Goal: Information Seeking & Learning: Learn about a topic

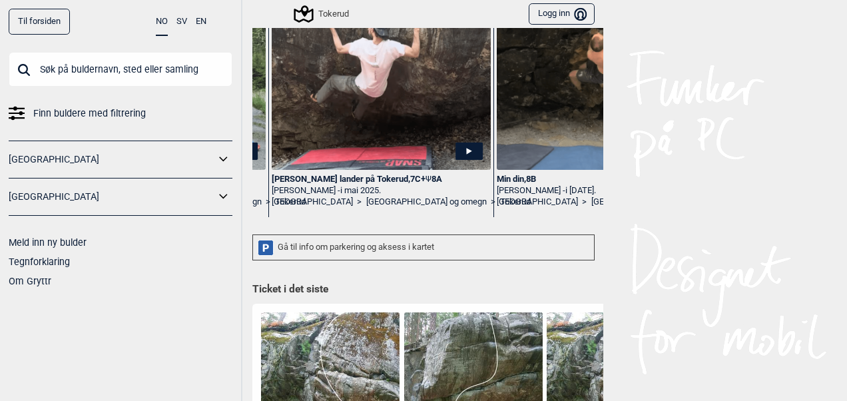
scroll to position [78, 0]
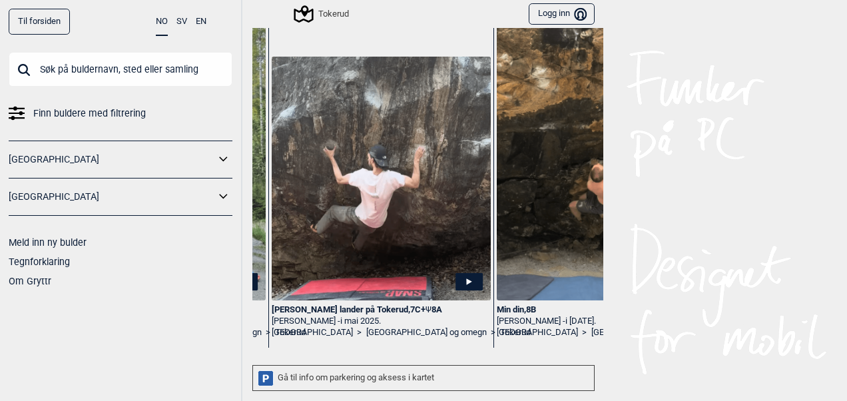
click at [111, 165] on link "[GEOGRAPHIC_DATA]" at bounding box center [112, 159] width 206 height 19
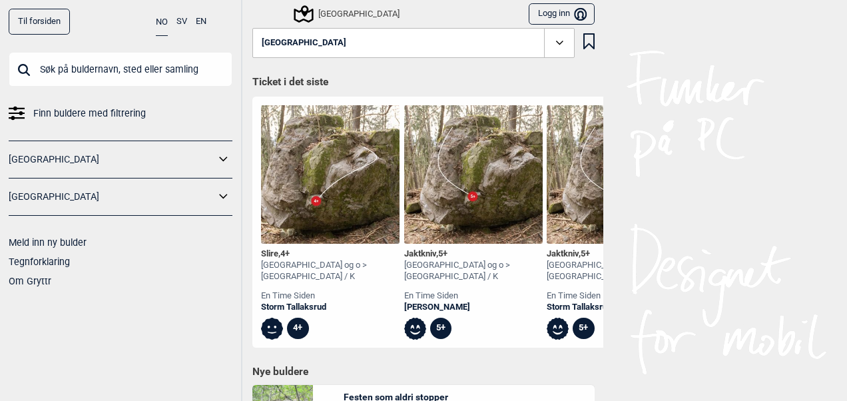
click at [224, 156] on icon at bounding box center [223, 159] width 17 height 19
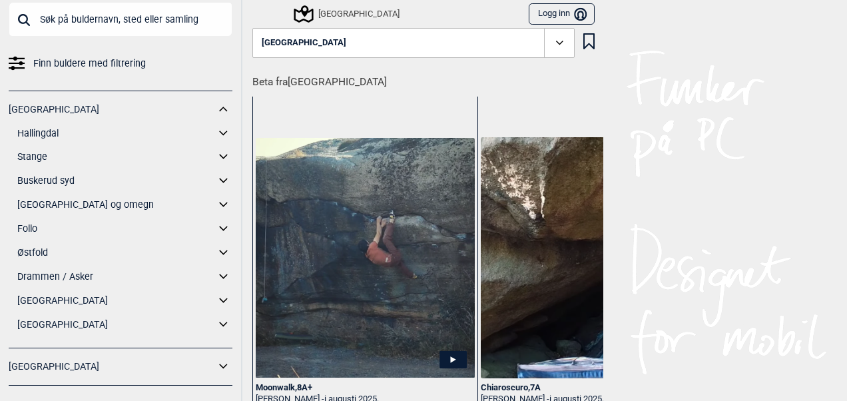
scroll to position [67, 0]
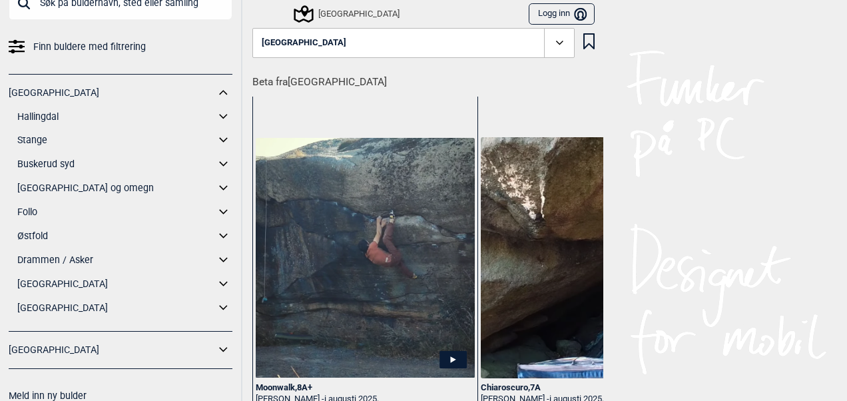
click at [216, 184] on icon at bounding box center [223, 188] width 17 height 19
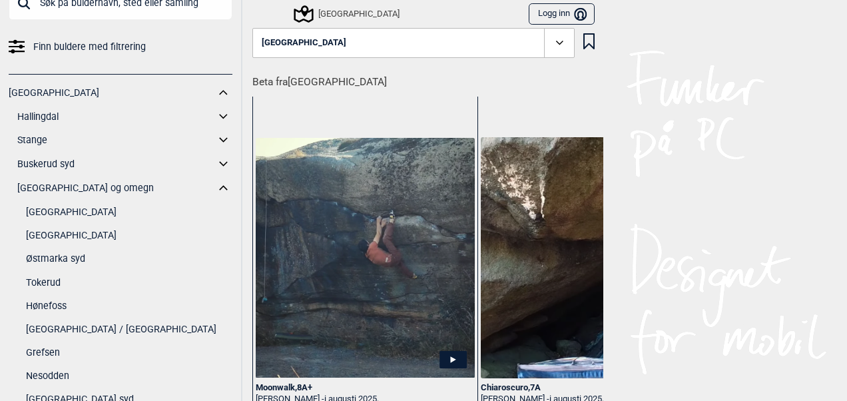
click at [82, 236] on link "[GEOGRAPHIC_DATA]" at bounding box center [129, 235] width 206 height 19
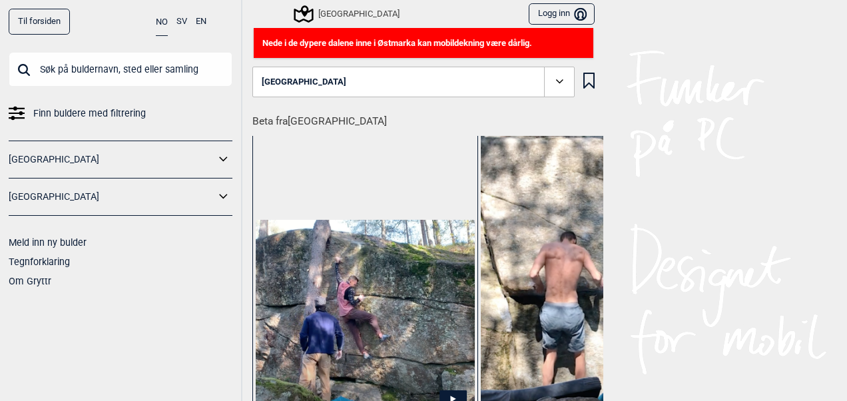
click at [557, 91] on span at bounding box center [559, 82] width 31 height 31
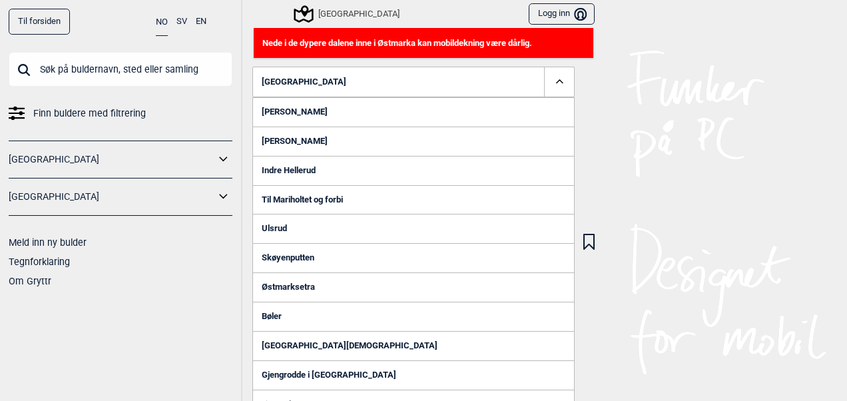
click at [557, 91] on span at bounding box center [559, 82] width 31 height 31
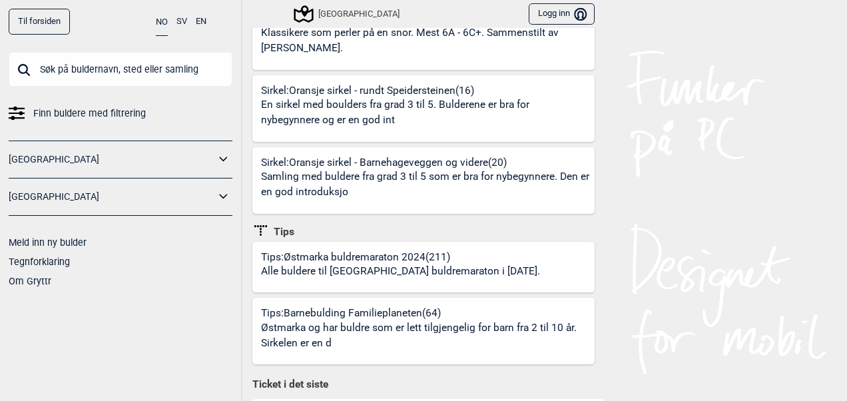
scroll to position [542, 0]
drag, startPoint x: 618, startPoint y: 188, endPoint x: 615, endPoint y: 207, distance: 18.9
click at [615, 207] on div "Til forsiden NO SV EN Finn buldere med filtrering Norge Sverige Meld inn ny bul…" at bounding box center [423, 200] width 847 height 401
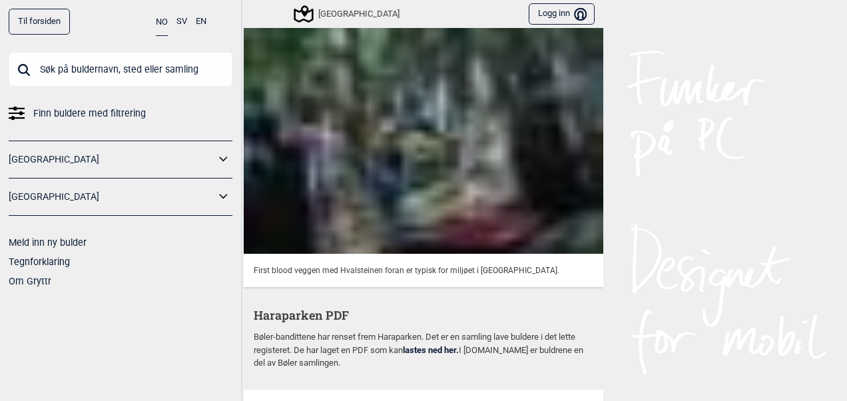
scroll to position [4903, 0]
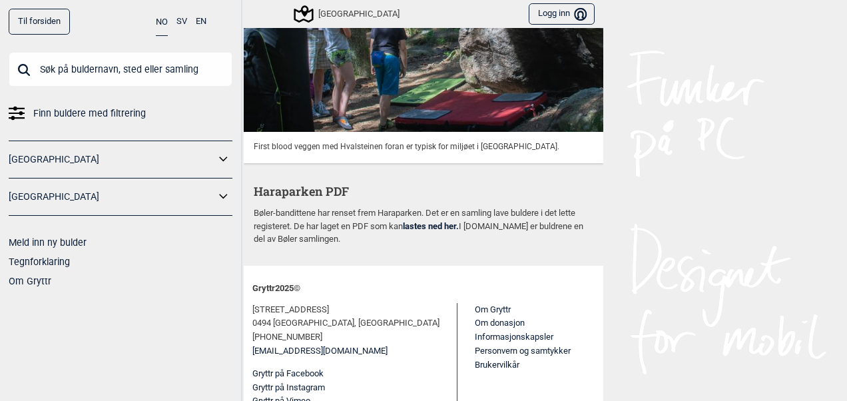
click at [33, 15] on link "Til forsiden" at bounding box center [39, 22] width 61 height 26
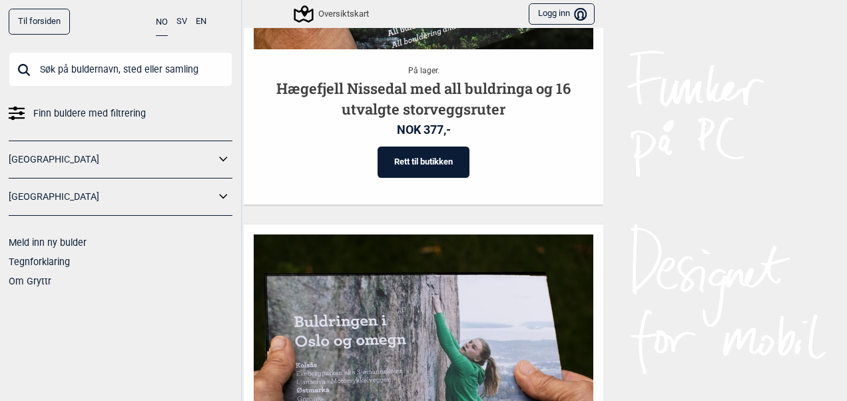
scroll to position [1958, 0]
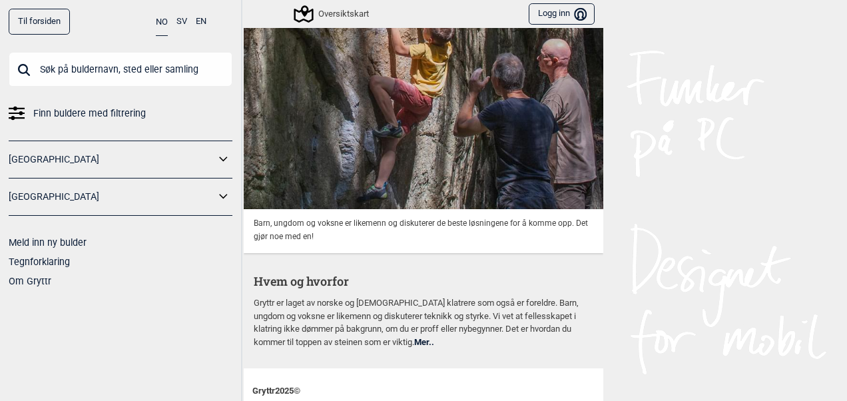
scroll to position [3567, 0]
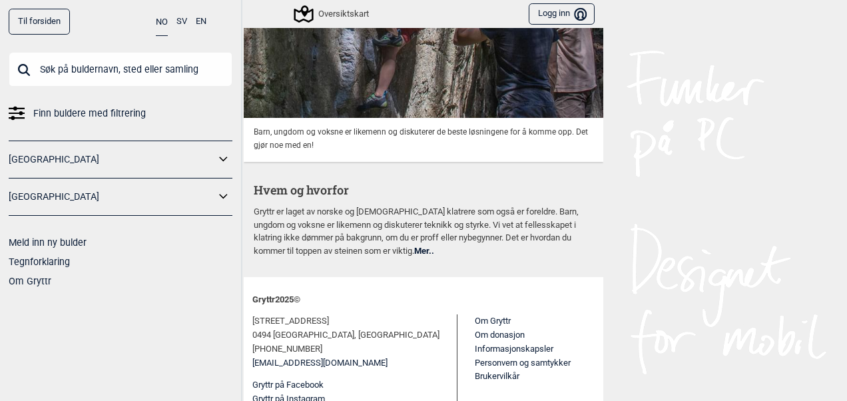
click at [87, 112] on span "Finn buldere med filtrering" at bounding box center [89, 113] width 113 height 19
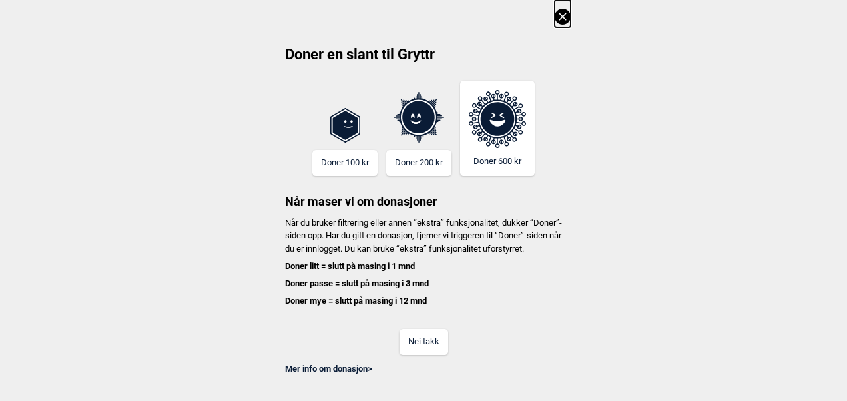
click at [430, 347] on button "Nei takk" at bounding box center [424, 342] width 49 height 26
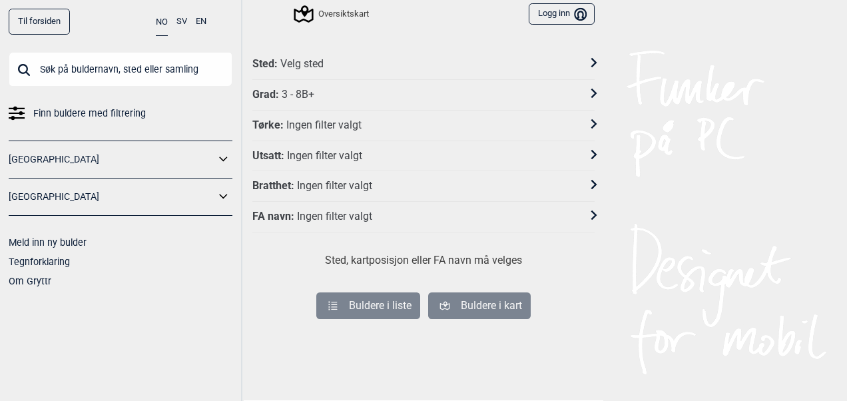
click at [372, 93] on div "Grad : 3 - 8B+" at bounding box center [414, 95] width 325 height 14
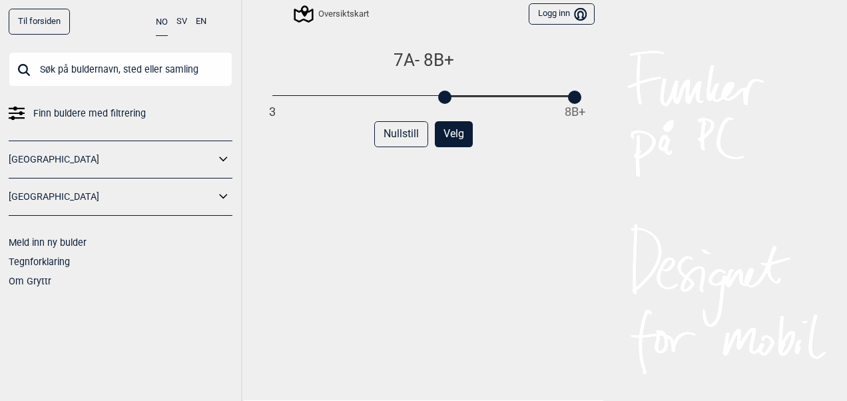
drag, startPoint x: 270, startPoint y: 97, endPoint x: 446, endPoint y: 97, distance: 175.8
click at [446, 97] on div at bounding box center [444, 97] width 13 height 13
drag, startPoint x: 574, startPoint y: 97, endPoint x: 500, endPoint y: 107, distance: 74.5
click at [500, 107] on div "7A - 7C 3 8B+ Nullstill Velg" at bounding box center [423, 234] width 342 height 371
click at [487, 194] on div "7A - 7C 3 8B+ Nullstill Velg" at bounding box center [423, 234] width 342 height 371
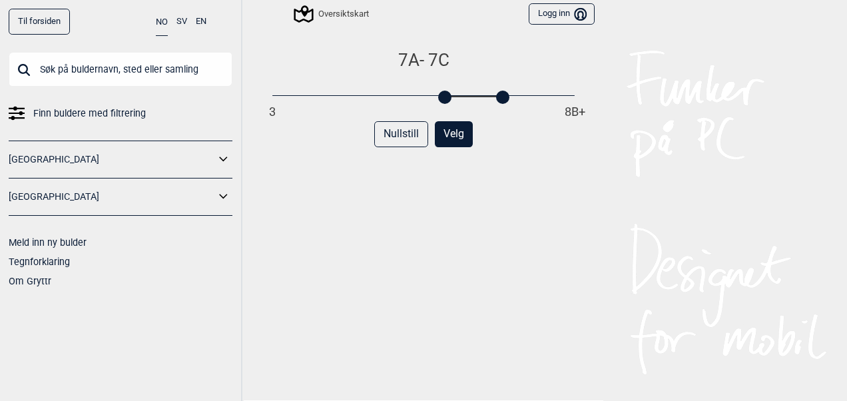
click at [449, 131] on button "Velg" at bounding box center [454, 134] width 38 height 26
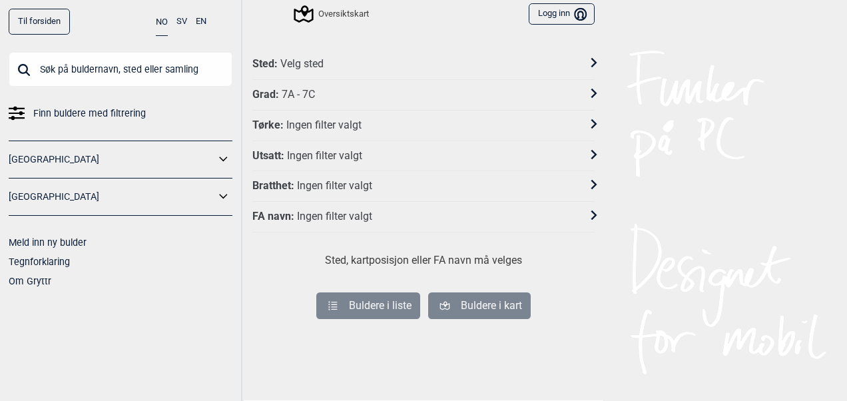
click at [326, 61] on div "Sted : Velg sted" at bounding box center [414, 64] width 325 height 14
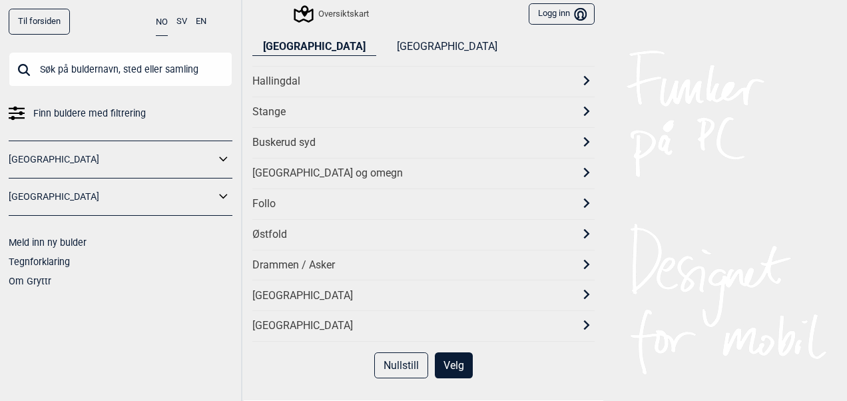
click at [309, 169] on div "[GEOGRAPHIC_DATA] og omegn" at bounding box center [411, 174] width 318 height 14
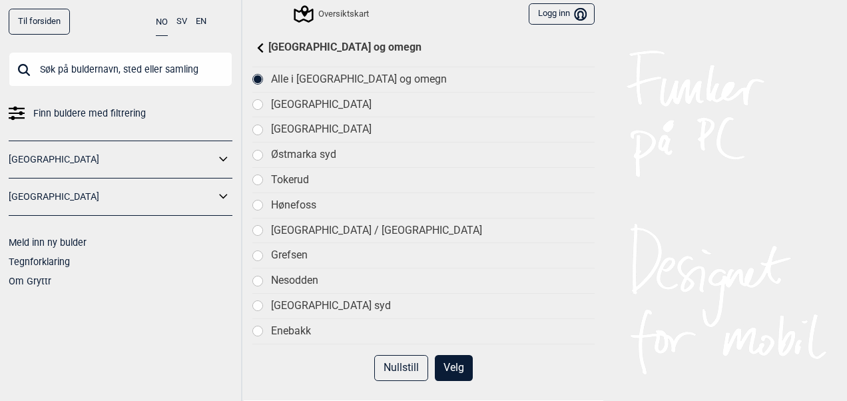
click at [256, 128] on div at bounding box center [257, 129] width 9 height 9
click at [328, 268] on div "Nesodden" at bounding box center [423, 280] width 342 height 25
click at [263, 126] on div "[GEOGRAPHIC_DATA]" at bounding box center [423, 129] width 342 height 25
click at [455, 364] on button "Velg" at bounding box center [454, 368] width 38 height 26
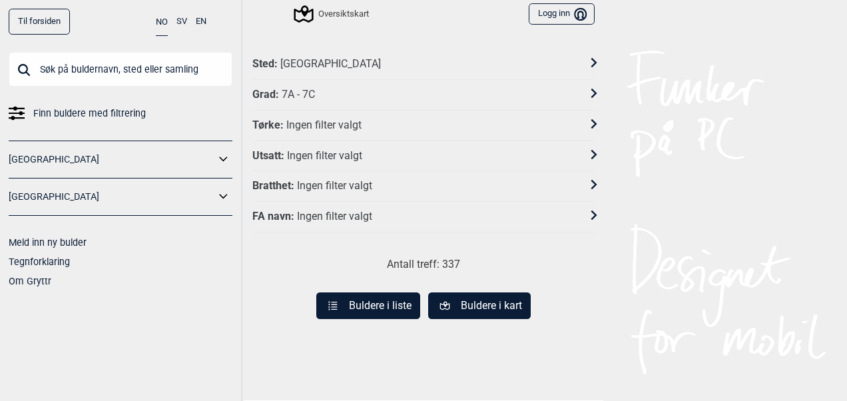
click at [372, 123] on div "Til forsiden NO SV EN Finn buldere med filtrering Norge Sverige Meld inn ny bul…" at bounding box center [423, 200] width 847 height 401
click at [338, 121] on div "Ingen filter valgt" at bounding box center [323, 126] width 75 height 14
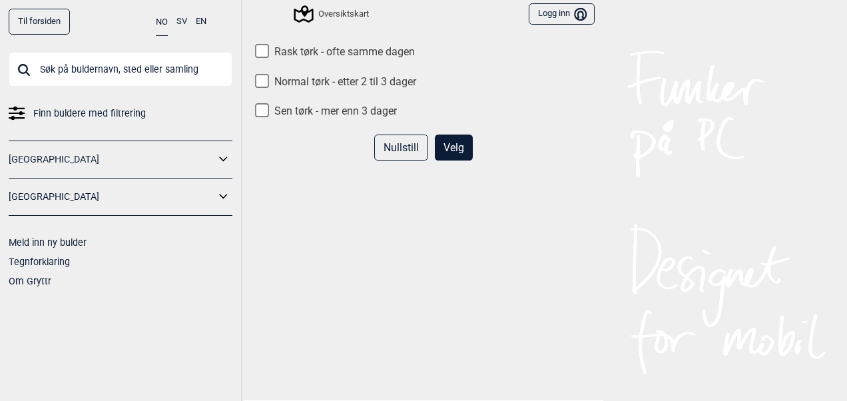
click at [452, 148] on button "Velg" at bounding box center [454, 148] width 38 height 26
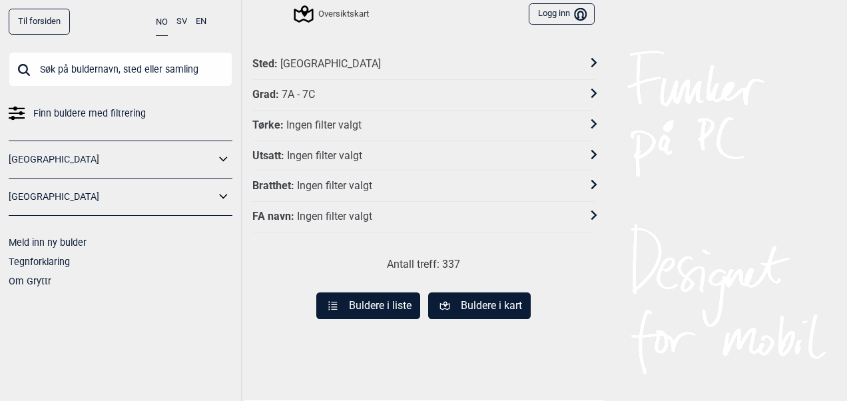
click at [357, 181] on div "Ingen filter valgt" at bounding box center [334, 186] width 75 height 14
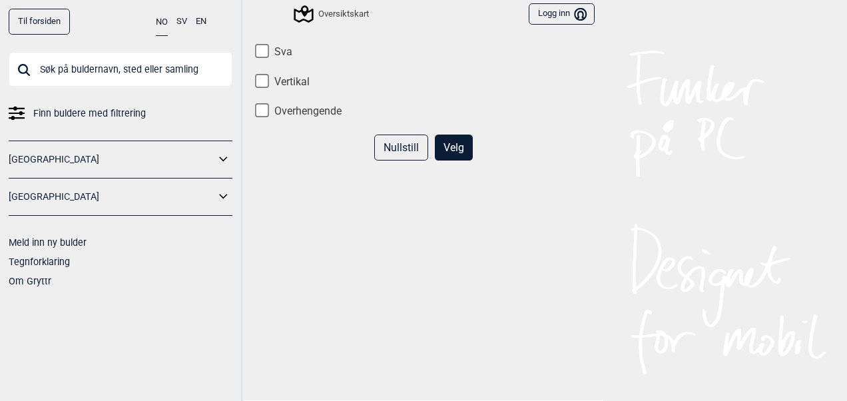
click at [258, 84] on input "Vertikal" at bounding box center [262, 81] width 14 height 14
checkbox input "true"
click at [259, 110] on input "Overhengende" at bounding box center [262, 111] width 14 height 14
checkbox input "true"
click at [447, 143] on button "Velg" at bounding box center [454, 148] width 38 height 26
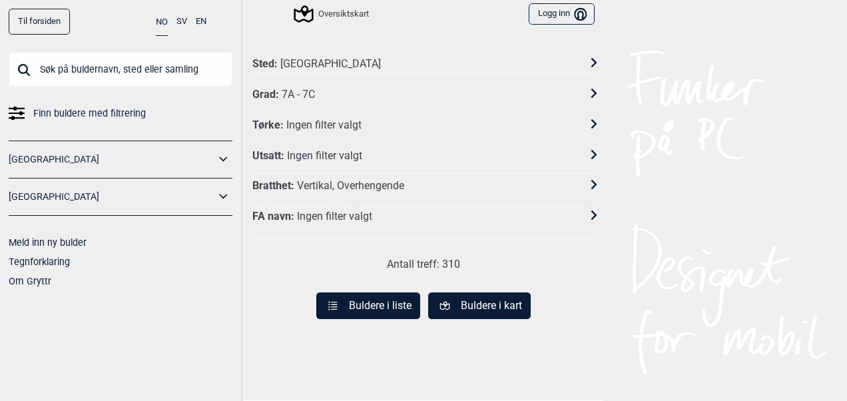
click at [296, 153] on div "Ingen filter valgt" at bounding box center [324, 156] width 75 height 14
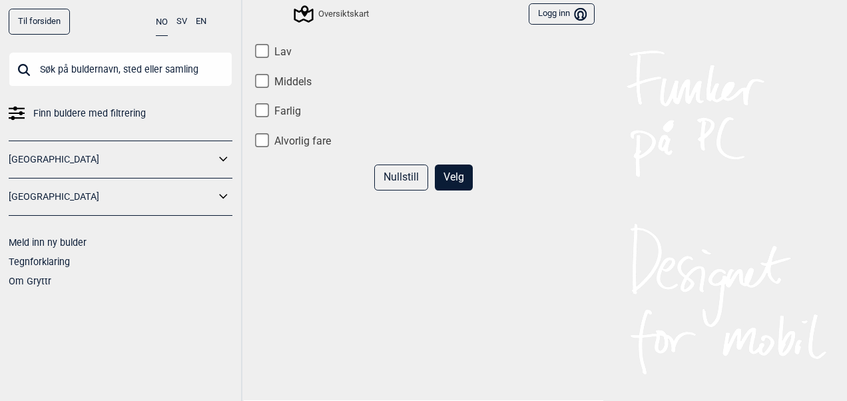
click at [262, 50] on input "Lav" at bounding box center [262, 51] width 14 height 14
checkbox input "true"
click at [262, 79] on input "Middels" at bounding box center [262, 81] width 14 height 14
checkbox input "true"
click at [439, 173] on button "Velg" at bounding box center [454, 178] width 38 height 26
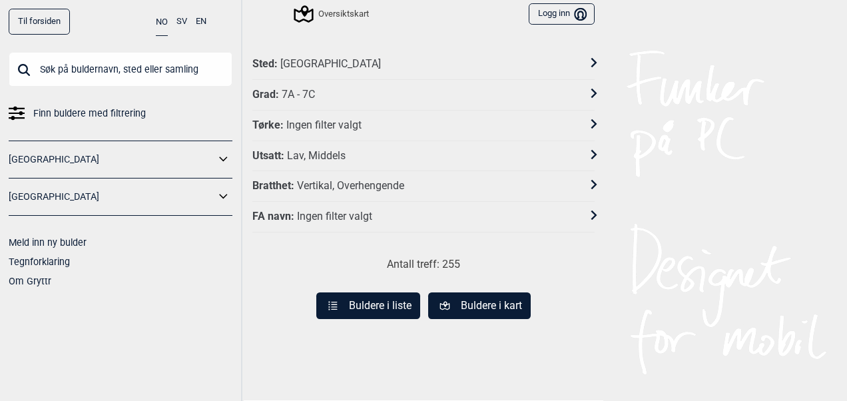
click at [354, 307] on button "Buldere i liste" at bounding box center [368, 305] width 104 height 27
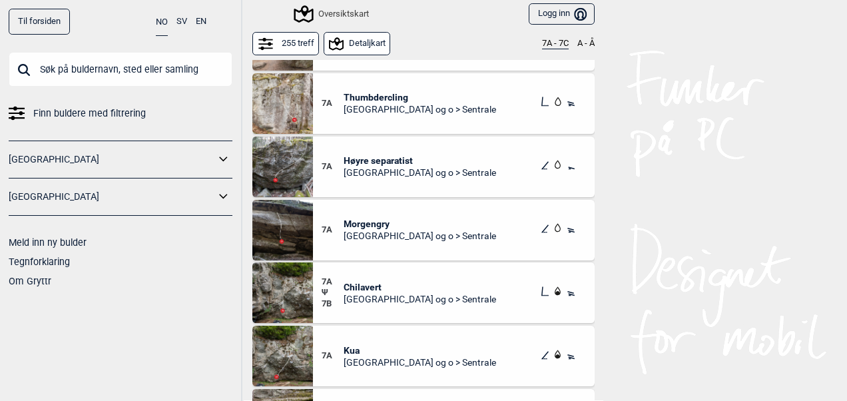
click at [283, 42] on button "255 treff" at bounding box center [285, 43] width 67 height 23
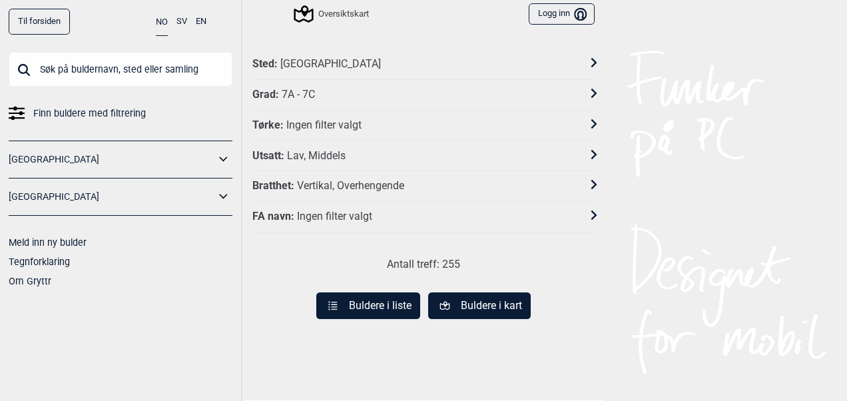
click at [454, 298] on button "Buldere i kart" at bounding box center [479, 305] width 103 height 27
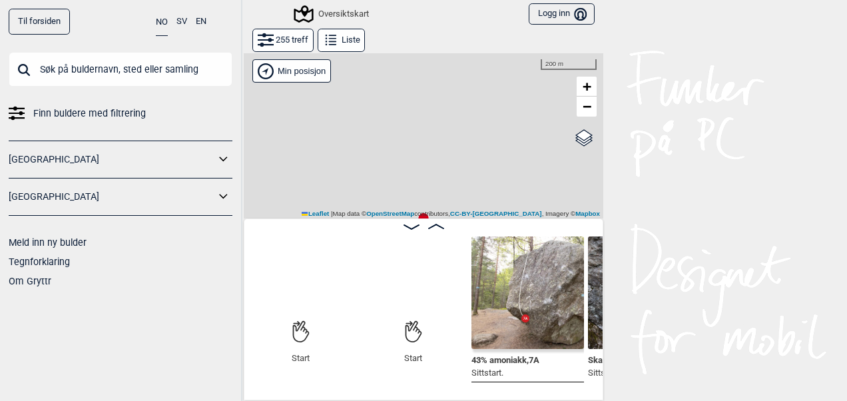
scroll to position [0, 102]
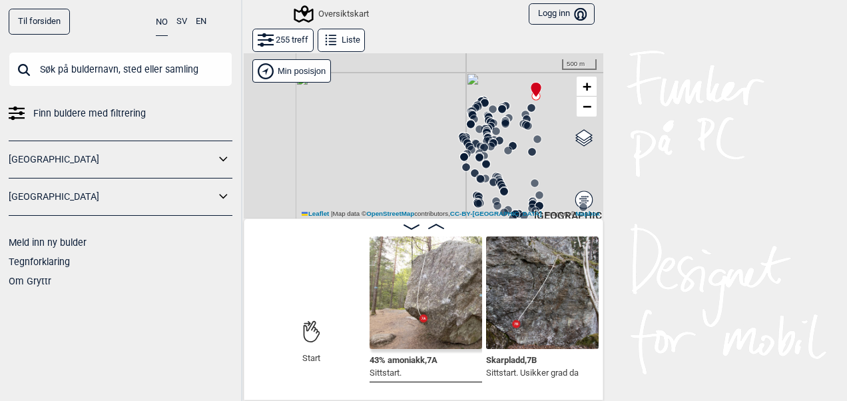
drag, startPoint x: 440, startPoint y: 164, endPoint x: 516, endPoint y: 76, distance: 116.2
click at [516, 76] on div "Gol [GEOGRAPHIC_DATA] Kolomoen [GEOGRAPHIC_DATA] [GEOGRAPHIC_DATA][PERSON_NAME]…" at bounding box center [424, 136] width 360 height 166
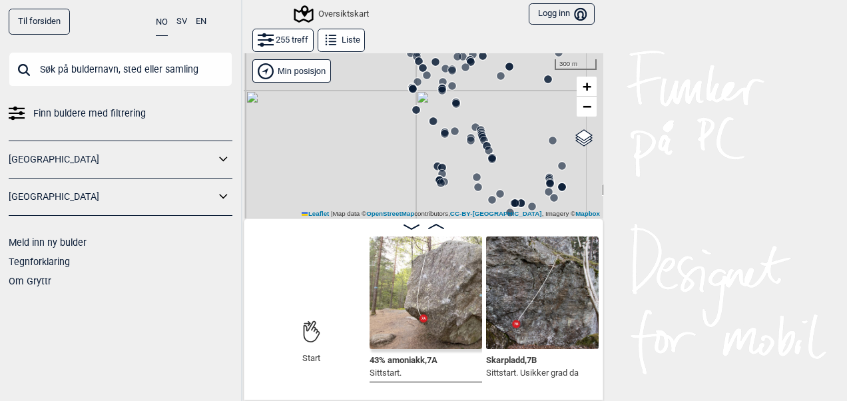
drag, startPoint x: 452, startPoint y: 149, endPoint x: 393, endPoint y: 81, distance: 89.7
click at [393, 81] on div "Gol [GEOGRAPHIC_DATA] Kolomoen [GEOGRAPHIC_DATA] [GEOGRAPHIC_DATA][PERSON_NAME]…" at bounding box center [424, 136] width 360 height 166
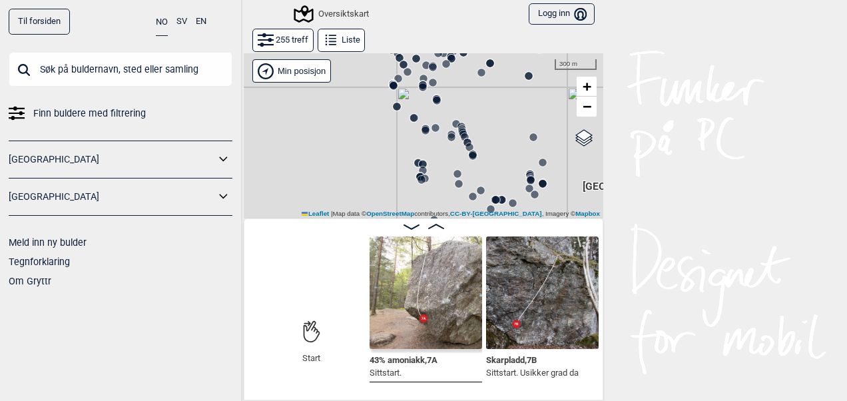
drag, startPoint x: 400, startPoint y: 161, endPoint x: 379, endPoint y: 186, distance: 32.7
click at [379, 186] on div "Gol [GEOGRAPHIC_DATA] Kolomoen [GEOGRAPHIC_DATA] [GEOGRAPHIC_DATA][PERSON_NAME]…" at bounding box center [424, 136] width 360 height 166
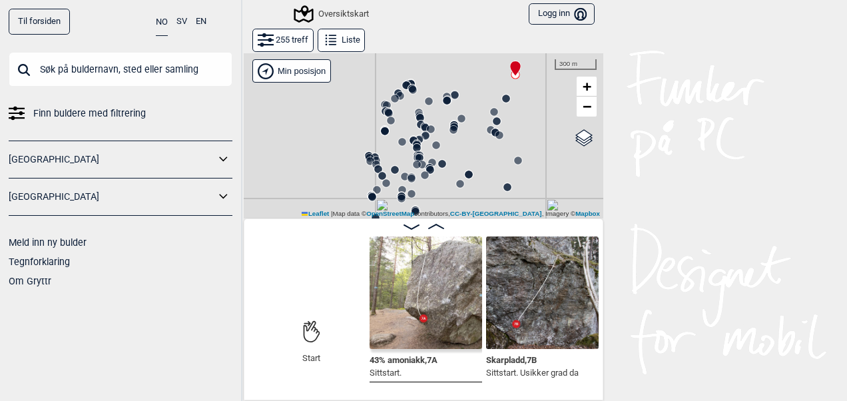
drag, startPoint x: 379, startPoint y: 113, endPoint x: 360, endPoint y: 202, distance: 91.3
click at [367, 202] on icon at bounding box center [372, 197] width 11 height 11
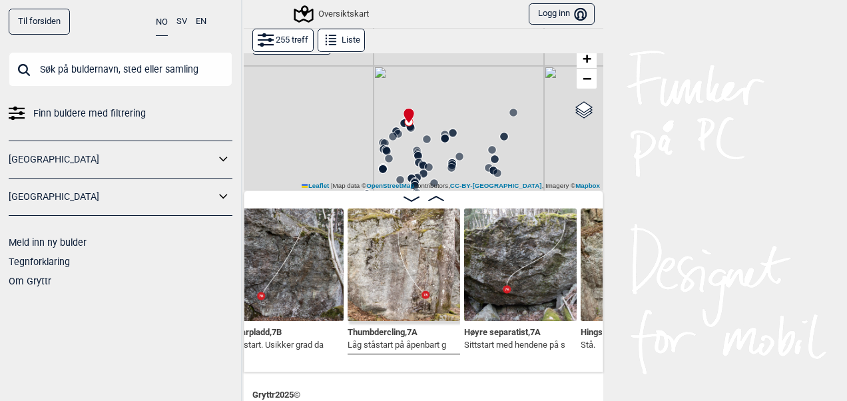
scroll to position [0, 360]
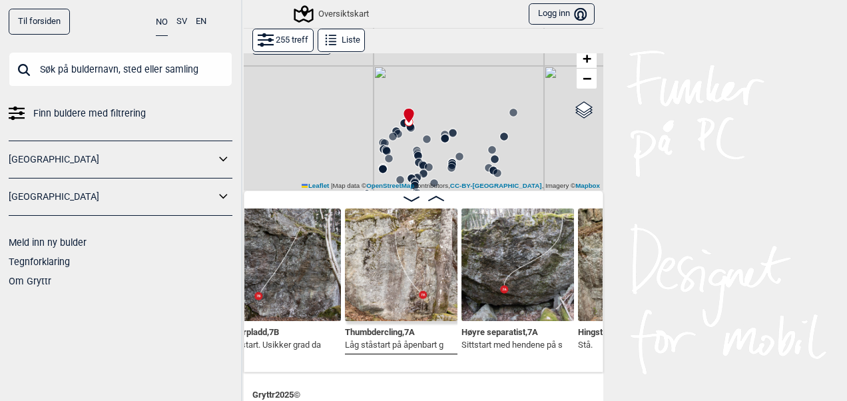
click at [385, 156] on circle at bounding box center [389, 159] width 8 height 8
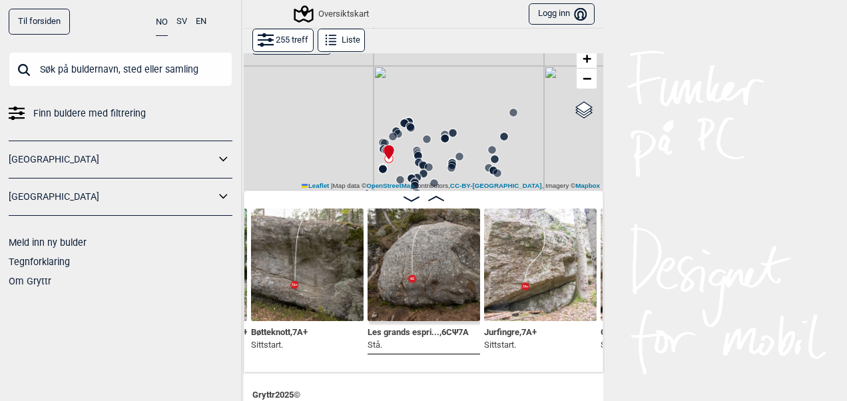
click at [406, 254] on img at bounding box center [424, 264] width 113 height 113
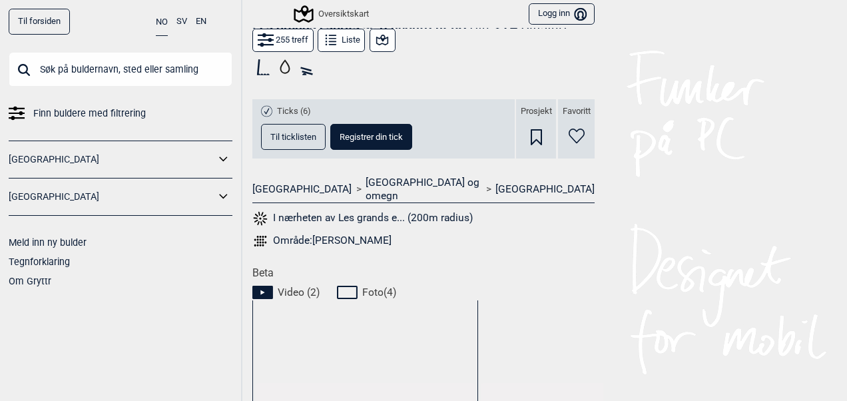
scroll to position [402, 0]
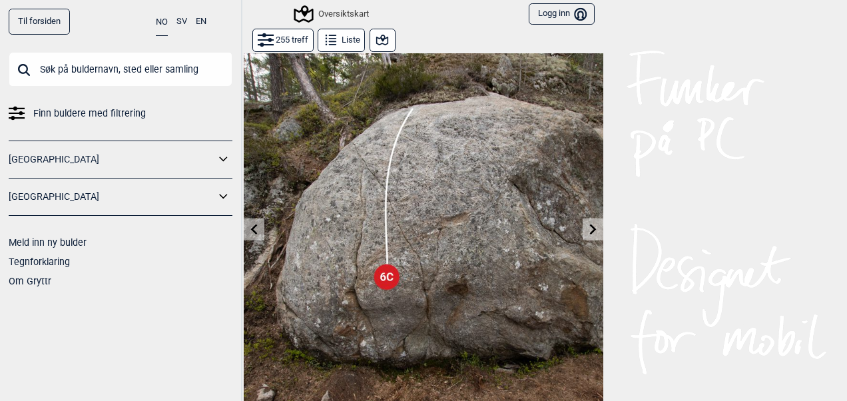
click at [374, 39] on icon at bounding box center [382, 40] width 16 height 16
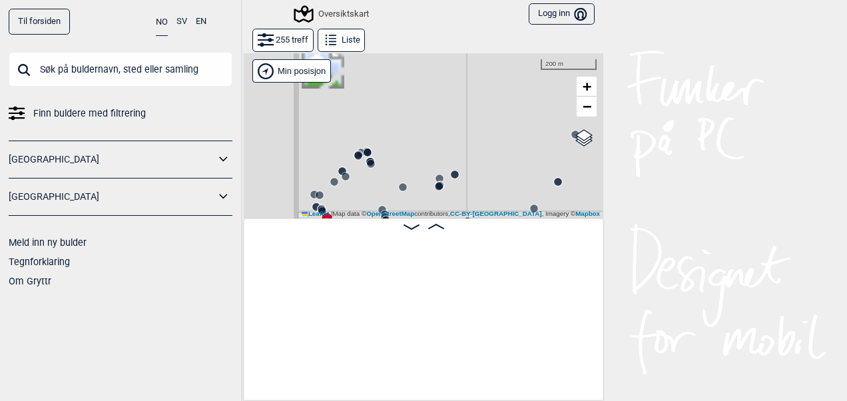
scroll to position [0, 4839]
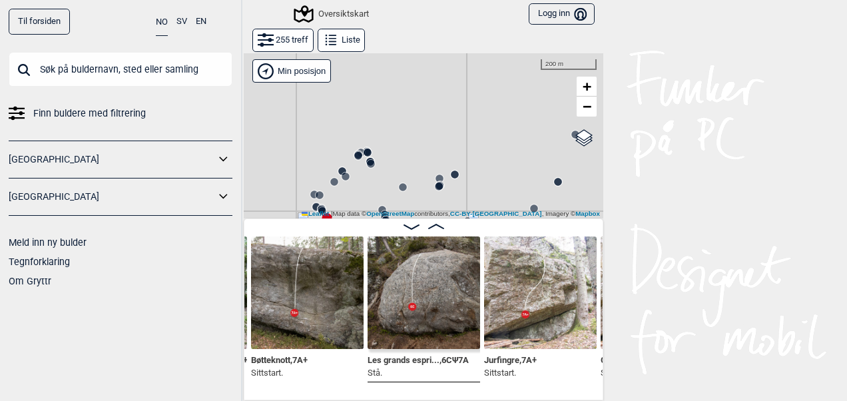
click at [282, 45] on button "255 treff" at bounding box center [282, 40] width 61 height 23
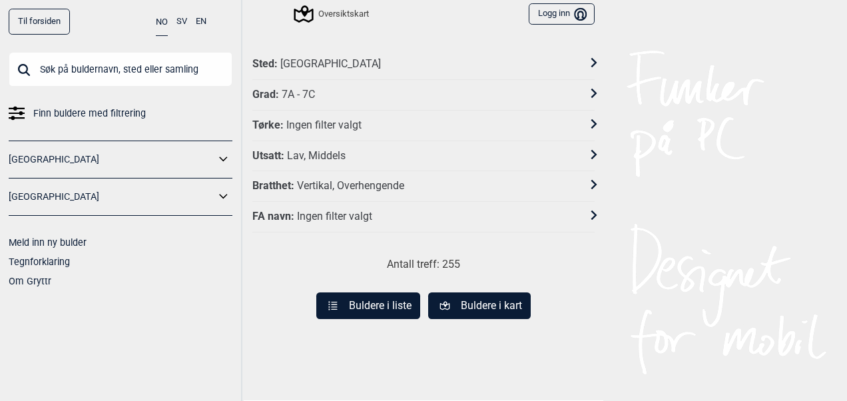
click at [454, 300] on button "Buldere i kart" at bounding box center [479, 305] width 103 height 27
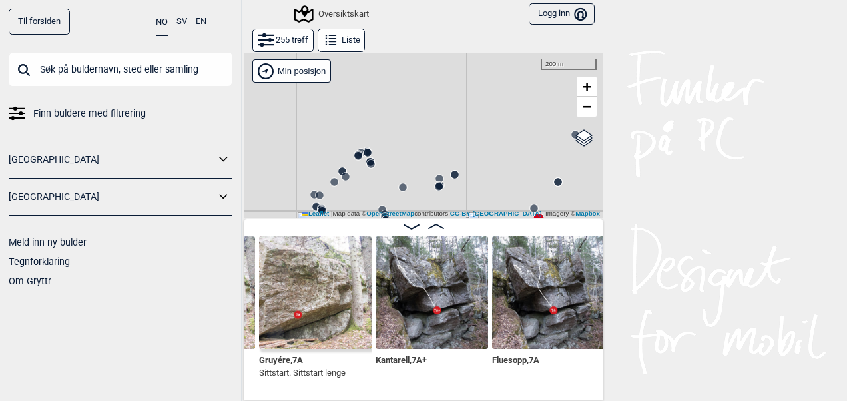
scroll to position [0, 5184]
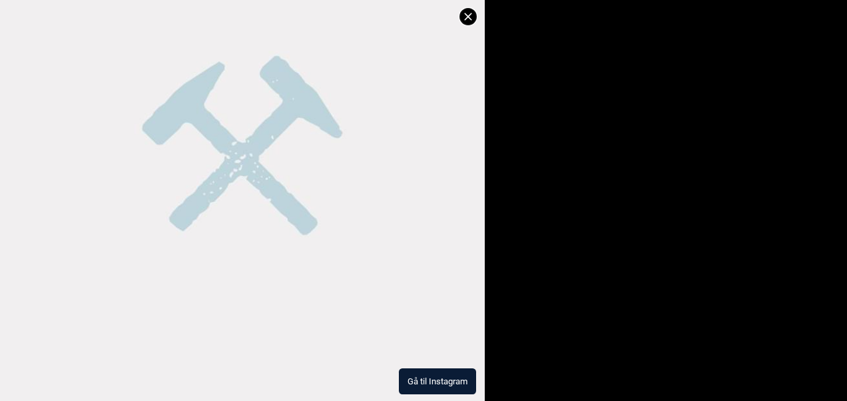
scroll to position [602, 0]
click at [465, 23] on icon at bounding box center [468, 17] width 16 height 16
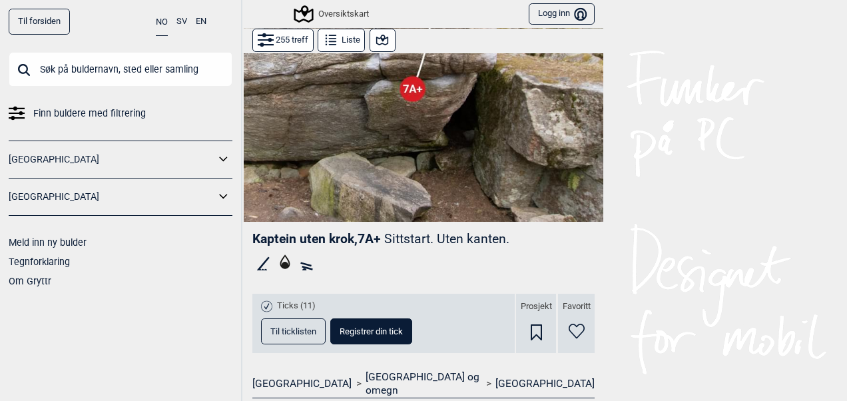
scroll to position [0, 0]
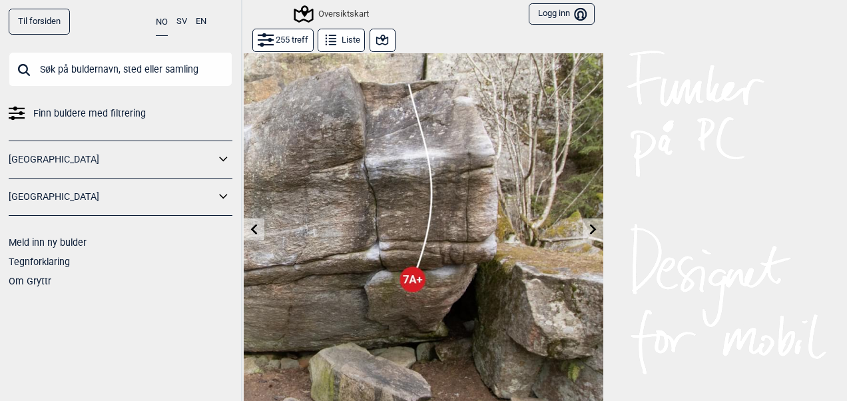
click at [376, 48] on button at bounding box center [383, 40] width 26 height 23
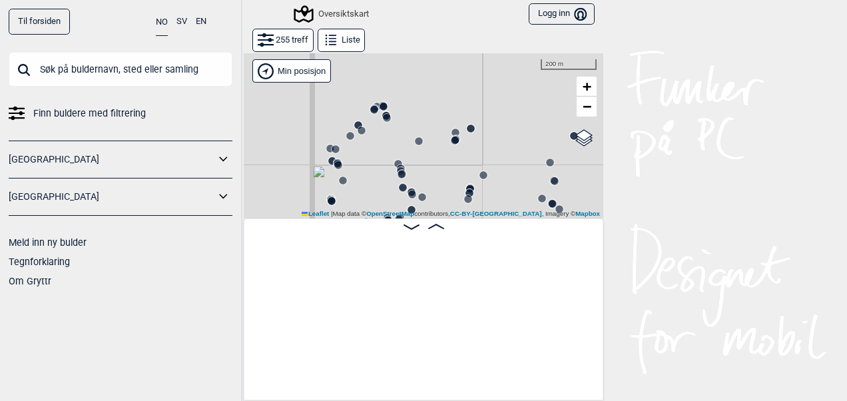
scroll to position [0, 10242]
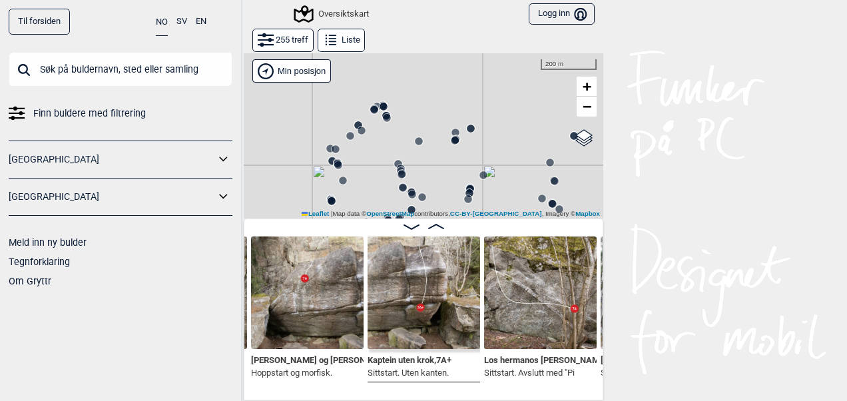
click at [332, 148] on circle at bounding box center [336, 149] width 8 height 8
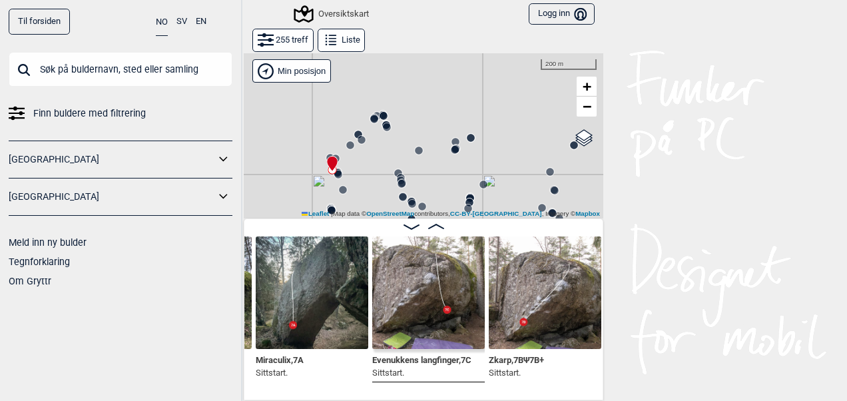
scroll to position [0, 3392]
click at [320, 302] on img at bounding box center [311, 292] width 113 height 113
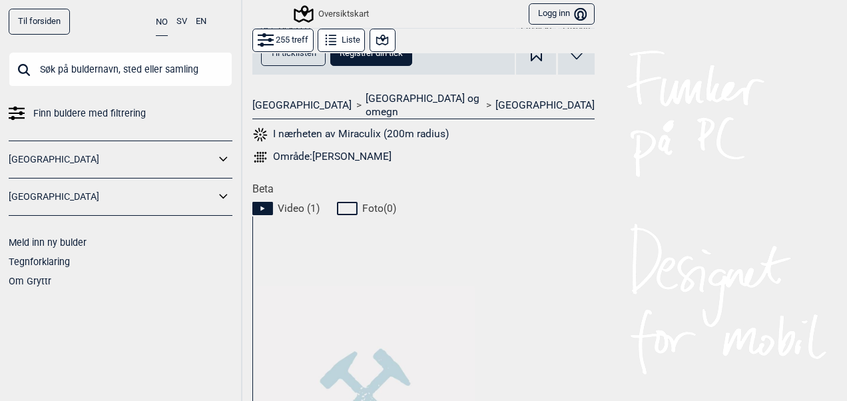
scroll to position [645, 0]
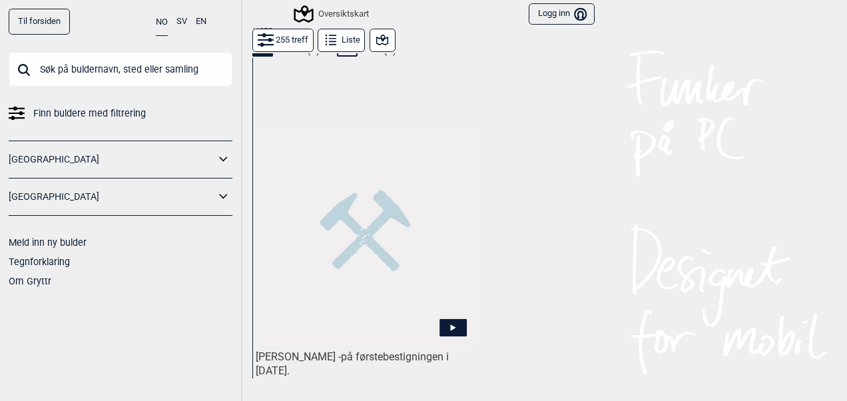
click at [444, 318] on icon at bounding box center [453, 326] width 27 height 17
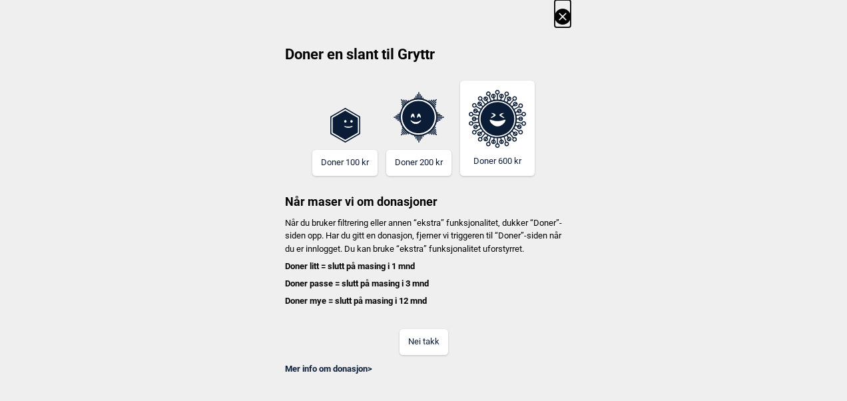
click at [426, 355] on button "Nei takk" at bounding box center [424, 342] width 49 height 26
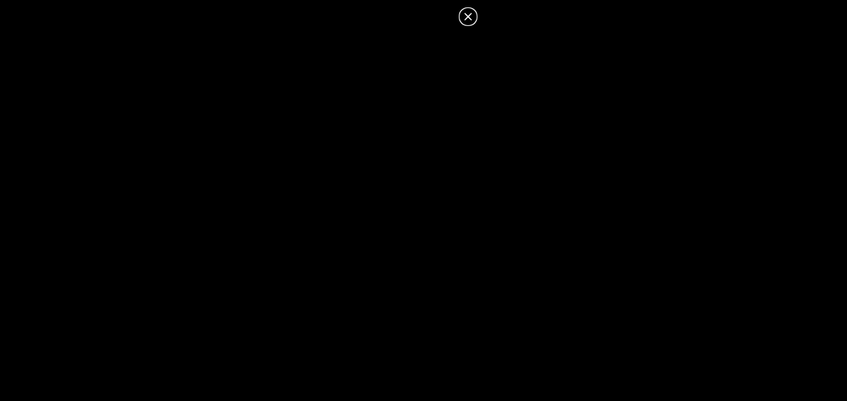
click at [474, 21] on icon at bounding box center [468, 17] width 16 height 16
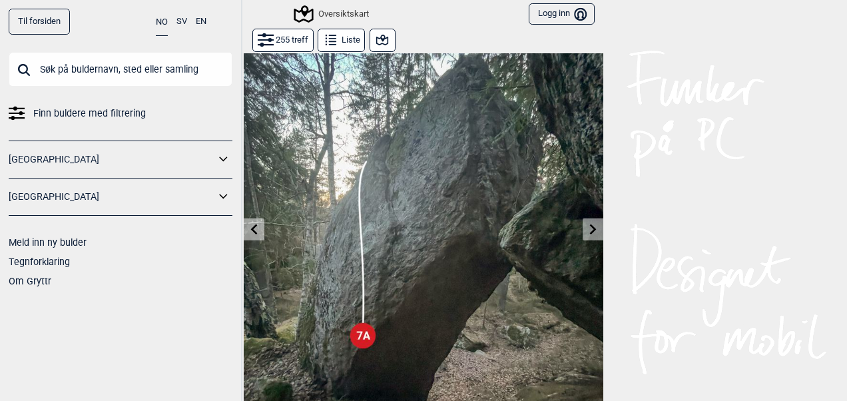
click at [384, 45] on icon at bounding box center [382, 40] width 16 height 16
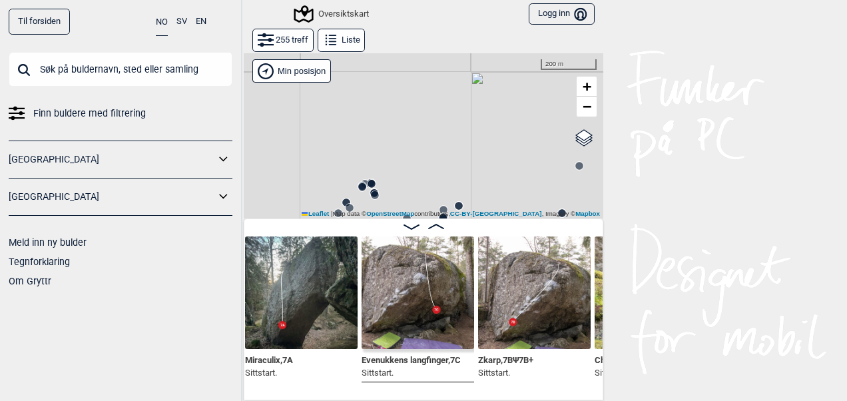
scroll to position [0, 3387]
click at [425, 316] on img at bounding box center [417, 292] width 113 height 113
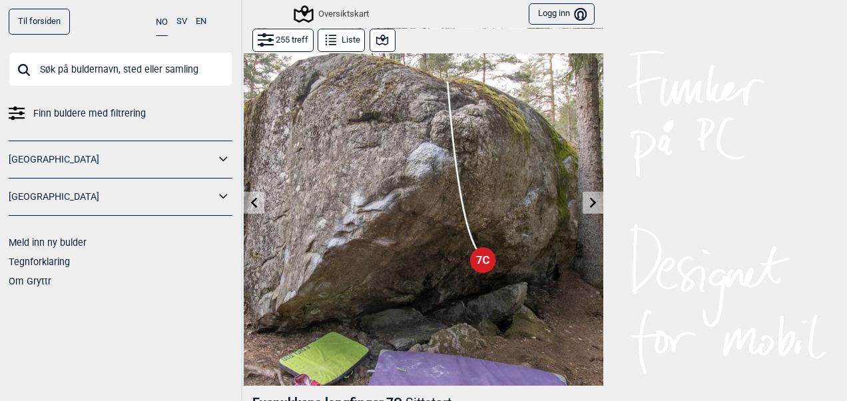
scroll to position [25, 0]
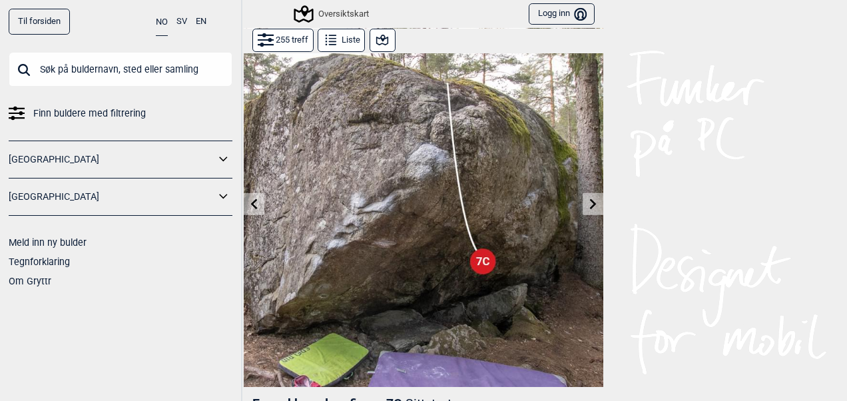
click at [385, 46] on button at bounding box center [383, 40] width 26 height 23
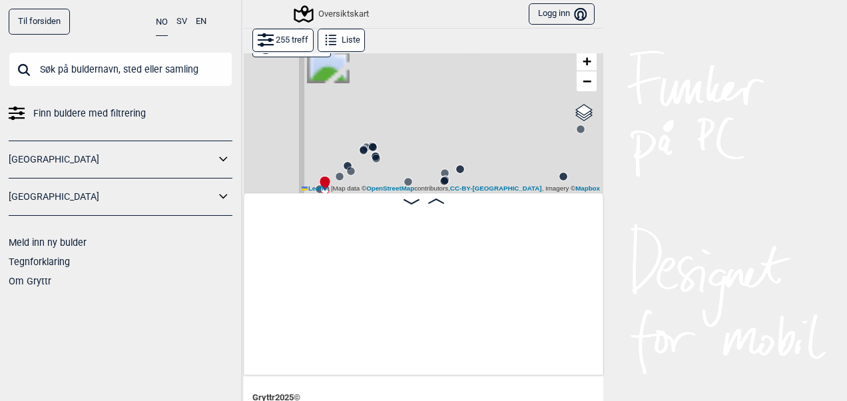
scroll to position [0, 3366]
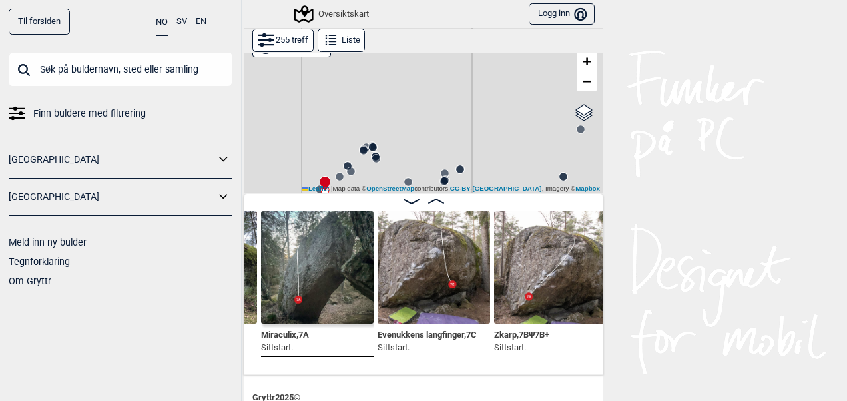
click at [538, 283] on img at bounding box center [550, 267] width 113 height 113
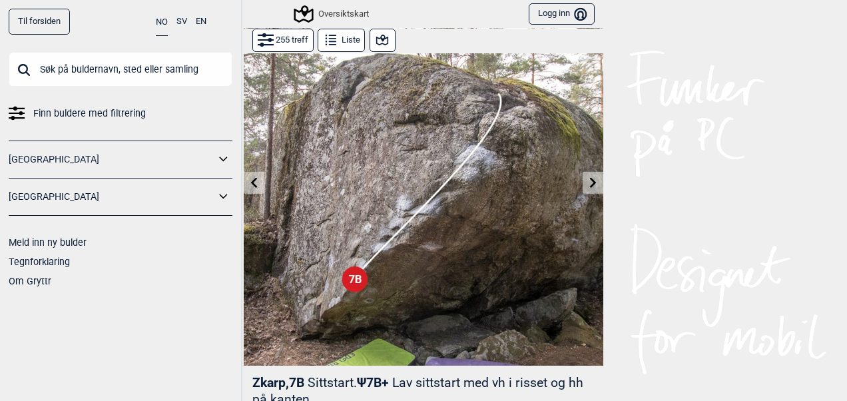
scroll to position [734, 0]
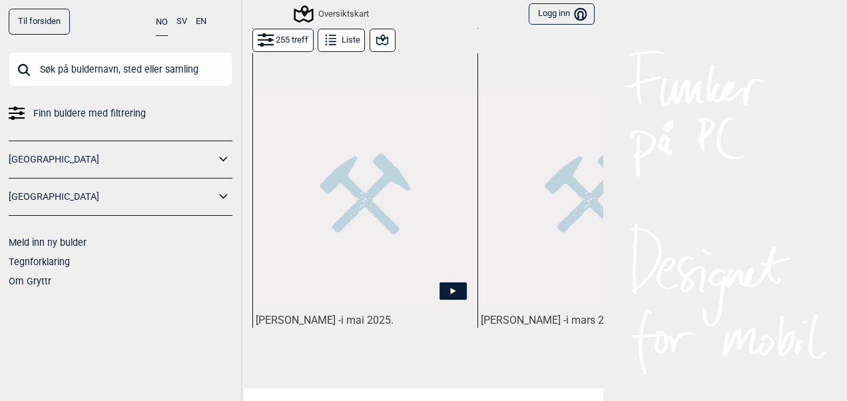
click at [453, 282] on icon at bounding box center [453, 290] width 27 height 17
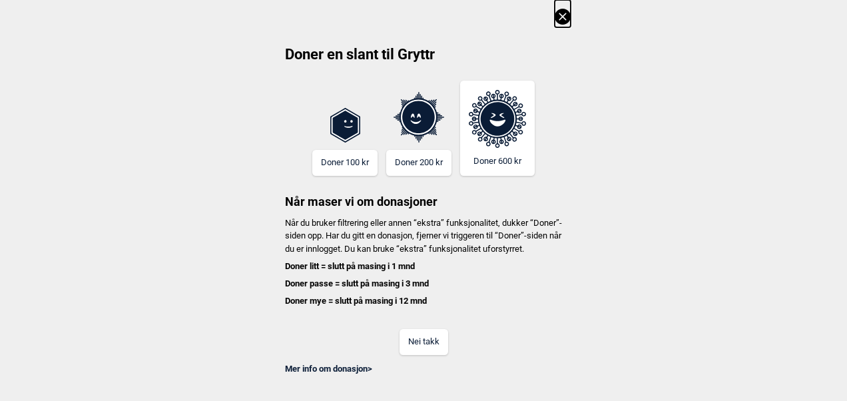
click at [430, 355] on button "Nei takk" at bounding box center [424, 342] width 49 height 26
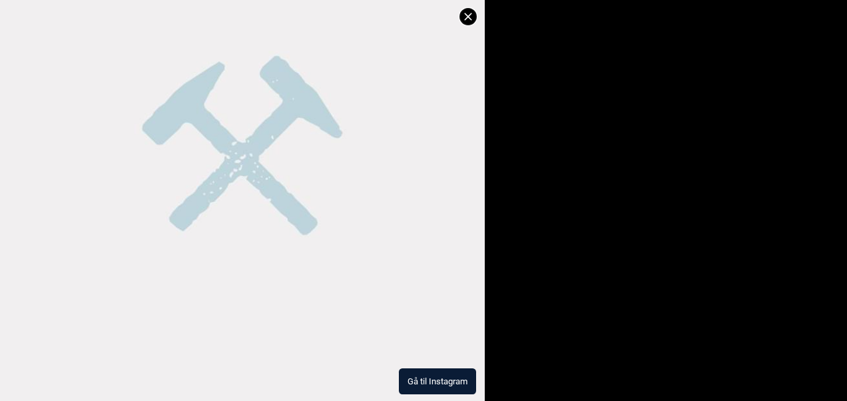
click at [443, 382] on button "Gå til Instagram" at bounding box center [437, 381] width 77 height 26
click at [462, 12] on icon at bounding box center [468, 17] width 16 height 16
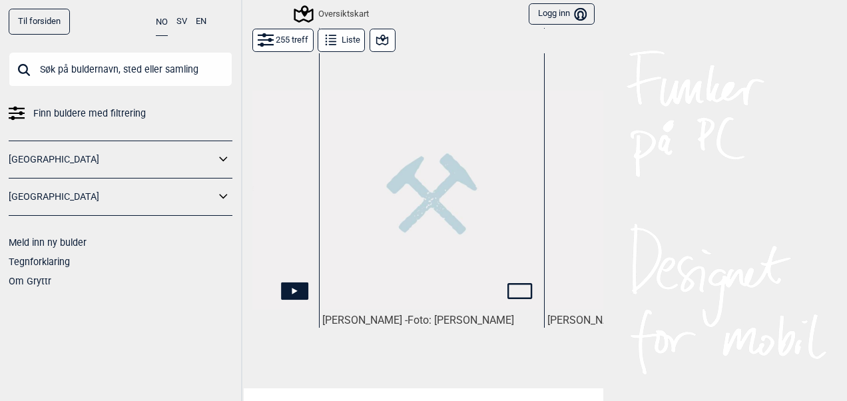
scroll to position [0, 838]
click at [434, 249] on img at bounding box center [427, 200] width 219 height 219
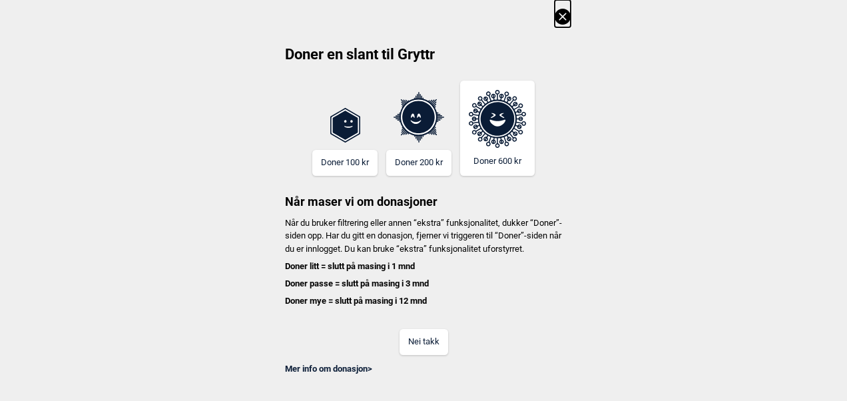
click at [435, 370] on div "Mer info om donasjon >" at bounding box center [423, 365] width 294 height 20
click at [434, 355] on button "Nei takk" at bounding box center [424, 342] width 49 height 26
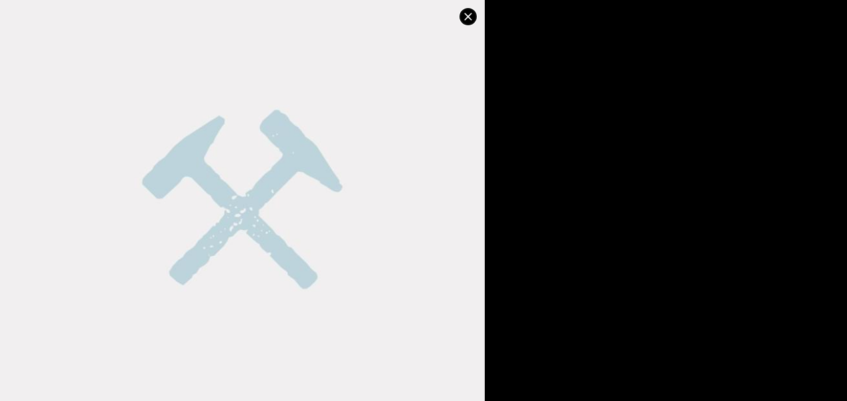
click at [466, 12] on icon at bounding box center [468, 17] width 16 height 16
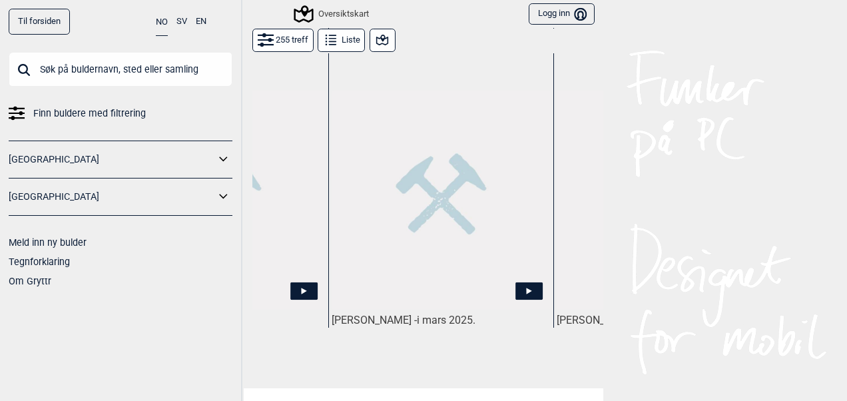
scroll to position [0, 163]
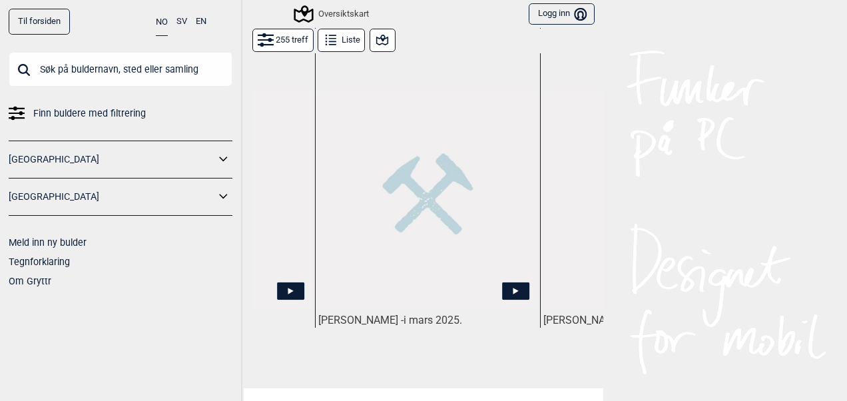
click at [514, 288] on icon at bounding box center [516, 291] width 5 height 7
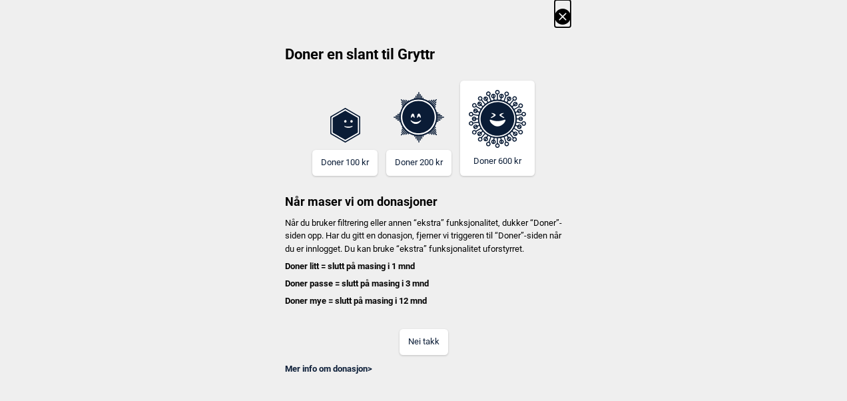
click at [429, 353] on button "Nei takk" at bounding box center [424, 342] width 49 height 26
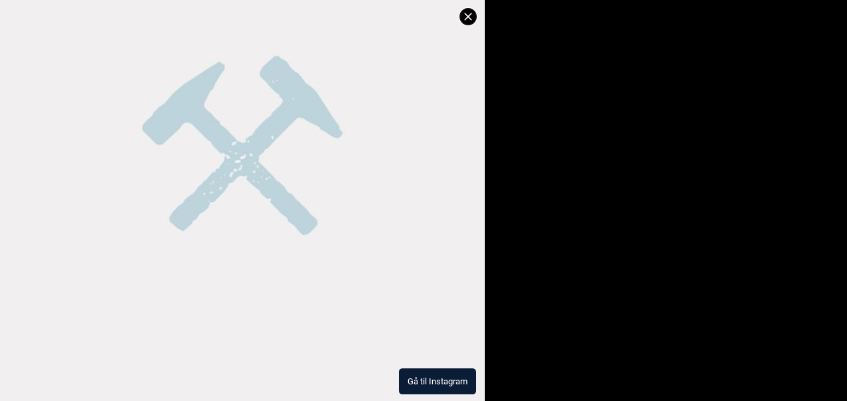
click at [432, 372] on button "Gå til Instagram" at bounding box center [437, 381] width 77 height 26
click at [470, 16] on icon at bounding box center [468, 17] width 16 height 16
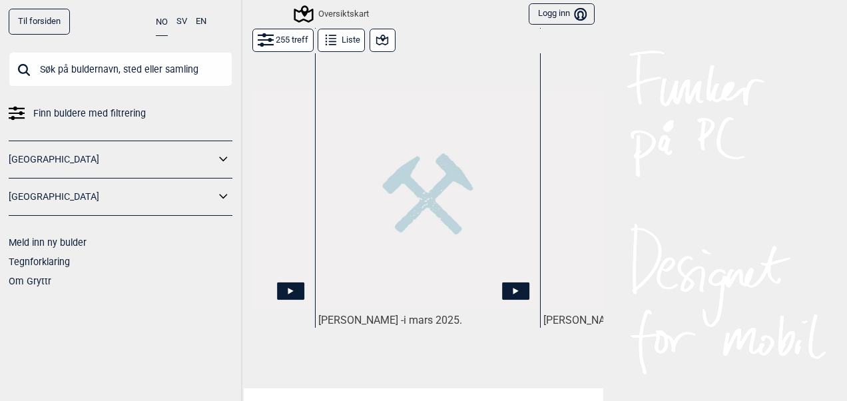
scroll to position [0, 0]
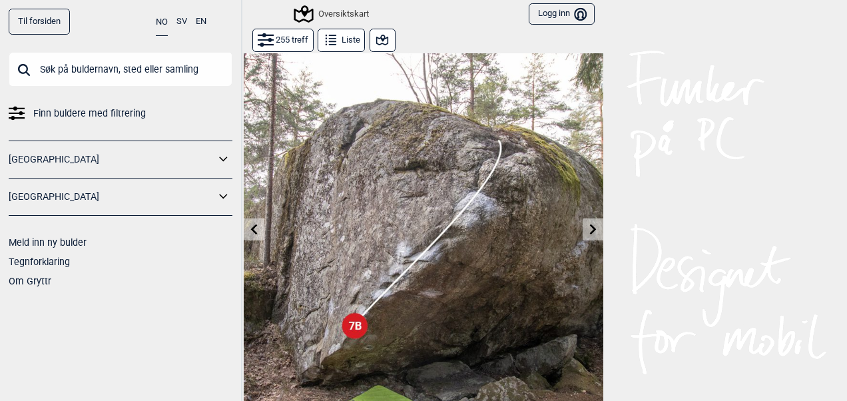
click at [377, 36] on icon at bounding box center [382, 40] width 12 height 11
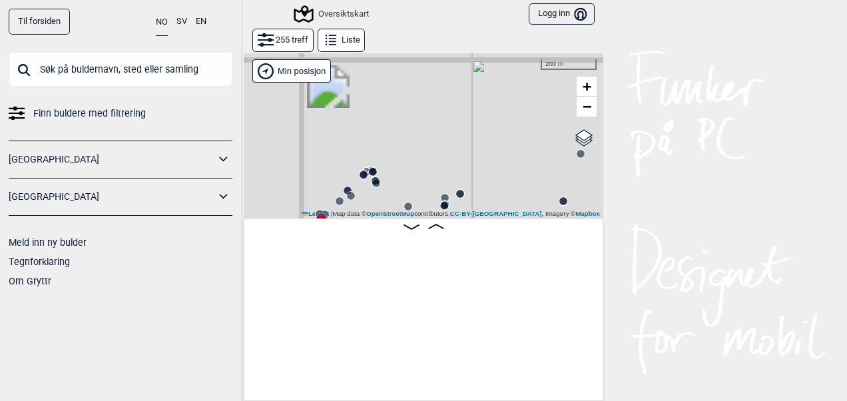
scroll to position [0, 3489]
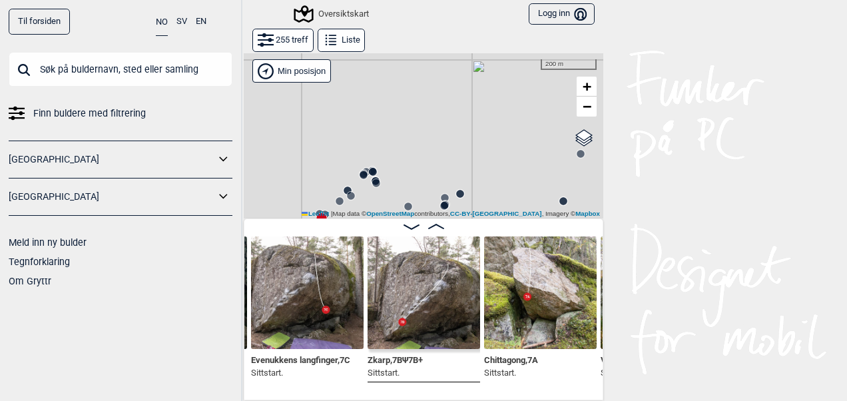
click at [404, 224] on icon at bounding box center [412, 226] width 16 height 5
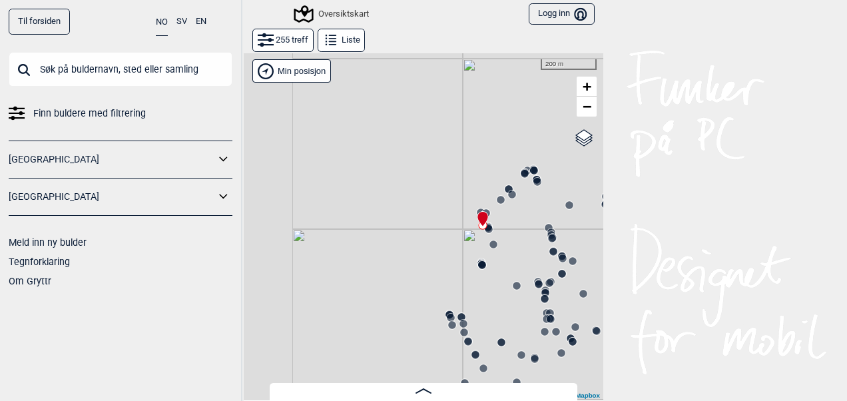
drag, startPoint x: 372, startPoint y: 235, endPoint x: 534, endPoint y: 234, distance: 161.2
click at [534, 234] on div "Gol [GEOGRAPHIC_DATA] Kolomoen [GEOGRAPHIC_DATA] [GEOGRAPHIC_DATA][PERSON_NAME]…" at bounding box center [424, 227] width 360 height 348
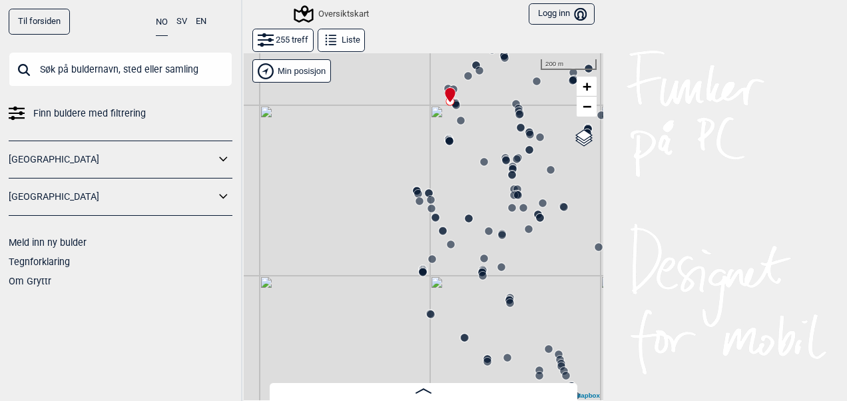
drag, startPoint x: 456, startPoint y: 281, endPoint x: 416, endPoint y: 157, distance: 130.4
click at [416, 157] on div "Gol [GEOGRAPHIC_DATA] Kolomoen [GEOGRAPHIC_DATA] [GEOGRAPHIC_DATA][PERSON_NAME]…" at bounding box center [424, 227] width 360 height 348
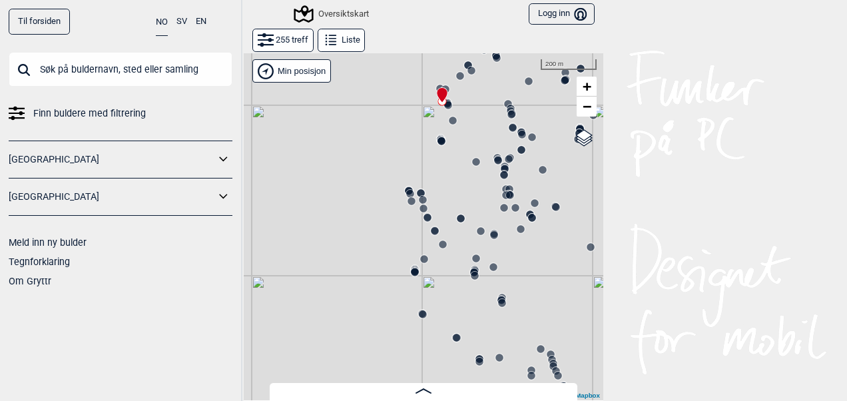
click at [457, 220] on circle at bounding box center [461, 218] width 8 height 8
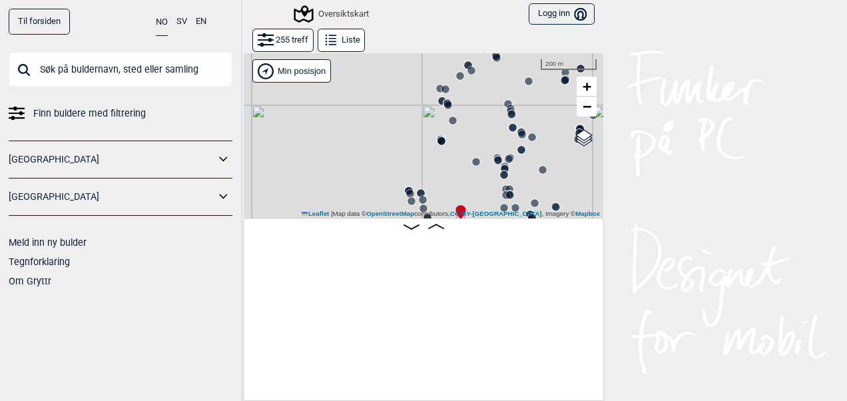
scroll to position [0, 12739]
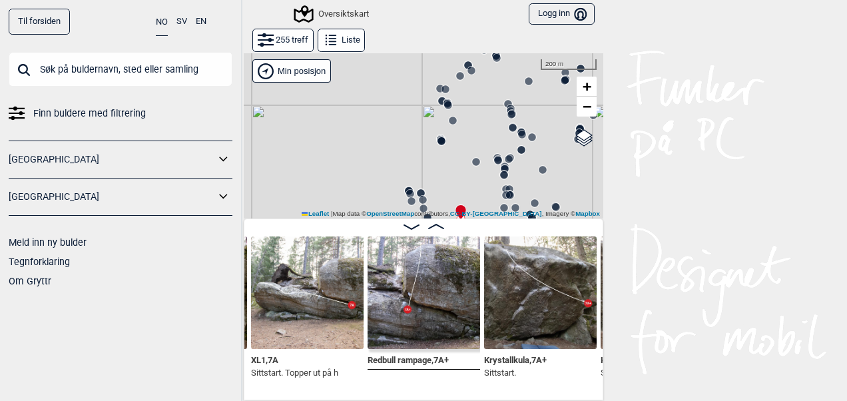
click at [417, 324] on img at bounding box center [424, 292] width 113 height 113
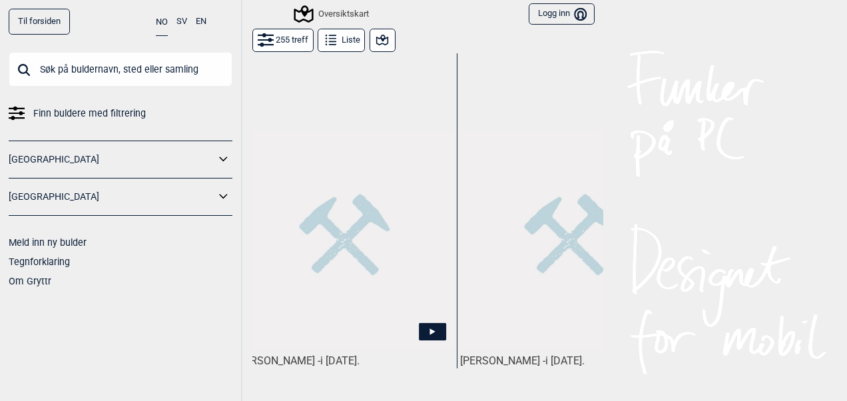
scroll to position [0, 19]
click at [434, 322] on icon at bounding box center [434, 330] width 27 height 17
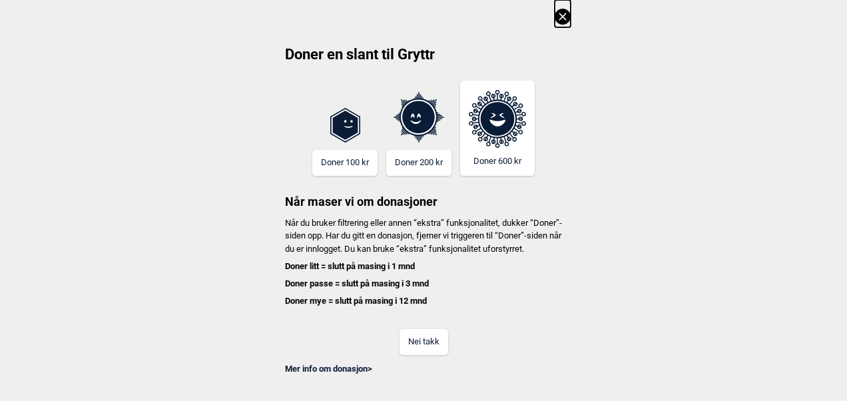
click at [434, 351] on button "Nei takk" at bounding box center [424, 342] width 49 height 26
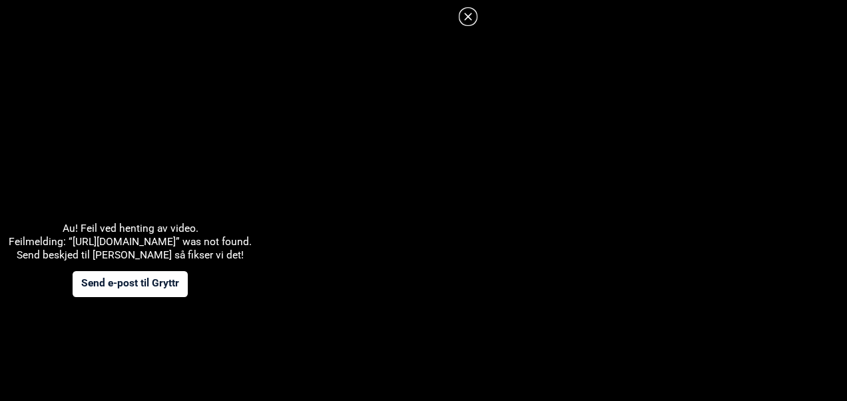
click at [468, 16] on icon at bounding box center [467, 16] width 7 height 7
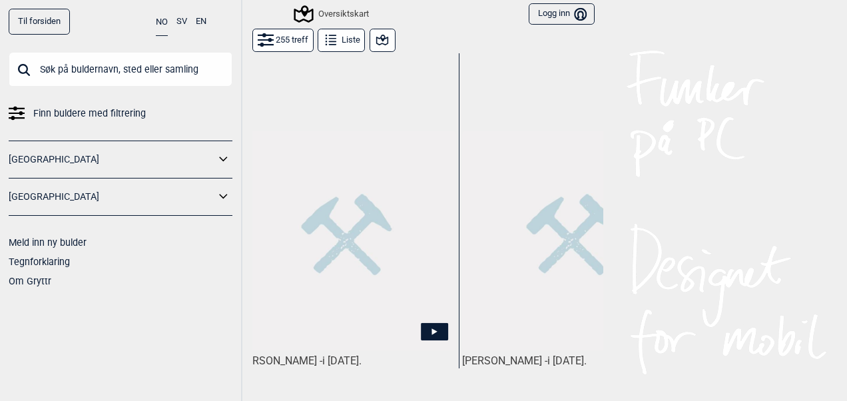
scroll to position [0, 99]
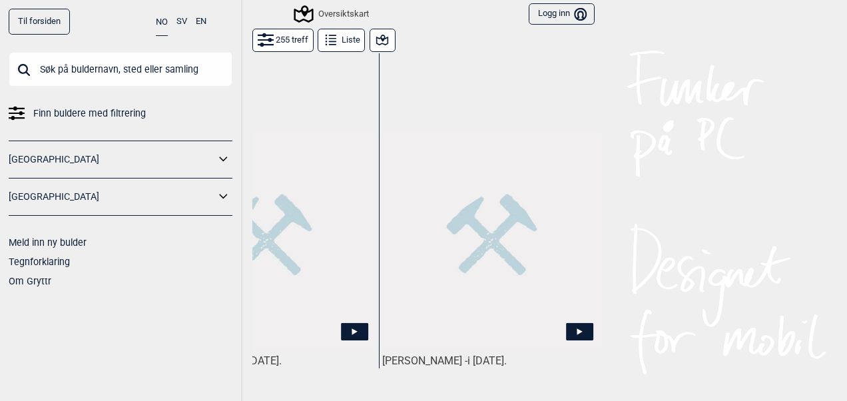
click at [578, 322] on icon at bounding box center [579, 330] width 27 height 17
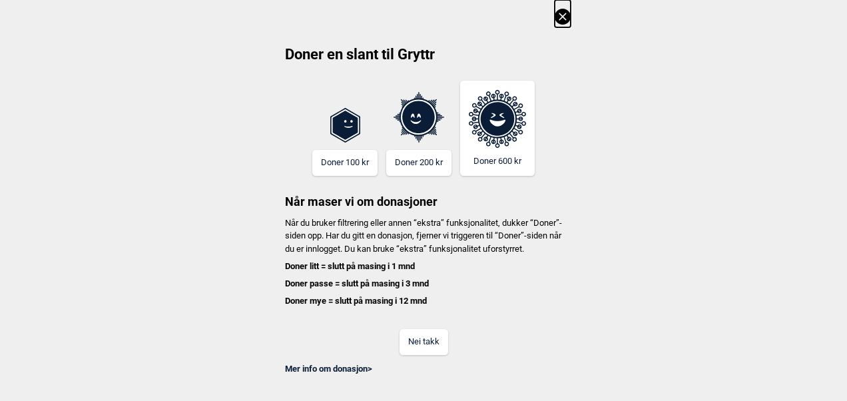
click at [414, 349] on button "Nei takk" at bounding box center [424, 342] width 49 height 26
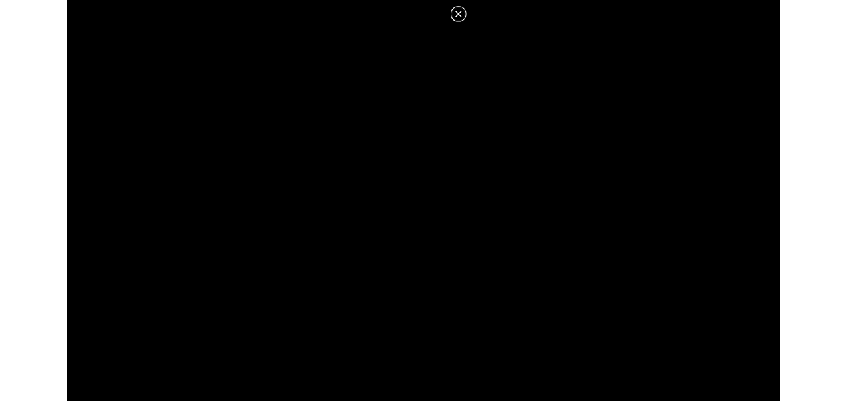
scroll to position [0, 0]
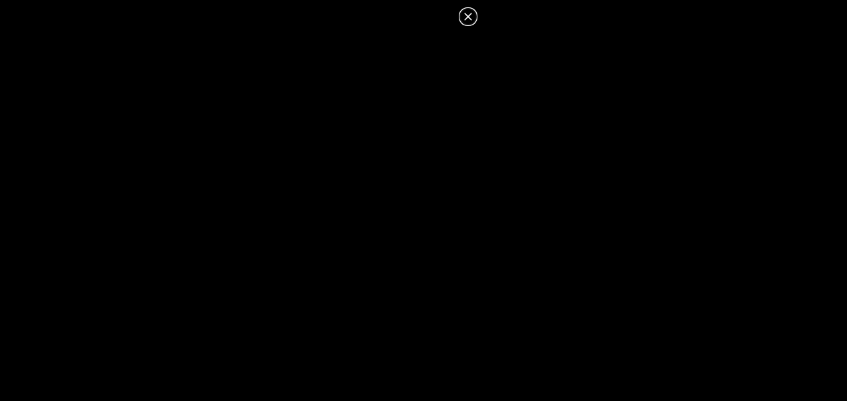
click at [468, 16] on icon at bounding box center [467, 16] width 7 height 7
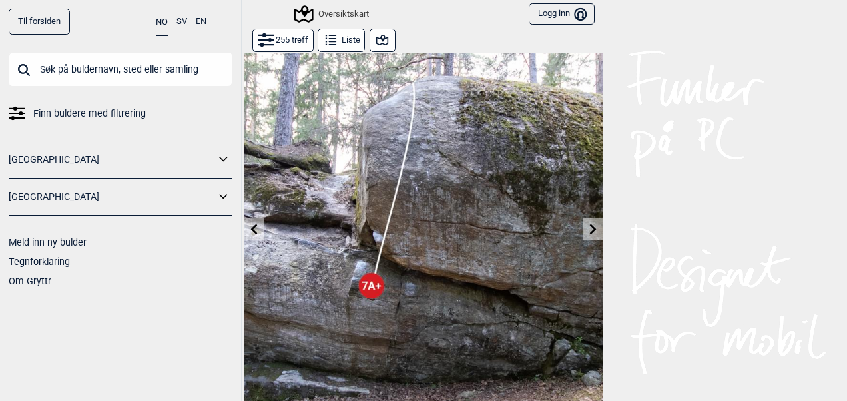
click at [374, 35] on icon at bounding box center [382, 40] width 16 height 16
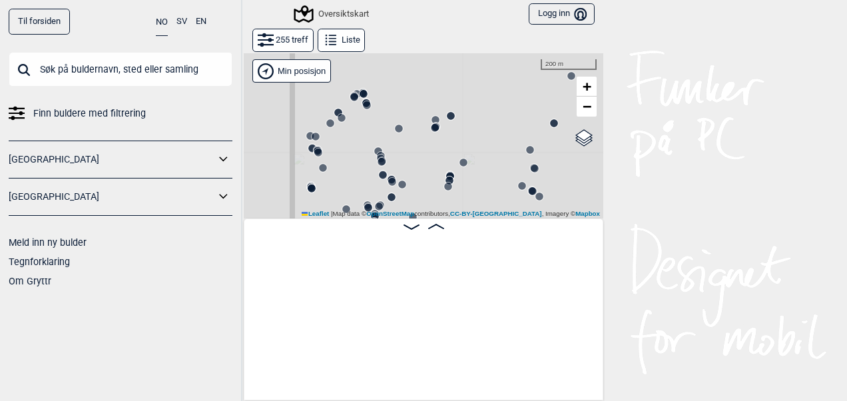
scroll to position [0, 12719]
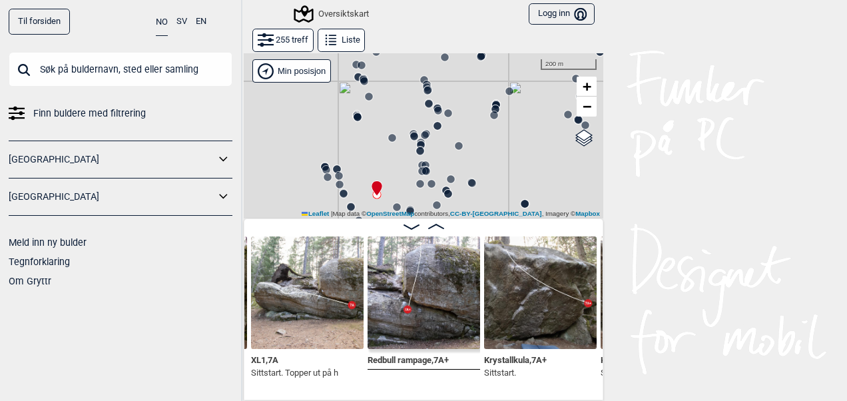
drag, startPoint x: 414, startPoint y: 183, endPoint x: 460, endPoint y: 112, distance: 84.8
click at [460, 112] on div "Gol [GEOGRAPHIC_DATA] Kolomoen [GEOGRAPHIC_DATA] [GEOGRAPHIC_DATA][PERSON_NAME]…" at bounding box center [424, 136] width 360 height 166
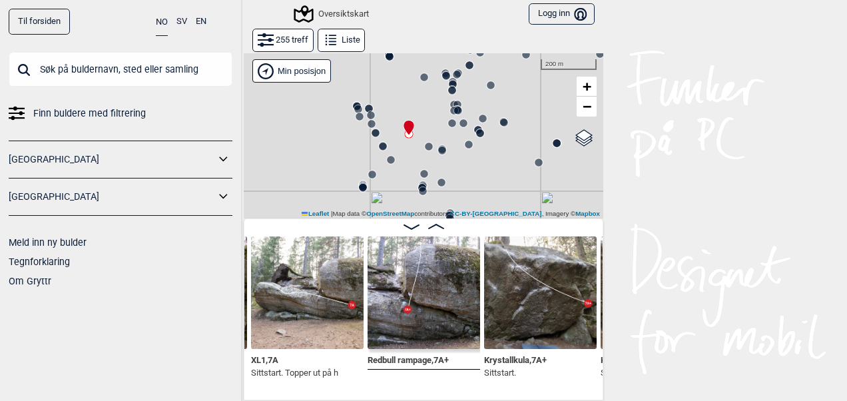
drag, startPoint x: 362, startPoint y: 167, endPoint x: 396, endPoint y: 103, distance: 72.1
click at [396, 103] on div "Gol [GEOGRAPHIC_DATA] Kolomoen [GEOGRAPHIC_DATA] [GEOGRAPHIC_DATA][PERSON_NAME]…" at bounding box center [424, 136] width 360 height 166
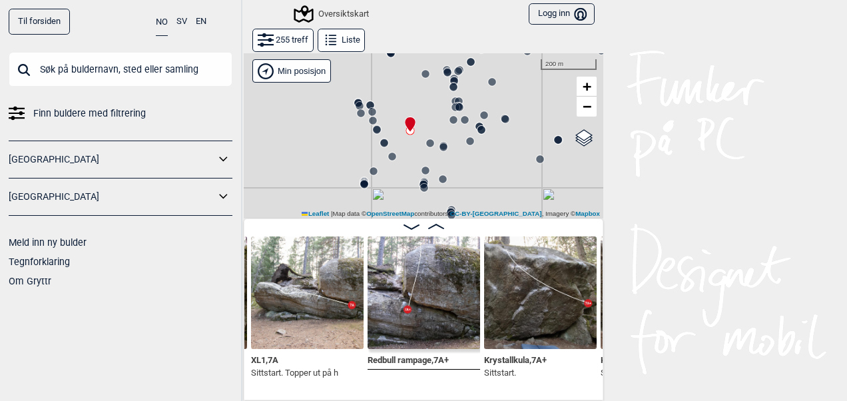
click at [382, 145] on circle at bounding box center [384, 143] width 8 height 8
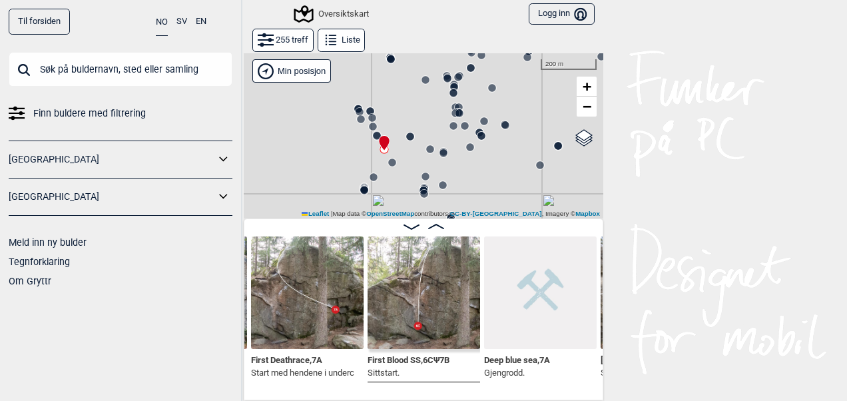
click at [373, 133] on circle at bounding box center [377, 136] width 8 height 8
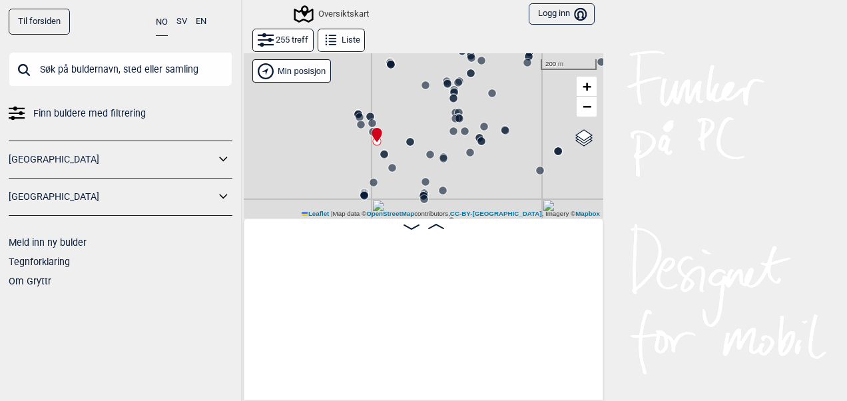
scroll to position [0, 12269]
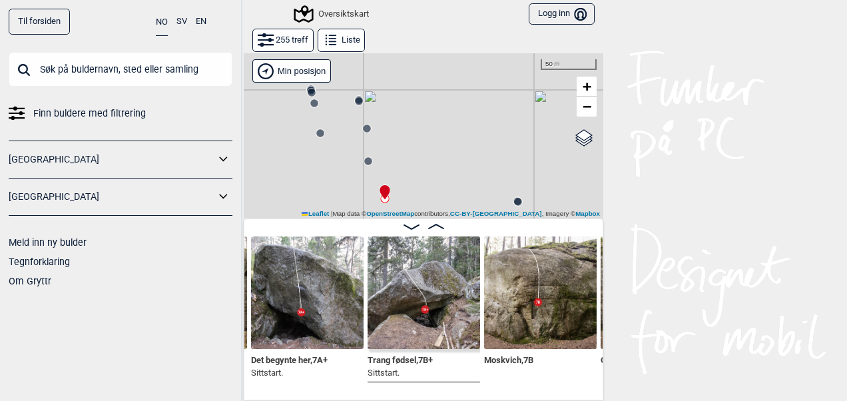
click at [365, 161] on circle at bounding box center [368, 161] width 8 height 8
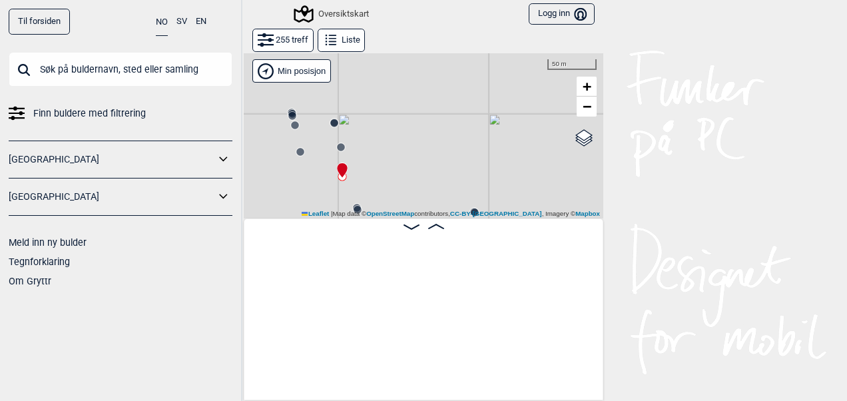
scroll to position [0, 11818]
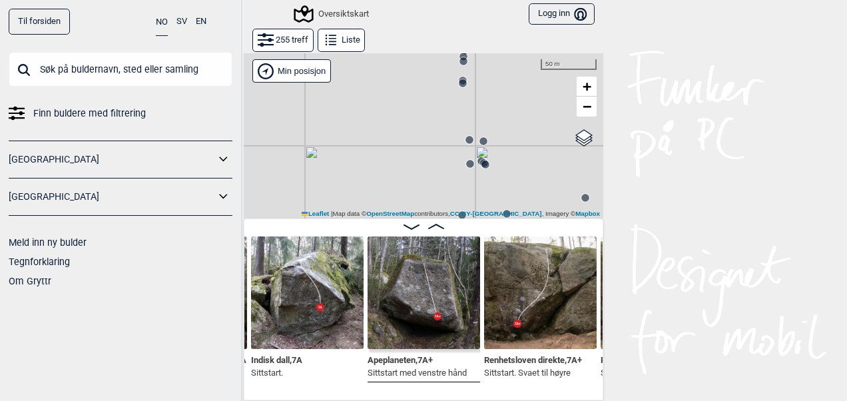
drag, startPoint x: 365, startPoint y: 161, endPoint x: 516, endPoint y: 99, distance: 163.4
click at [505, 105] on div "Gol [GEOGRAPHIC_DATA] Kolomoen [GEOGRAPHIC_DATA] [GEOGRAPHIC_DATA][PERSON_NAME]…" at bounding box center [424, 136] width 360 height 166
drag, startPoint x: 351, startPoint y: 159, endPoint x: 516, endPoint y: 135, distance: 166.3
click at [516, 135] on div "Gol [GEOGRAPHIC_DATA] Kolomoen [GEOGRAPHIC_DATA] [GEOGRAPHIC_DATA][PERSON_NAME]…" at bounding box center [424, 136] width 360 height 166
click at [434, 98] on circle at bounding box center [438, 98] width 8 height 8
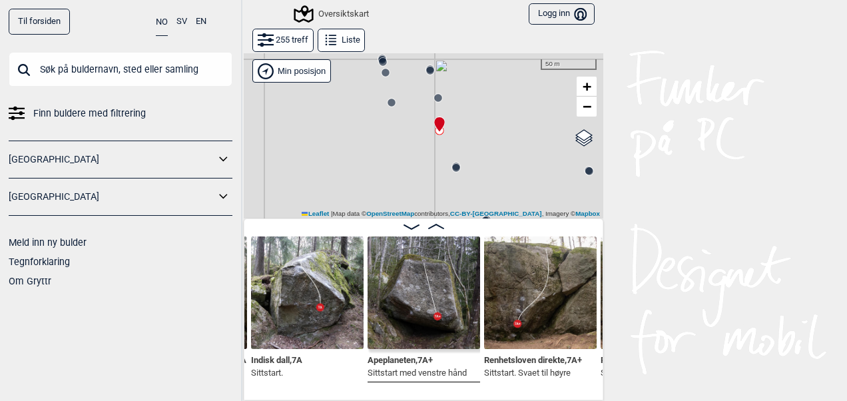
scroll to position [0, 10918]
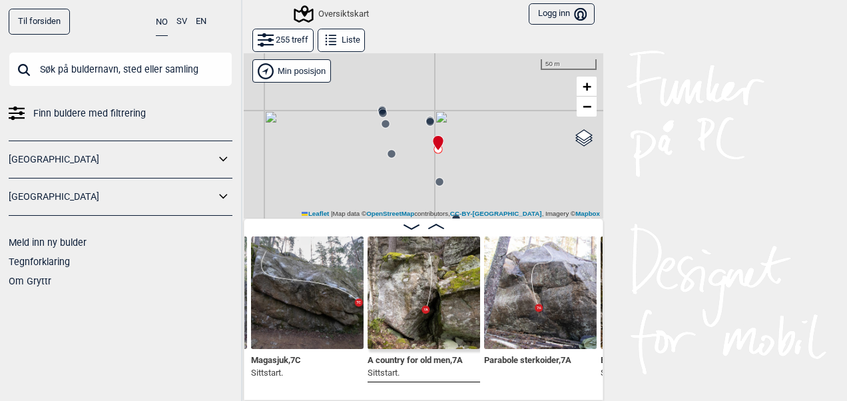
click at [388, 156] on circle at bounding box center [392, 154] width 8 height 8
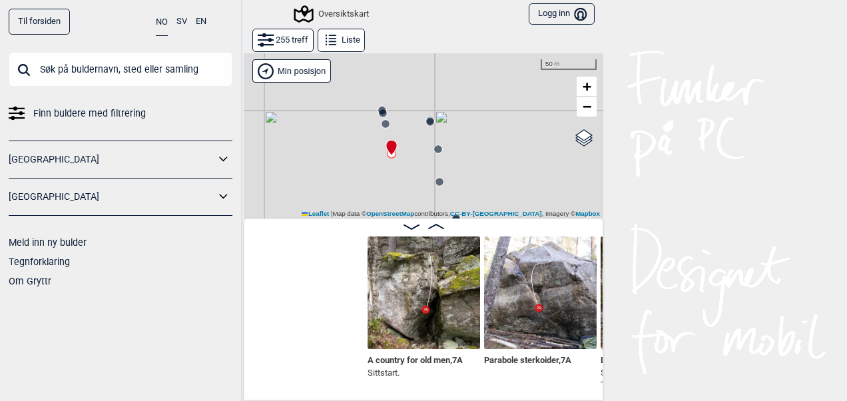
scroll to position [0, 11151]
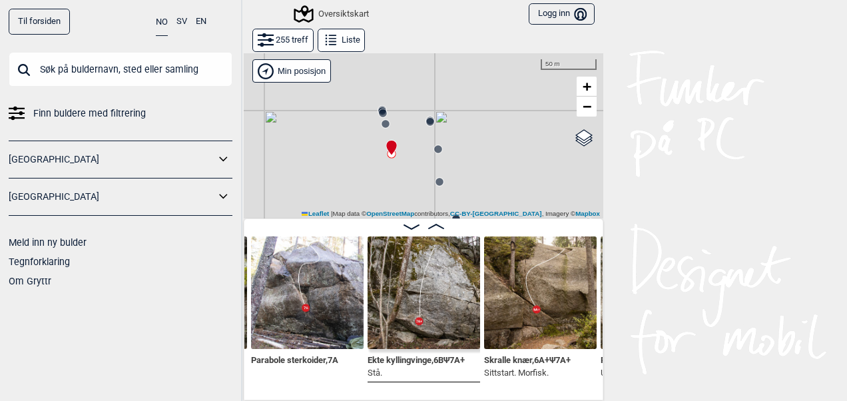
click at [382, 122] on circle at bounding box center [386, 124] width 8 height 8
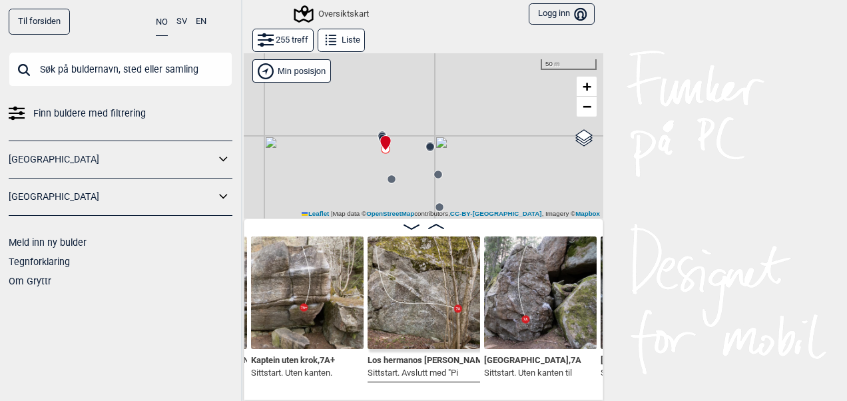
click at [380, 135] on icon at bounding box center [385, 143] width 11 height 16
click at [378, 140] on circle at bounding box center [382, 141] width 8 height 8
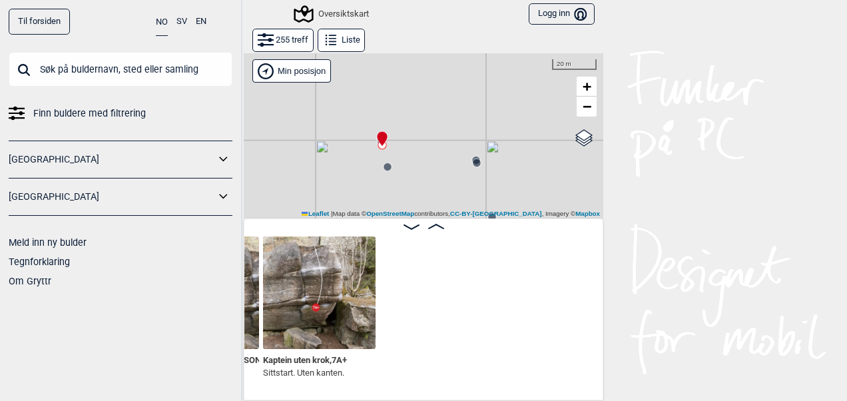
scroll to position [0, 10017]
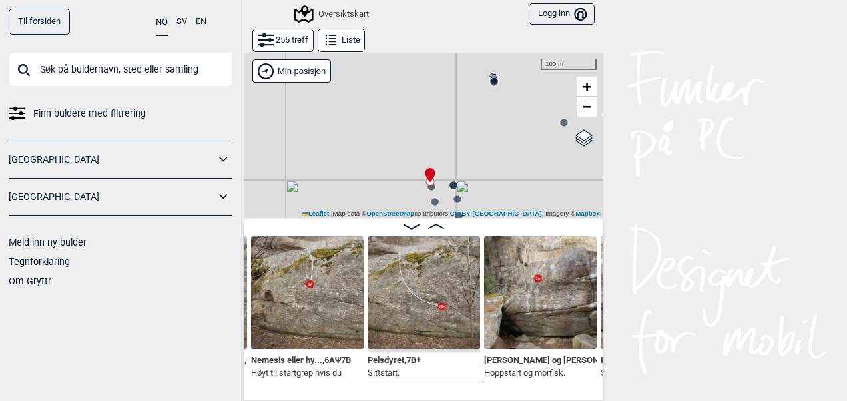
click at [491, 83] on circle at bounding box center [494, 82] width 8 height 8
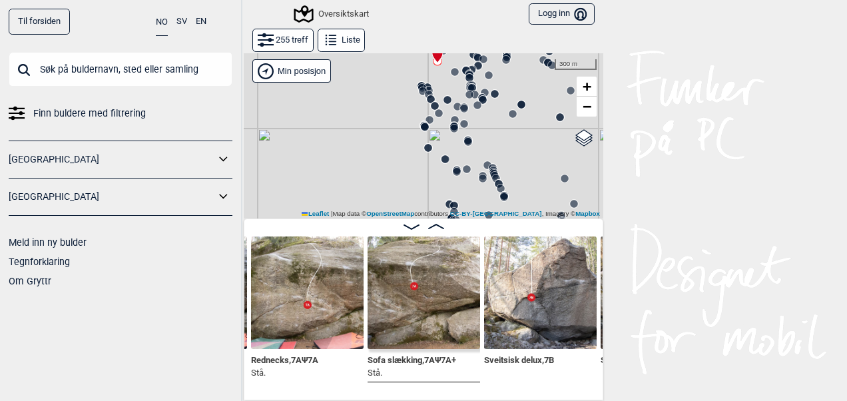
drag, startPoint x: 458, startPoint y: 198, endPoint x: 420, endPoint y: 127, distance: 81.3
click at [421, 127] on circle at bounding box center [425, 127] width 8 height 8
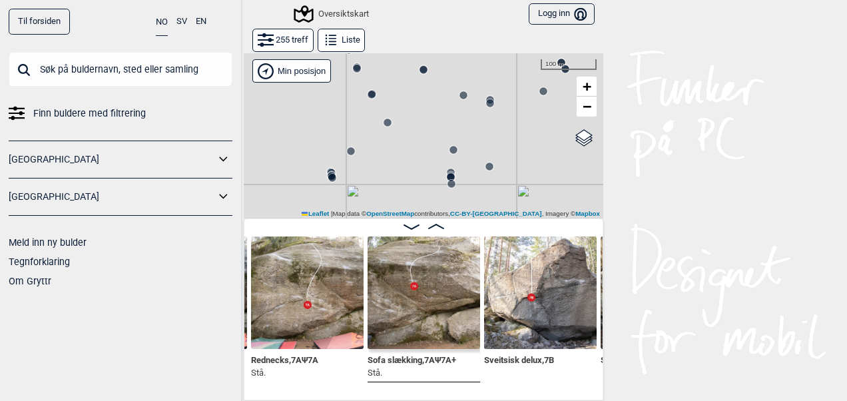
click at [385, 128] on div "Gol [GEOGRAPHIC_DATA] Kolomoen [GEOGRAPHIC_DATA] [GEOGRAPHIC_DATA][PERSON_NAME]…" at bounding box center [424, 136] width 360 height 166
click at [384, 125] on circle at bounding box center [388, 123] width 8 height 8
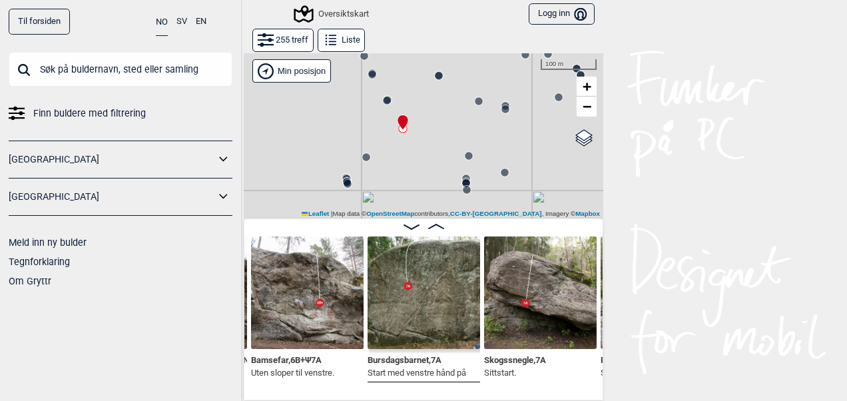
drag, startPoint x: 393, startPoint y: 179, endPoint x: 410, endPoint y: 157, distance: 27.6
click at [410, 157] on div "Gol [GEOGRAPHIC_DATA] Kolomoen [GEOGRAPHIC_DATA] [GEOGRAPHIC_DATA][PERSON_NAME]…" at bounding box center [424, 136] width 360 height 166
click at [364, 156] on circle at bounding box center [368, 156] width 8 height 8
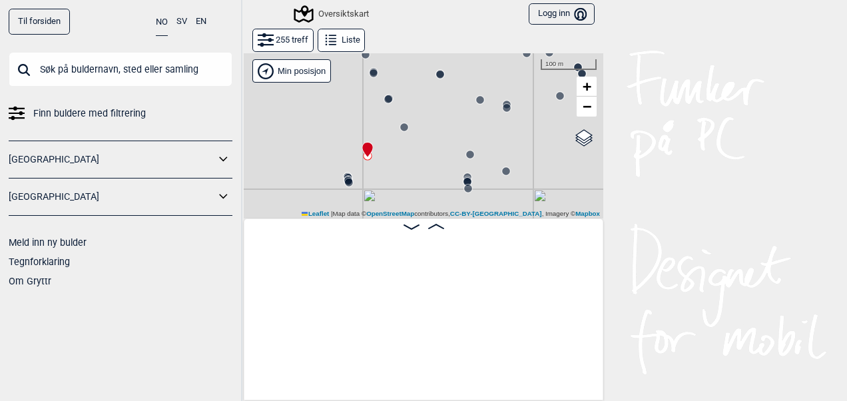
scroll to position [0, 14575]
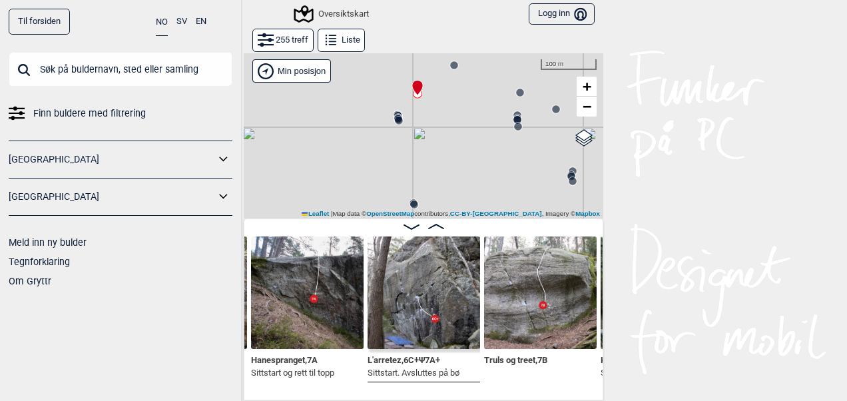
drag, startPoint x: 345, startPoint y: 165, endPoint x: 394, endPoint y: 103, distance: 79.2
click at [394, 103] on div "Gol [GEOGRAPHIC_DATA] Kolomoen [GEOGRAPHIC_DATA] [GEOGRAPHIC_DATA][PERSON_NAME]…" at bounding box center [424, 136] width 360 height 166
click at [409, 206] on circle at bounding box center [413, 204] width 9 height 9
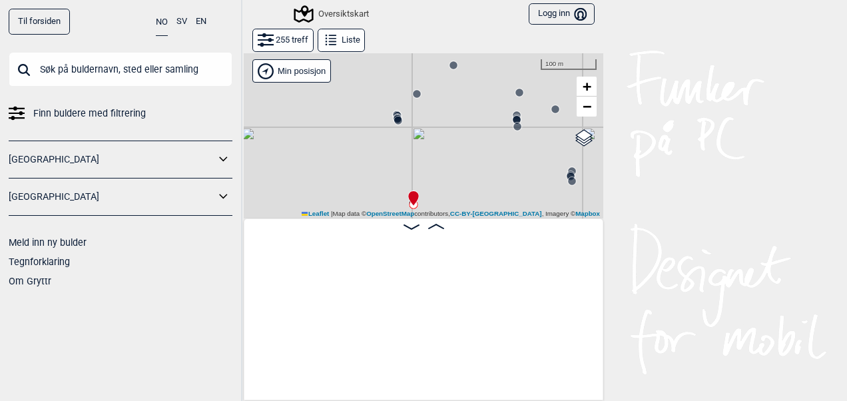
scroll to position [0, 16734]
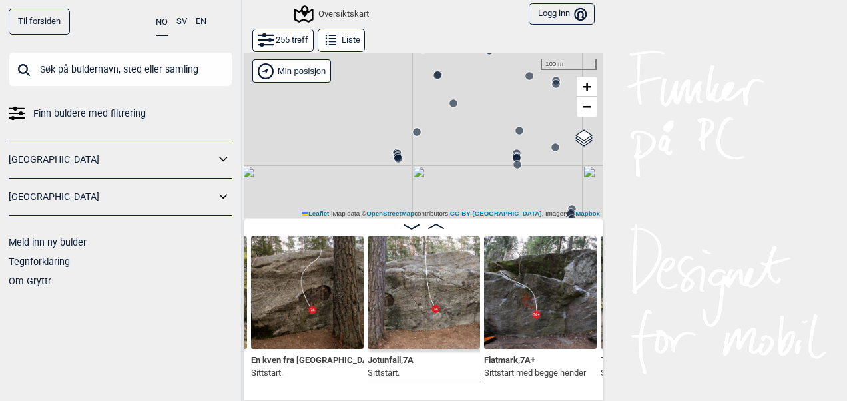
drag, startPoint x: 410, startPoint y: 145, endPoint x: 410, endPoint y: 191, distance: 46.0
click at [410, 191] on div "Gol [GEOGRAPHIC_DATA] Kolomoen [GEOGRAPHIC_DATA] [GEOGRAPHIC_DATA][PERSON_NAME]…" at bounding box center [424, 136] width 360 height 166
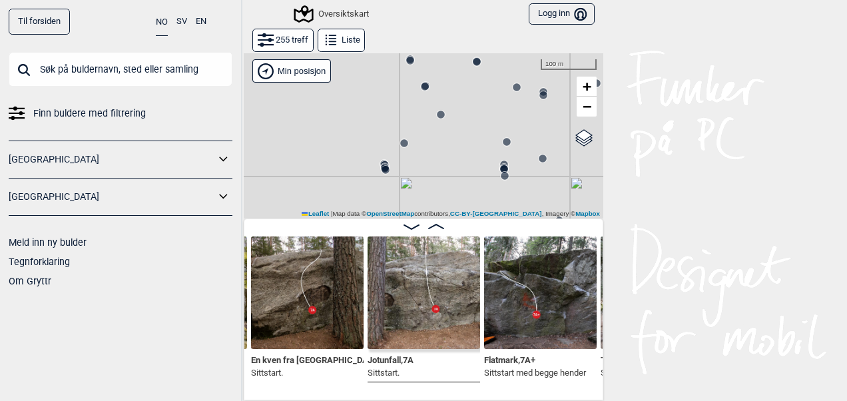
drag, startPoint x: 421, startPoint y: 132, endPoint x: 413, endPoint y: 112, distance: 21.5
click at [413, 112] on div "Gol [GEOGRAPHIC_DATA] Kolomoen [GEOGRAPHIC_DATA] [GEOGRAPHIC_DATA][PERSON_NAME]…" at bounding box center [424, 136] width 360 height 166
click at [400, 121] on circle at bounding box center [404, 122] width 8 height 8
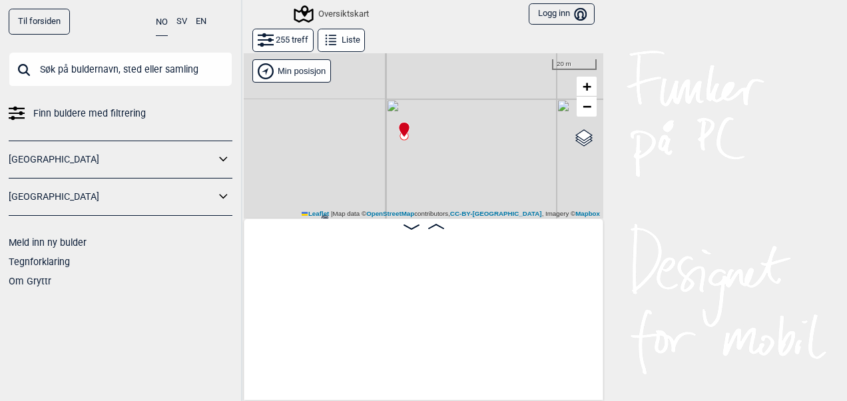
scroll to position [0, 14575]
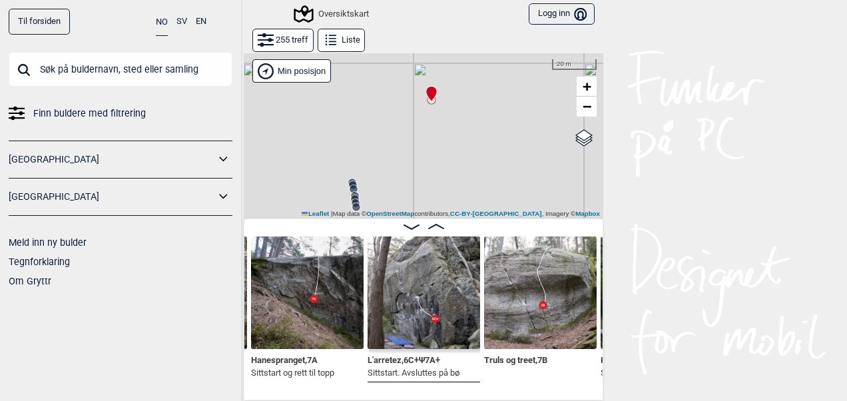
drag, startPoint x: 356, startPoint y: 172, endPoint x: 384, endPoint y: 123, distance: 56.3
click at [384, 123] on div "Gol [GEOGRAPHIC_DATA] Kolomoen [GEOGRAPHIC_DATA] [GEOGRAPHIC_DATA][PERSON_NAME]…" at bounding box center [424, 136] width 360 height 166
click at [345, 32] on button "Liste" at bounding box center [341, 40] width 47 height 23
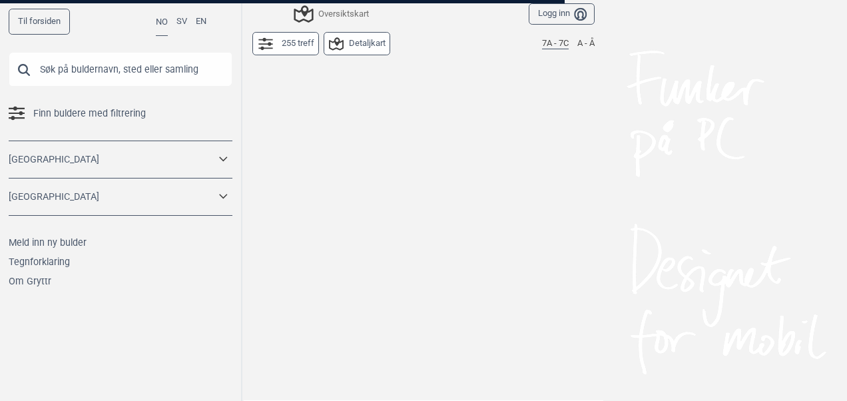
scroll to position [8607, 0]
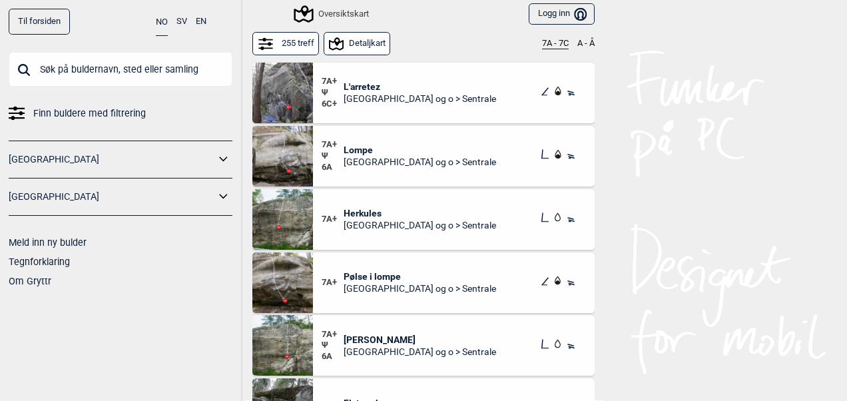
click at [354, 37] on button "Detaljkart" at bounding box center [357, 43] width 67 height 23
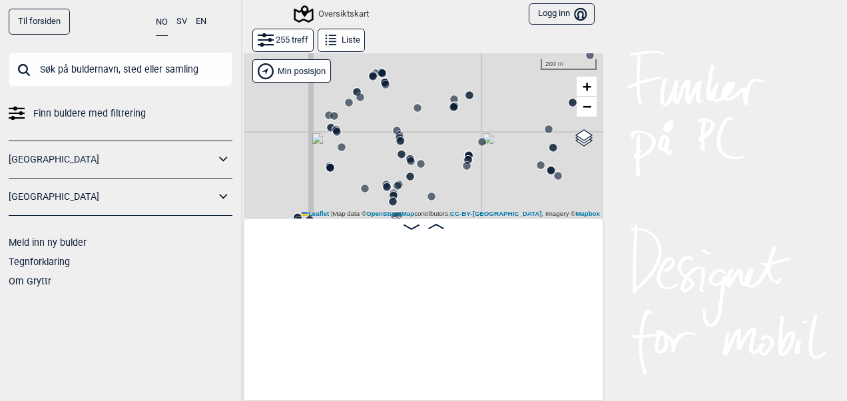
scroll to position [0, 14407]
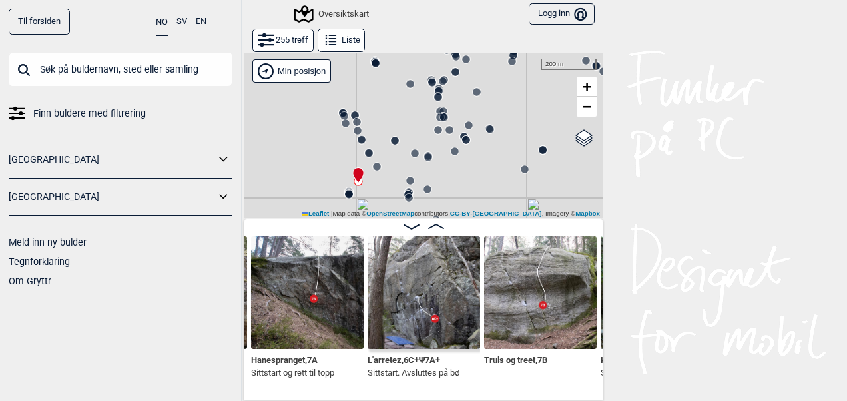
drag, startPoint x: 367, startPoint y: 181, endPoint x: 414, endPoint y: 72, distance: 119.0
click at [414, 72] on div "Gol [GEOGRAPHIC_DATA] Kolomoen [GEOGRAPHIC_DATA] [GEOGRAPHIC_DATA][PERSON_NAME]…" at bounding box center [424, 136] width 360 height 166
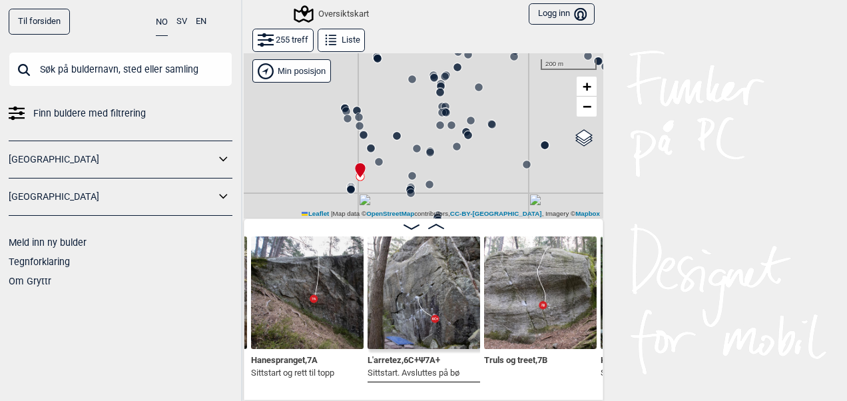
click at [374, 157] on icon at bounding box center [379, 162] width 11 height 11
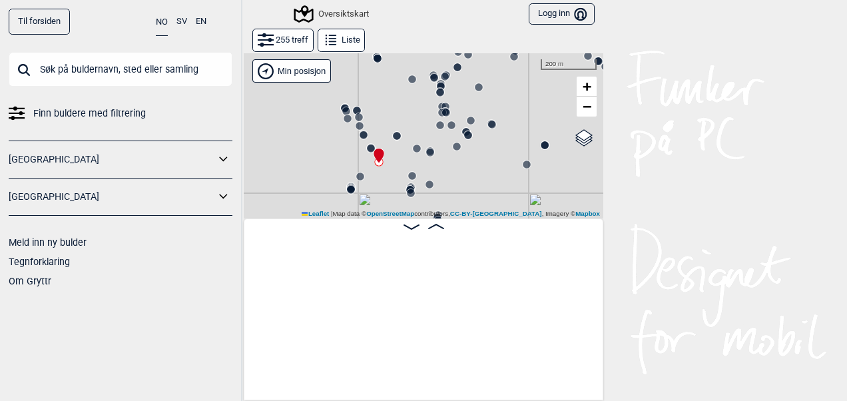
scroll to position [0, 13844]
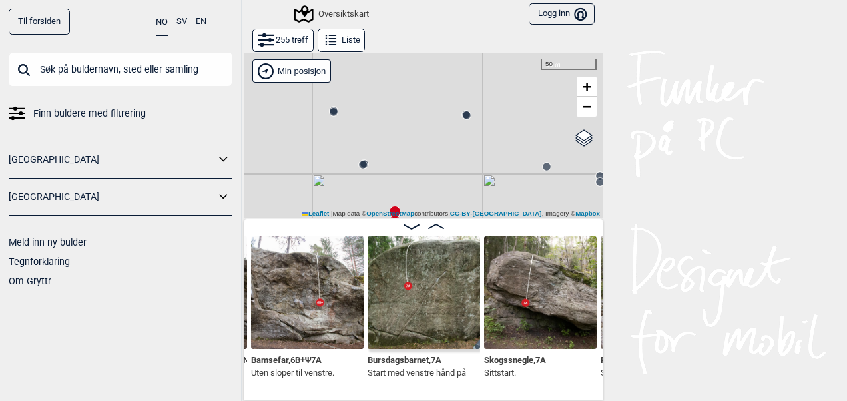
drag, startPoint x: 379, startPoint y: 152, endPoint x: 413, endPoint y: 37, distance: 120.1
click at [413, 37] on div "255 treff Liste Gol [GEOGRAPHIC_DATA] Kolomoen [GEOGRAPHIC_DATA] [GEOGRAPHIC_DA…" at bounding box center [424, 214] width 360 height 372
drag, startPoint x: 409, startPoint y: 157, endPoint x: 412, endPoint y: 75, distance: 82.0
click at [412, 75] on div "Gol [GEOGRAPHIC_DATA] Kolomoen [GEOGRAPHIC_DATA] [GEOGRAPHIC_DATA][PERSON_NAME]…" at bounding box center [424, 136] width 360 height 166
drag, startPoint x: 378, startPoint y: 125, endPoint x: 366, endPoint y: 173, distance: 49.3
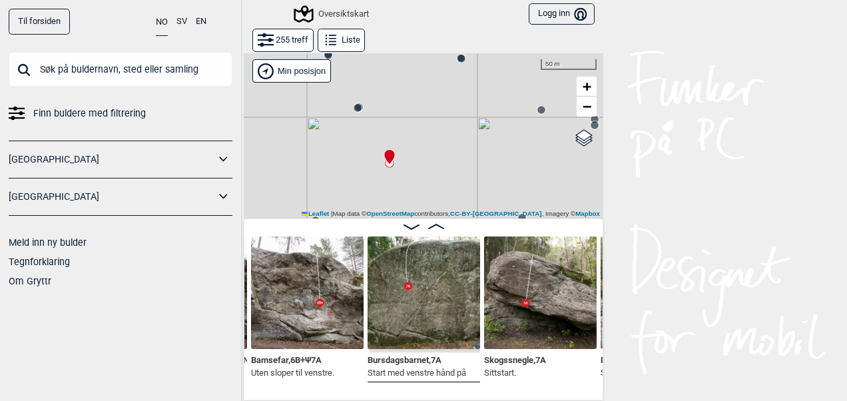
click at [366, 173] on div "Gol [GEOGRAPHIC_DATA] Kolomoen [GEOGRAPHIC_DATA] [GEOGRAPHIC_DATA][PERSON_NAME]…" at bounding box center [424, 136] width 360 height 166
click at [354, 109] on circle at bounding box center [358, 108] width 8 height 8
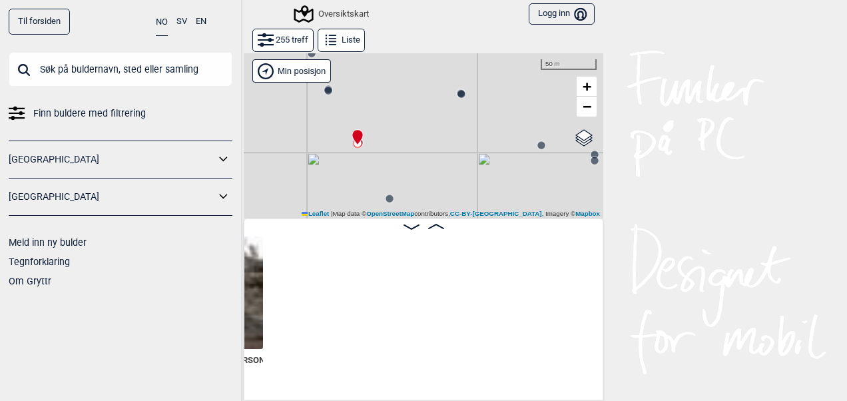
scroll to position [0, 13394]
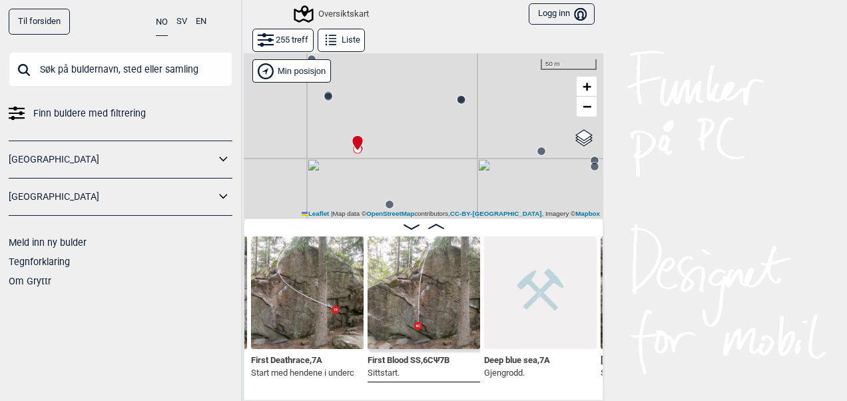
click at [458, 101] on circle at bounding box center [462, 100] width 8 height 8
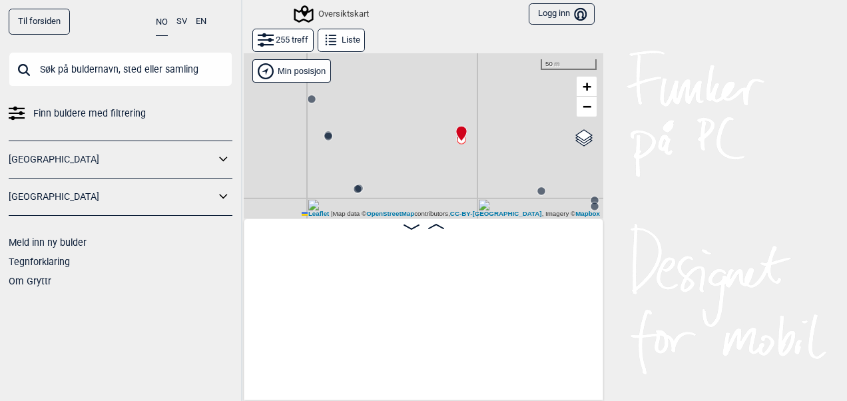
scroll to position [0, 12719]
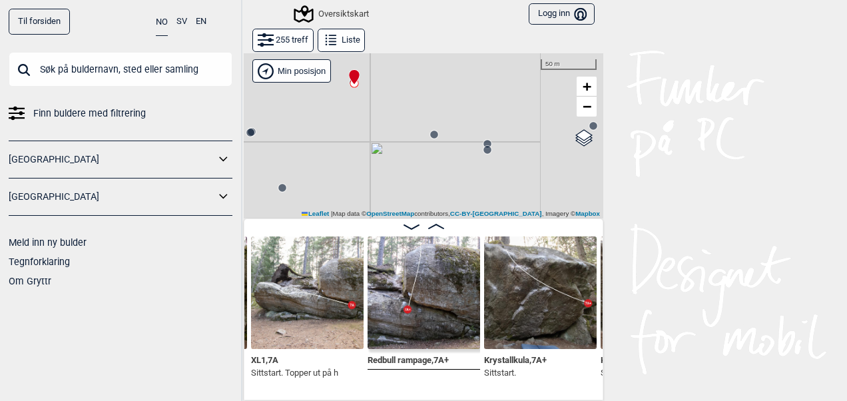
drag, startPoint x: 513, startPoint y: 176, endPoint x: 390, endPoint y: 85, distance: 152.4
click at [390, 85] on div "Gol [GEOGRAPHIC_DATA] Kolomoen [GEOGRAPHIC_DATA] [GEOGRAPHIC_DATA][PERSON_NAME]…" at bounding box center [424, 136] width 360 height 166
click at [415, 111] on circle at bounding box center [419, 110] width 8 height 8
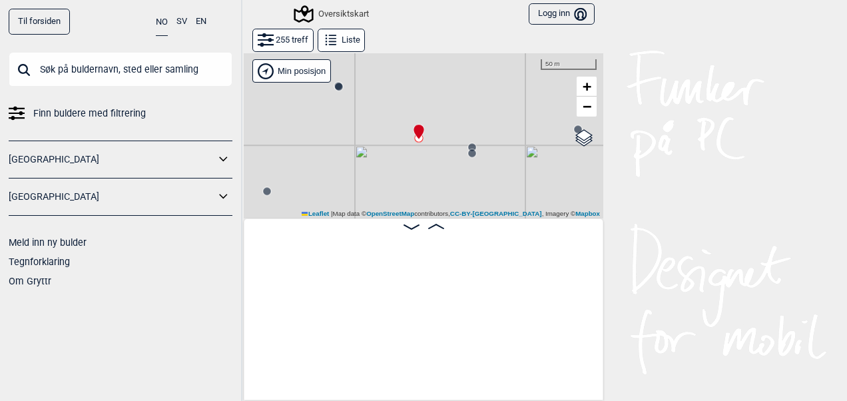
scroll to position [0, 13531]
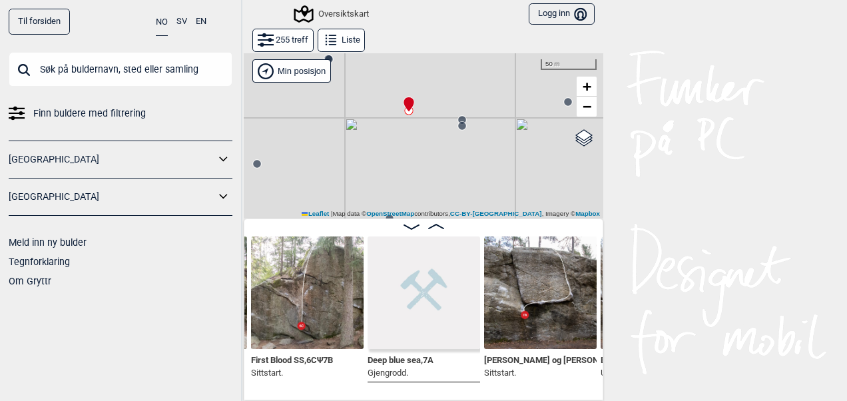
drag, startPoint x: 428, startPoint y: 191, endPoint x: 408, endPoint y: 125, distance: 68.9
click at [408, 125] on div "Gol [GEOGRAPHIC_DATA] Kolomoen [GEOGRAPHIC_DATA] [GEOGRAPHIC_DATA][PERSON_NAME]…" at bounding box center [424, 136] width 360 height 166
click at [444, 75] on circle at bounding box center [446, 79] width 9 height 9
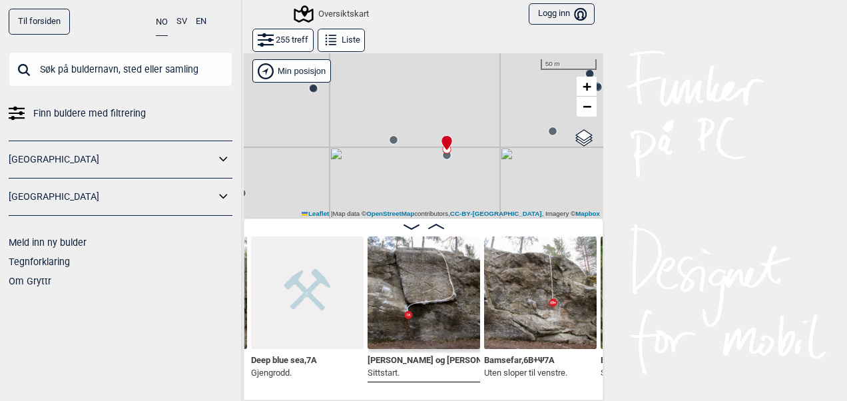
click at [443, 159] on circle at bounding box center [447, 155] width 8 height 8
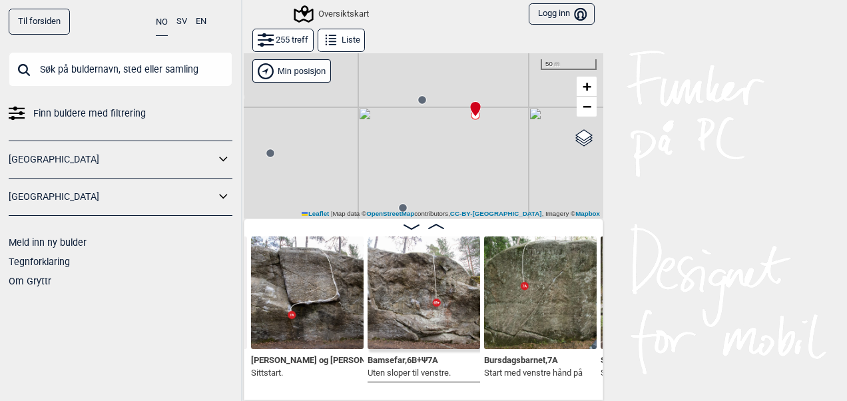
drag, startPoint x: 400, startPoint y: 179, endPoint x: 448, endPoint y: 97, distance: 94.9
click at [448, 97] on div "Gol [GEOGRAPHIC_DATA] Kolomoen [GEOGRAPHIC_DATA] [GEOGRAPHIC_DATA][PERSON_NAME]…" at bounding box center [424, 136] width 360 height 166
click at [423, 157] on circle at bounding box center [427, 155] width 8 height 8
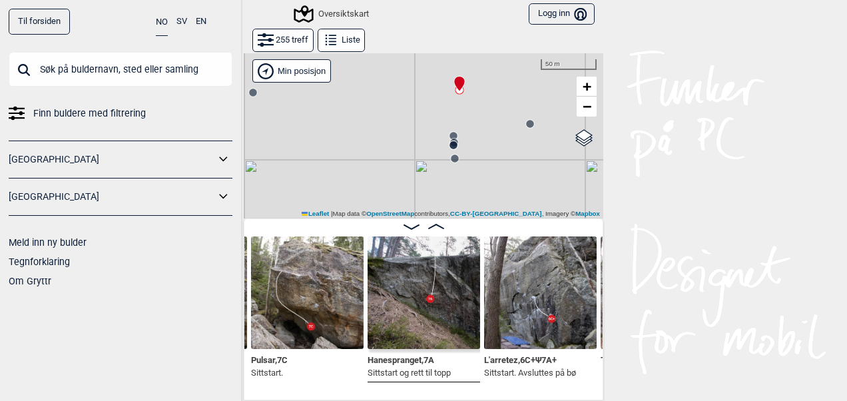
drag, startPoint x: 379, startPoint y: 177, endPoint x: 412, endPoint y: 112, distance: 73.0
click at [412, 112] on div "Gol [GEOGRAPHIC_DATA] Kolomoen [GEOGRAPHIC_DATA] [GEOGRAPHIC_DATA][PERSON_NAME]…" at bounding box center [424, 136] width 360 height 166
click at [450, 135] on circle at bounding box center [454, 135] width 8 height 8
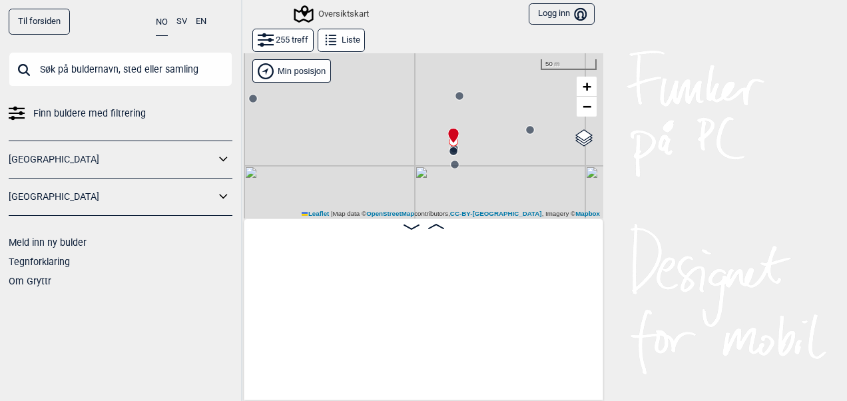
scroll to position [0, 14929]
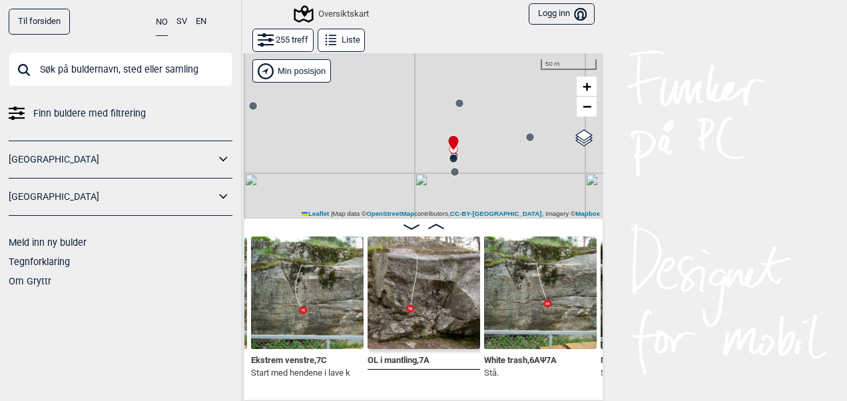
click at [450, 159] on circle at bounding box center [454, 159] width 8 height 8
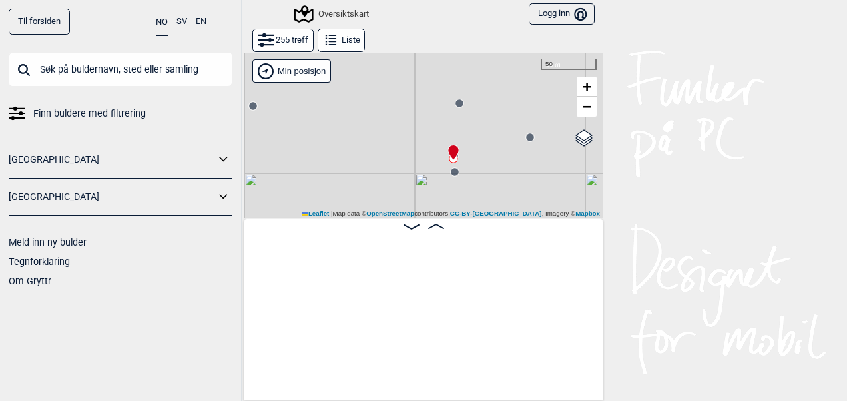
scroll to position [0, 15737]
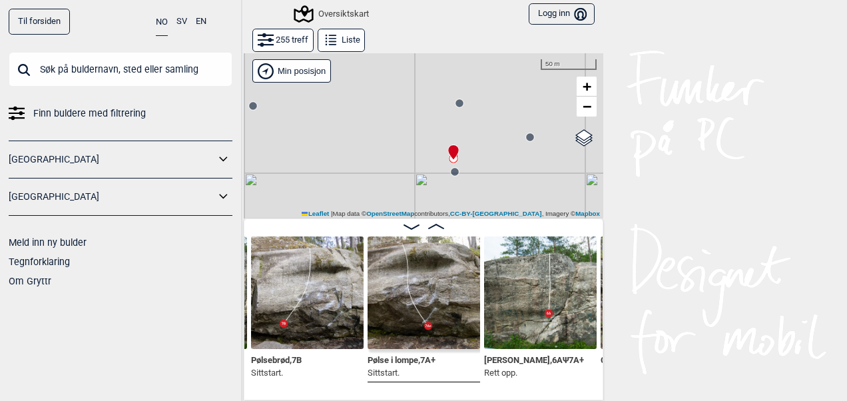
click at [451, 173] on circle at bounding box center [455, 172] width 8 height 8
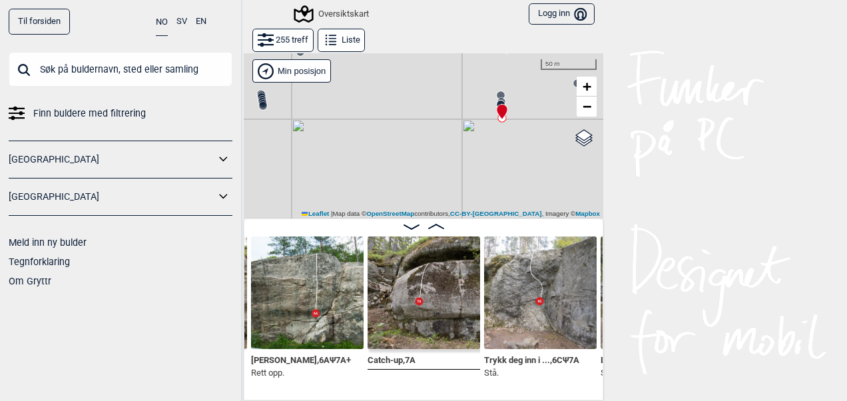
drag, startPoint x: 396, startPoint y: 179, endPoint x: 472, endPoint y: 67, distance: 134.9
click at [466, 85] on div "Gol [GEOGRAPHIC_DATA] Kolomoen [GEOGRAPHIC_DATA] [GEOGRAPHIC_DATA][PERSON_NAME]…" at bounding box center [424, 136] width 360 height 166
drag, startPoint x: 426, startPoint y: 169, endPoint x: 452, endPoint y: 67, distance: 105.6
click at [452, 67] on div "Gol [GEOGRAPHIC_DATA] Kolomoen [GEOGRAPHIC_DATA] [GEOGRAPHIC_DATA][PERSON_NAME]…" at bounding box center [424, 136] width 360 height 166
drag, startPoint x: 470, startPoint y: 175, endPoint x: 396, endPoint y: 85, distance: 116.4
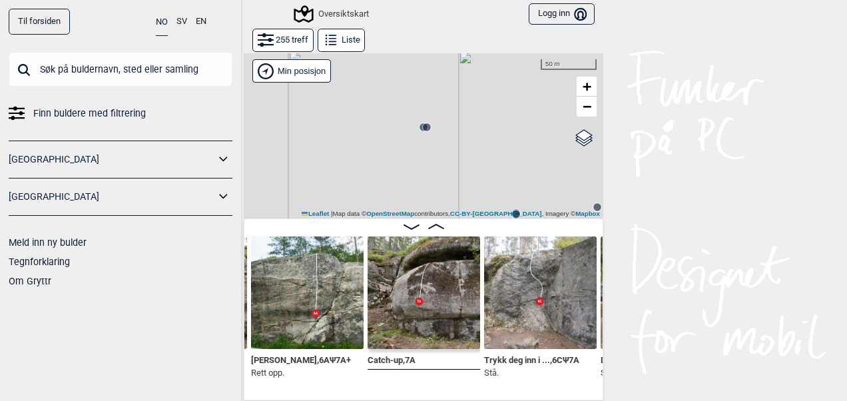
click at [398, 87] on div "Gol [GEOGRAPHIC_DATA] Kolomoen [GEOGRAPHIC_DATA] [GEOGRAPHIC_DATA][PERSON_NAME]…" at bounding box center [424, 136] width 360 height 166
click at [405, 94] on icon at bounding box center [410, 96] width 11 height 11
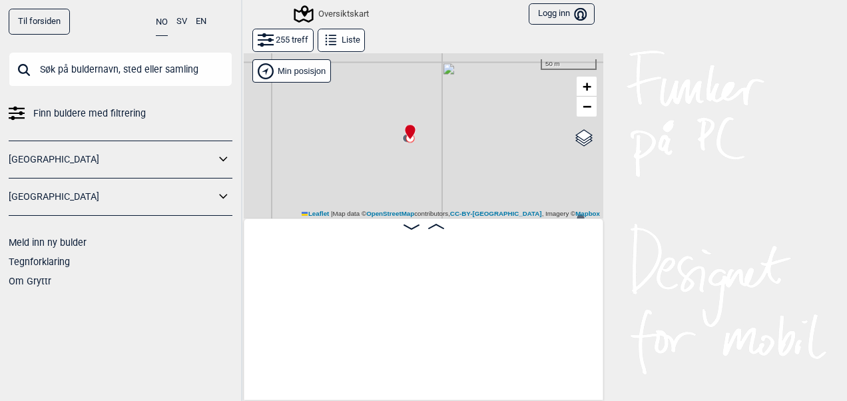
scroll to position [0, 16891]
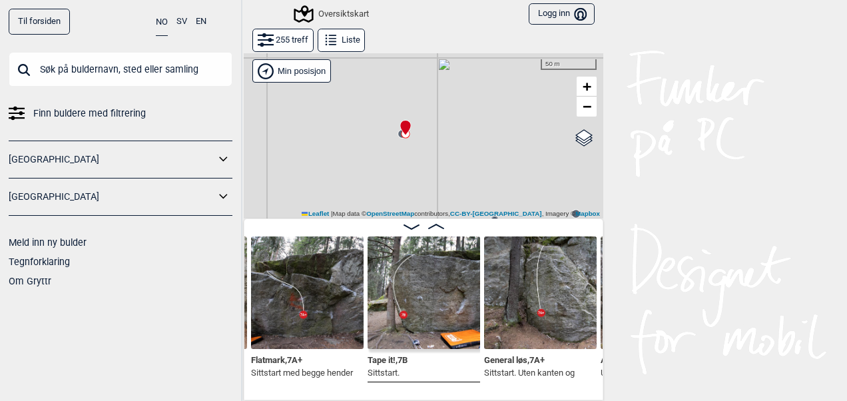
drag, startPoint x: 446, startPoint y: 137, endPoint x: 436, endPoint y: 105, distance: 33.7
click at [436, 105] on div "Gol [GEOGRAPHIC_DATA] Kolomoen [GEOGRAPHIC_DATA] [GEOGRAPHIC_DATA][PERSON_NAME]…" at bounding box center [424, 136] width 360 height 166
click at [418, 292] on img at bounding box center [424, 292] width 113 height 113
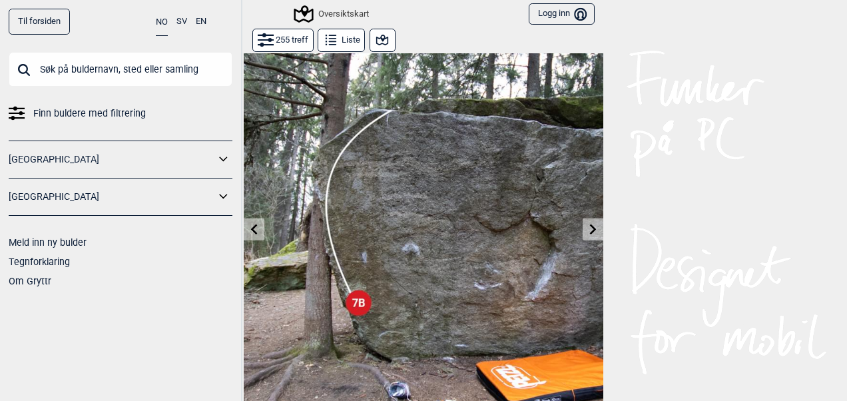
click at [376, 37] on icon at bounding box center [382, 40] width 16 height 16
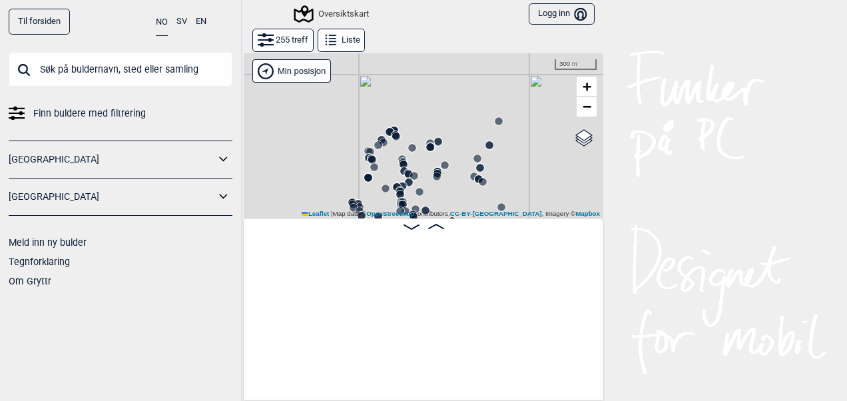
scroll to position [0, 16771]
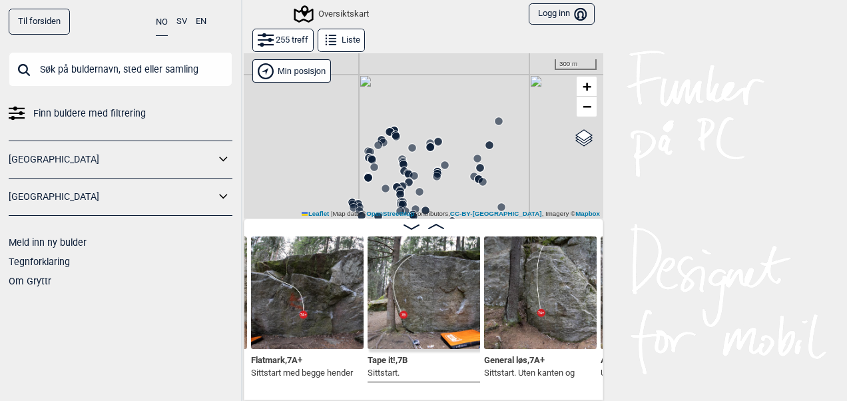
drag, startPoint x: 462, startPoint y: 197, endPoint x: 476, endPoint y: 63, distance: 135.3
click at [476, 72] on div "Gol [GEOGRAPHIC_DATA] Kolomoen [GEOGRAPHIC_DATA] [GEOGRAPHIC_DATA][PERSON_NAME]…" at bounding box center [424, 136] width 360 height 166
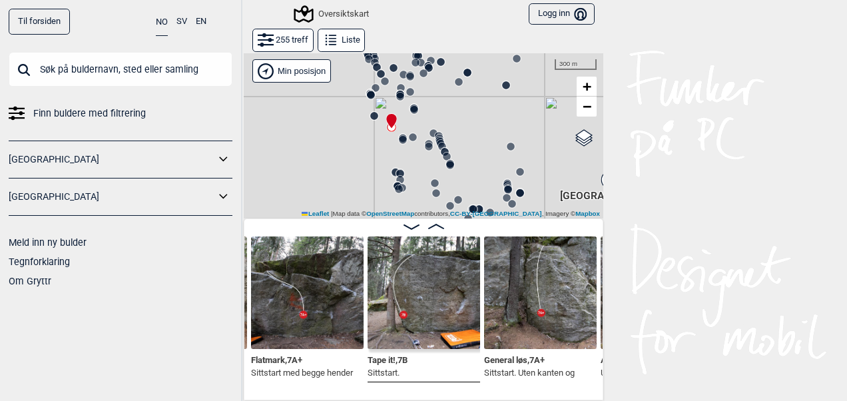
drag, startPoint x: 426, startPoint y: 168, endPoint x: 428, endPoint y: 149, distance: 19.4
click at [428, 149] on icon at bounding box center [429, 146] width 11 height 11
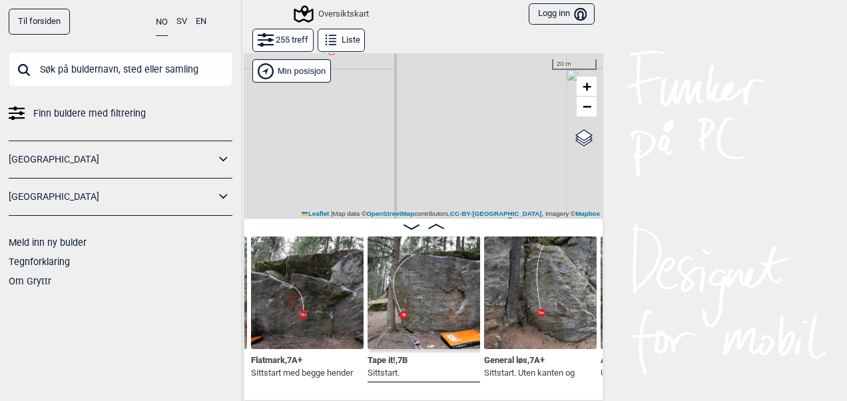
drag, startPoint x: 340, startPoint y: 96, endPoint x: 367, endPoint y: 166, distance: 74.8
click at [367, 166] on div "Gol [GEOGRAPHIC_DATA] Kolomoen [GEOGRAPHIC_DATA] [GEOGRAPHIC_DATA][PERSON_NAME]…" at bounding box center [424, 136] width 360 height 166
drag, startPoint x: 389, startPoint y: 166, endPoint x: 373, endPoint y: 67, distance: 99.9
click at [373, 67] on div "Gol [GEOGRAPHIC_DATA] Kolomoen [GEOGRAPHIC_DATA] [GEOGRAPHIC_DATA][PERSON_NAME]…" at bounding box center [424, 136] width 360 height 166
drag, startPoint x: 371, startPoint y: 84, endPoint x: 414, endPoint y: 202, distance: 126.2
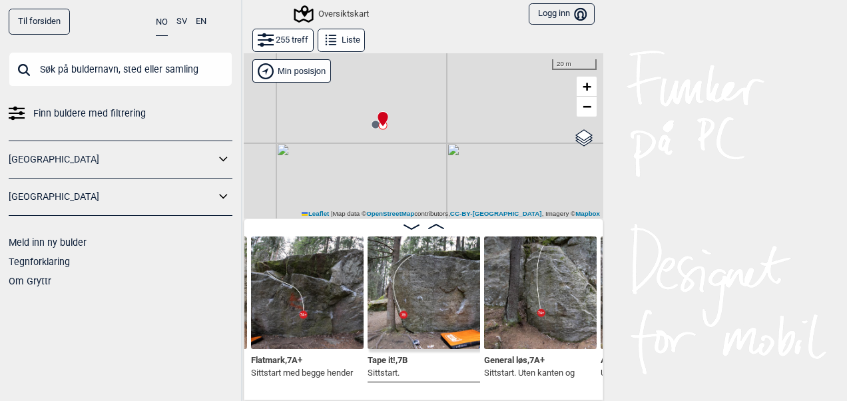
click at [414, 202] on div "Gol [GEOGRAPHIC_DATA] Kolomoen [GEOGRAPHIC_DATA] [GEOGRAPHIC_DATA][PERSON_NAME]…" at bounding box center [424, 136] width 360 height 166
click at [369, 135] on circle at bounding box center [372, 131] width 9 height 9
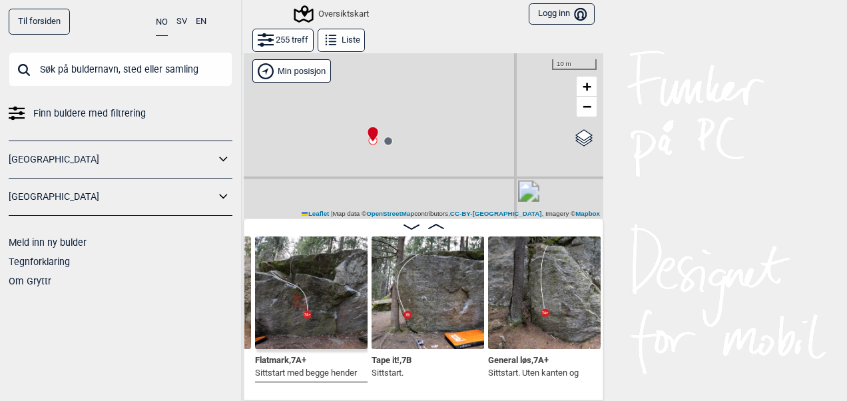
scroll to position [0, 16658]
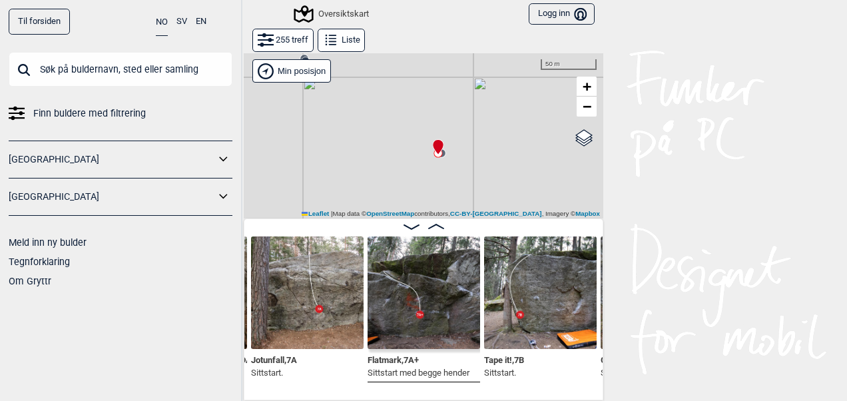
drag, startPoint x: 454, startPoint y: 154, endPoint x: 371, endPoint y: 132, distance: 86.1
click at [371, 132] on div "Gol [GEOGRAPHIC_DATA] Kolomoen [GEOGRAPHIC_DATA] [GEOGRAPHIC_DATA][PERSON_NAME]…" at bounding box center [424, 136] width 360 height 166
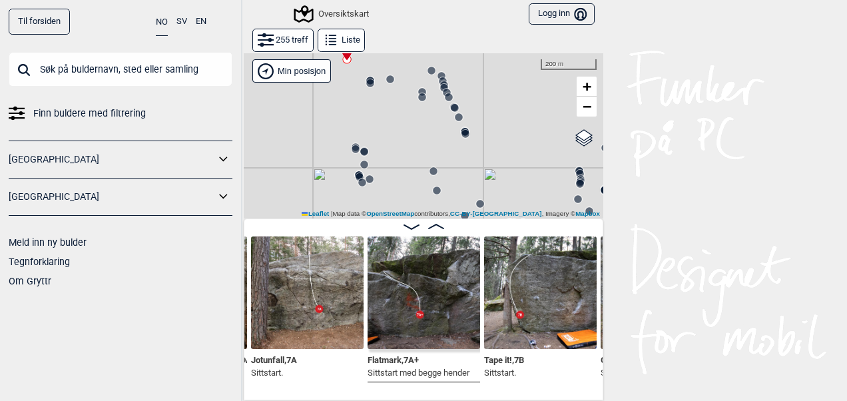
drag, startPoint x: 414, startPoint y: 179, endPoint x: 390, endPoint y: 105, distance: 77.5
click at [390, 105] on div "Gol [GEOGRAPHIC_DATA] Kolomoen [GEOGRAPHIC_DATA] [GEOGRAPHIC_DATA][PERSON_NAME]…" at bounding box center [424, 136] width 360 height 166
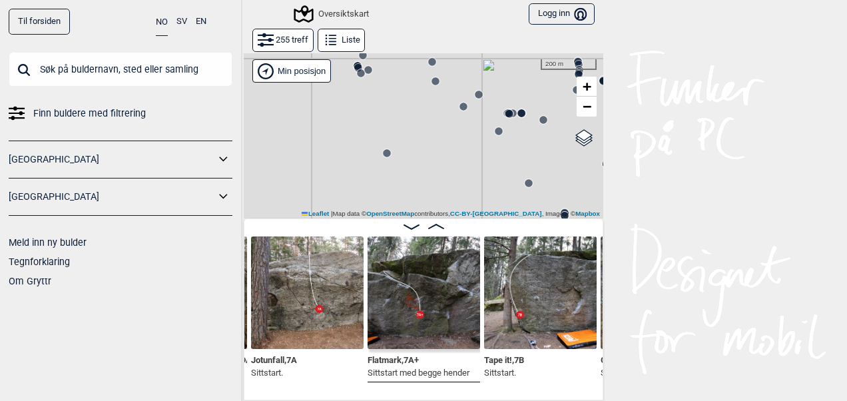
drag, startPoint x: 473, startPoint y: 172, endPoint x: 472, endPoint y: 65, distance: 107.2
click at [472, 65] on div "Gol [GEOGRAPHIC_DATA] Kolomoen [GEOGRAPHIC_DATA] [GEOGRAPHIC_DATA][PERSON_NAME]…" at bounding box center [424, 136] width 360 height 166
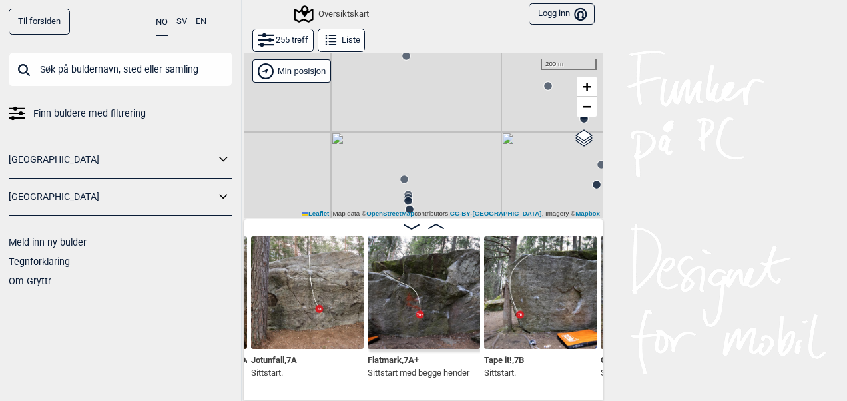
drag, startPoint x: 440, startPoint y: 153, endPoint x: 461, endPoint y: 41, distance: 113.8
click at [461, 41] on div "255 treff Liste Gol [GEOGRAPHIC_DATA] Kolomoen [GEOGRAPHIC_DATA] [GEOGRAPHIC_DA…" at bounding box center [424, 214] width 360 height 372
drag, startPoint x: 484, startPoint y: 93, endPoint x: 380, endPoint y: 112, distance: 105.6
click at [380, 112] on div "Gol [GEOGRAPHIC_DATA] Kolomoen [GEOGRAPHIC_DATA] [GEOGRAPHIC_DATA][PERSON_NAME]…" at bounding box center [424, 136] width 360 height 166
click at [442, 90] on circle at bounding box center [446, 90] width 8 height 8
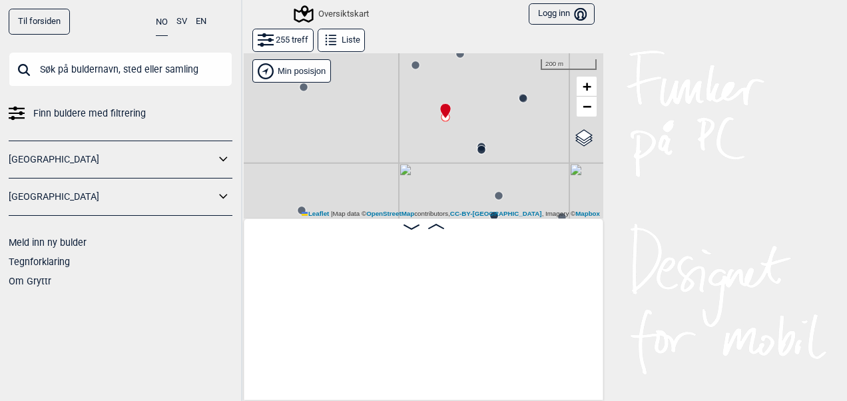
scroll to position [0, 24112]
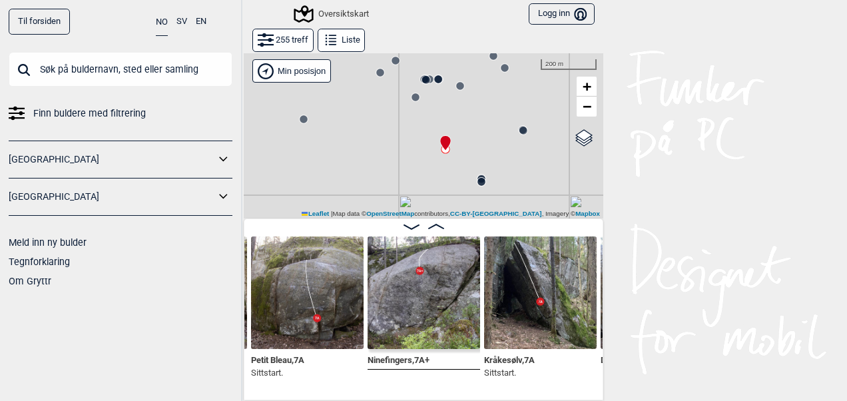
drag, startPoint x: 394, startPoint y: 171, endPoint x: 392, endPoint y: 113, distance: 57.3
click at [392, 113] on div "Gol [GEOGRAPHIC_DATA] Kolomoen [GEOGRAPHIC_DATA] [GEOGRAPHIC_DATA][PERSON_NAME]…" at bounding box center [424, 136] width 360 height 166
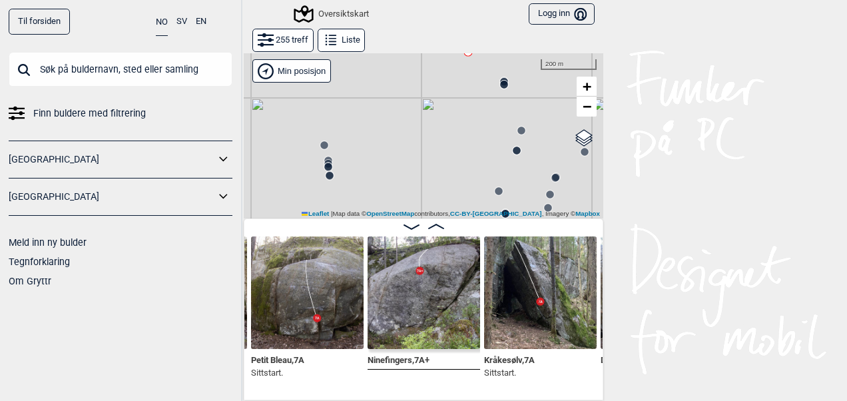
drag, startPoint x: 382, startPoint y: 151, endPoint x: 466, endPoint y: 73, distance: 114.1
click at [466, 73] on div "Gol [GEOGRAPHIC_DATA] Kolomoen [GEOGRAPHIC_DATA] [GEOGRAPHIC_DATA][PERSON_NAME]…" at bounding box center [424, 136] width 360 height 166
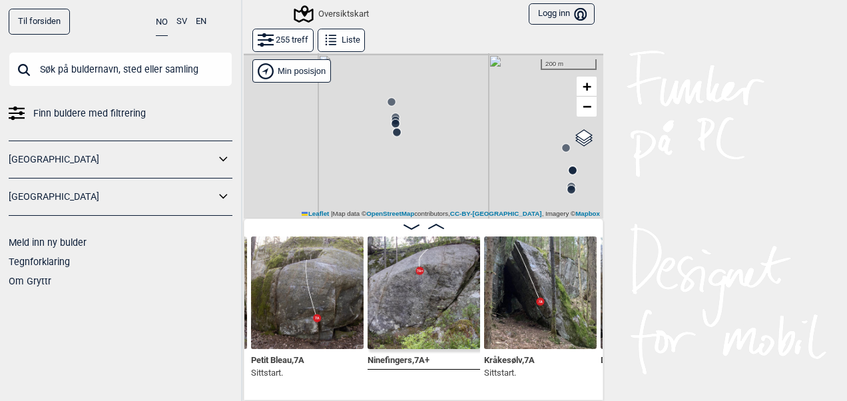
click at [392, 127] on icon at bounding box center [397, 132] width 11 height 11
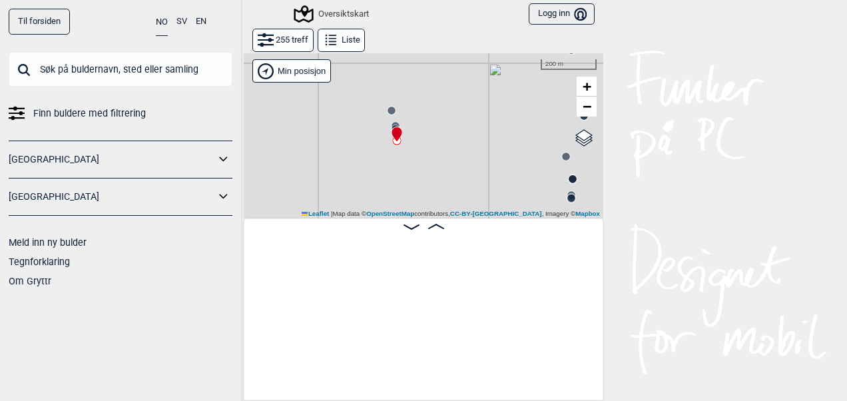
scroll to position [0, 25820]
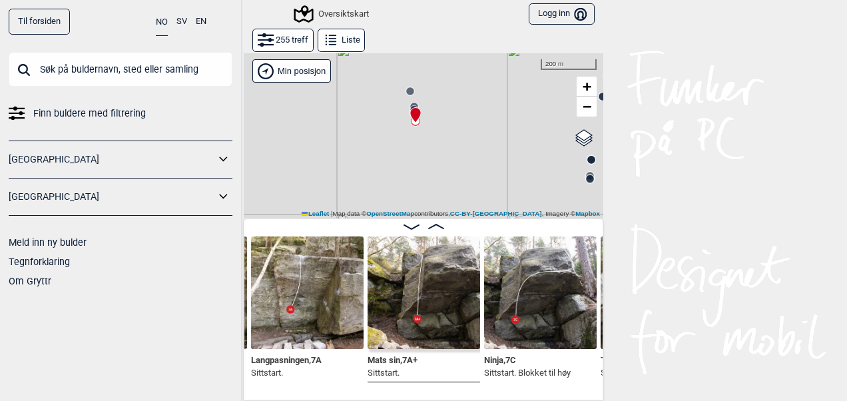
drag, startPoint x: 441, startPoint y: 181, endPoint x: 467, endPoint y: 149, distance: 41.7
click at [467, 149] on div "Gol [GEOGRAPHIC_DATA] Kolomoen [GEOGRAPHIC_DATA] [GEOGRAPHIC_DATA][PERSON_NAME]…" at bounding box center [424, 136] width 360 height 166
click at [428, 103] on circle at bounding box center [432, 106] width 8 height 8
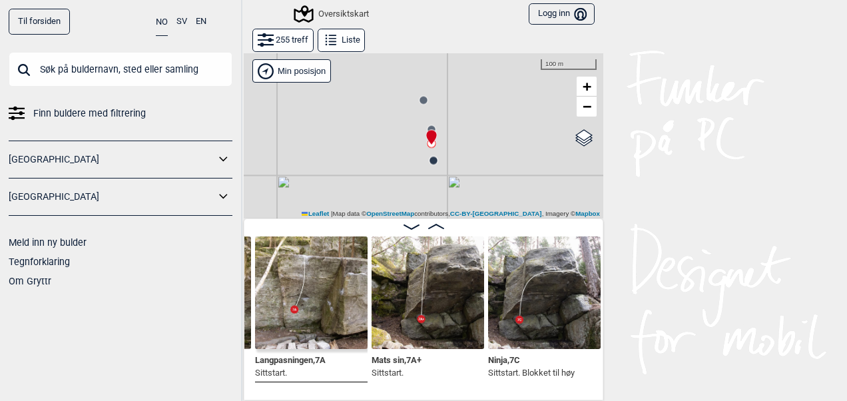
scroll to position [0, 25707]
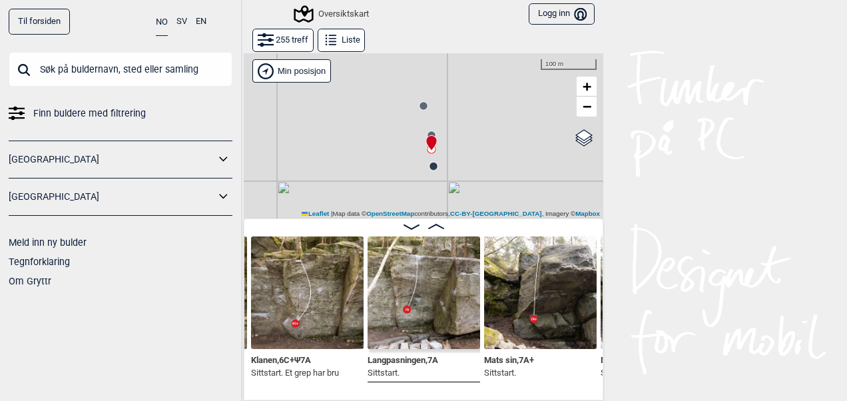
click at [420, 104] on circle at bounding box center [424, 106] width 8 height 8
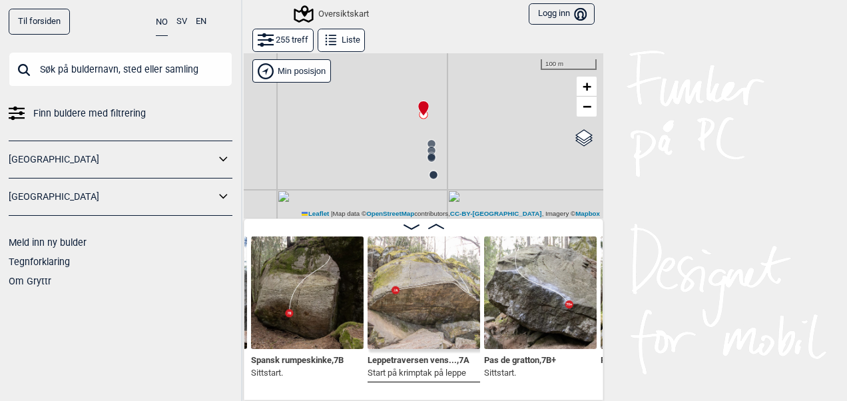
drag, startPoint x: 464, startPoint y: 201, endPoint x: 463, endPoint y: 151, distance: 50.0
click at [463, 151] on div "Gol [GEOGRAPHIC_DATA] Kolomoen [GEOGRAPHIC_DATA] [GEOGRAPHIC_DATA][PERSON_NAME]…" at bounding box center [424, 136] width 360 height 166
click at [428, 138] on circle at bounding box center [430, 142] width 9 height 9
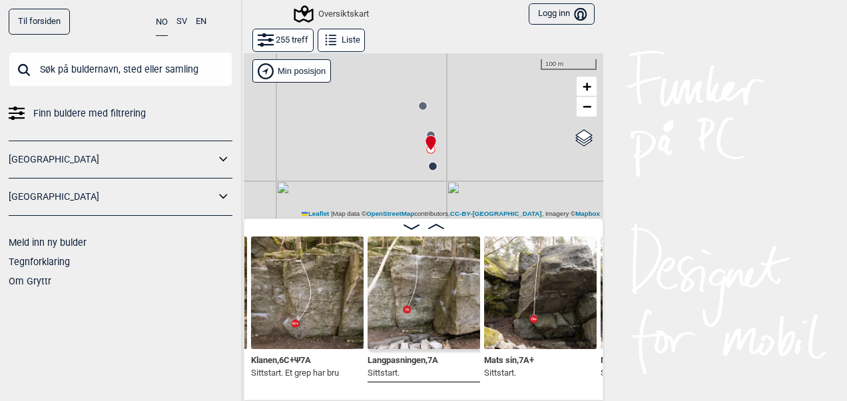
click at [428, 138] on icon at bounding box center [431, 143] width 10 height 15
click at [428, 134] on div at bounding box center [428, 137] width 11 height 11
click at [428, 133] on div at bounding box center [428, 137] width 11 height 11
click at [426, 130] on icon at bounding box center [431, 135] width 11 height 11
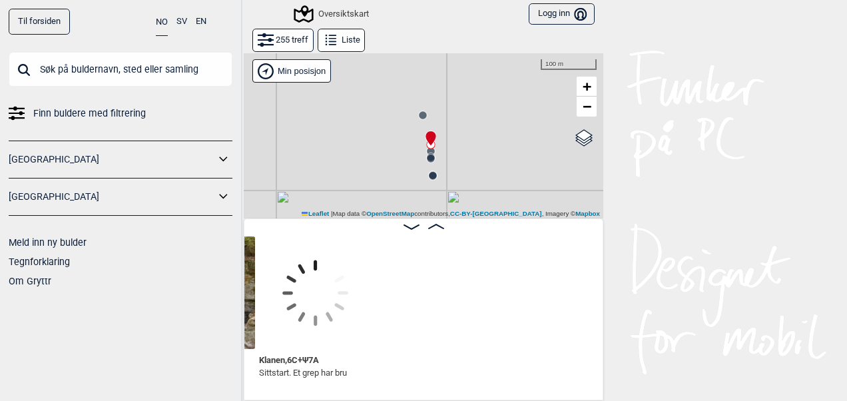
scroll to position [0, 25386]
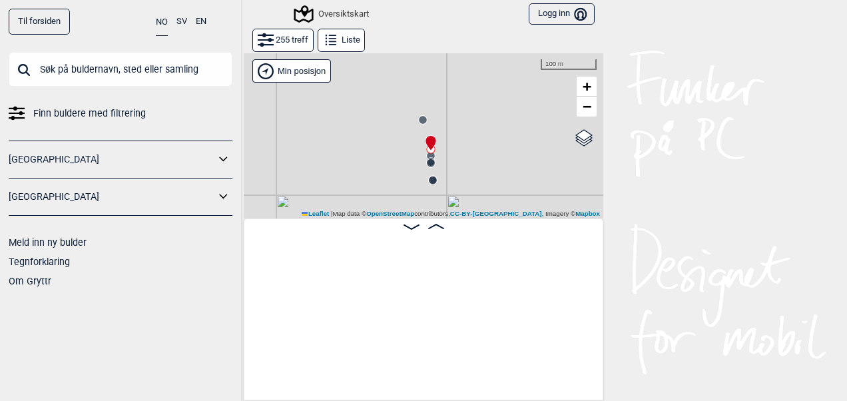
scroll to position [0, 25386]
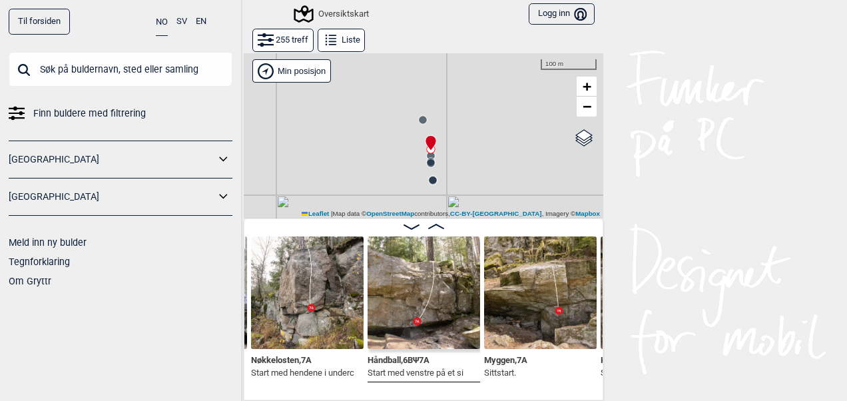
click at [428, 153] on icon at bounding box center [431, 149] width 11 height 11
click at [428, 157] on icon at bounding box center [431, 162] width 11 height 11
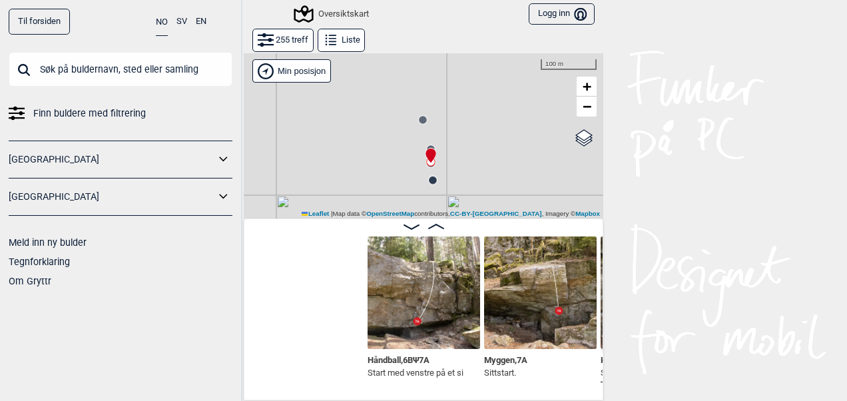
scroll to position [0, 25619]
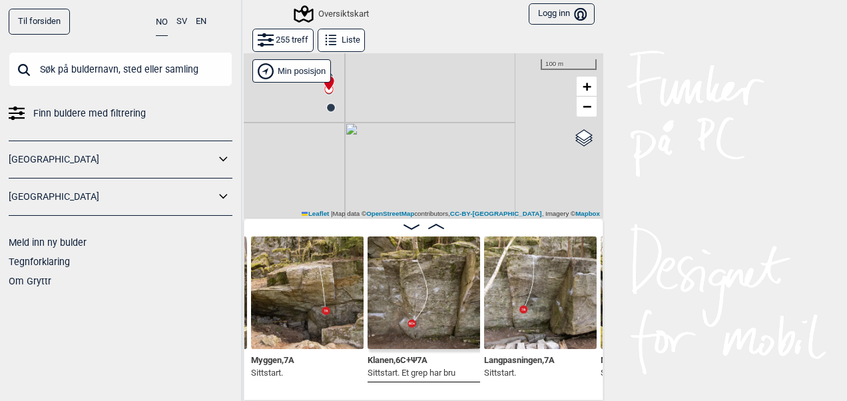
drag, startPoint x: 497, startPoint y: 202, endPoint x: 394, endPoint y: 129, distance: 125.7
click at [394, 129] on div "Gol [GEOGRAPHIC_DATA] Kolomoen [GEOGRAPHIC_DATA] [GEOGRAPHIC_DATA][PERSON_NAME]…" at bounding box center [424, 136] width 360 height 166
drag, startPoint x: 502, startPoint y: 172, endPoint x: 460, endPoint y: 123, distance: 64.7
click at [460, 123] on div "Gol [GEOGRAPHIC_DATA] Kolomoen [GEOGRAPHIC_DATA] [GEOGRAPHIC_DATA][PERSON_NAME]…" at bounding box center [424, 136] width 360 height 166
click at [461, 143] on circle at bounding box center [464, 143] width 8 height 8
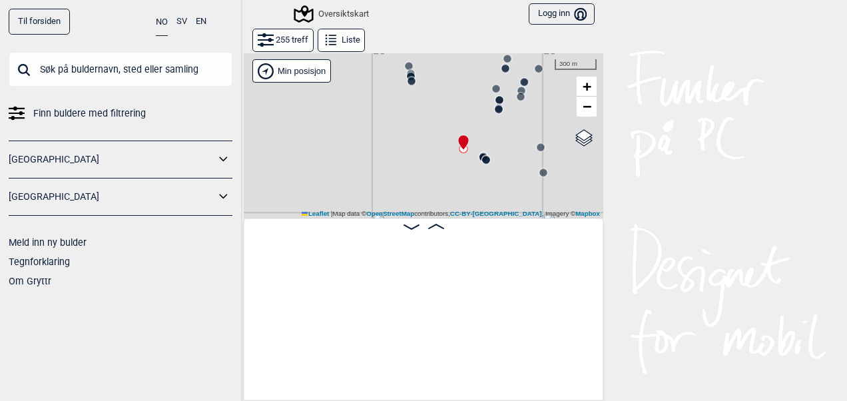
scroll to position [0, 27560]
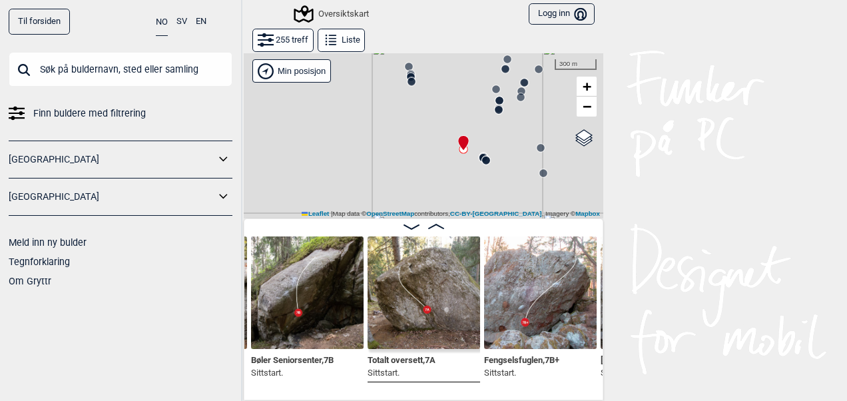
click at [481, 155] on icon at bounding box center [486, 160] width 11 height 11
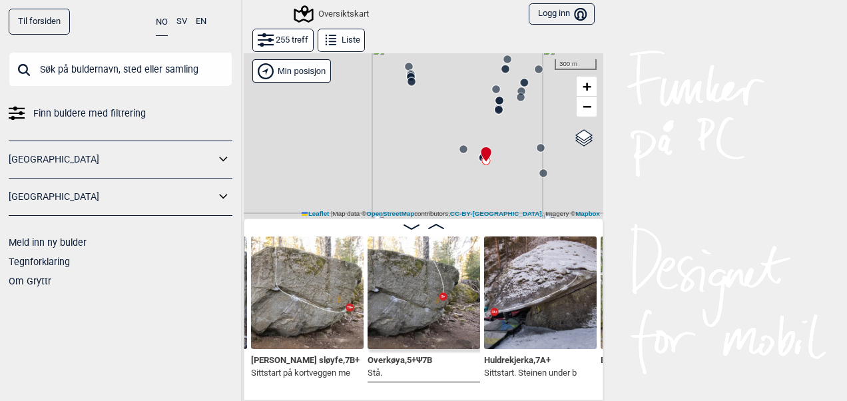
click at [492, 91] on circle at bounding box center [496, 89] width 8 height 8
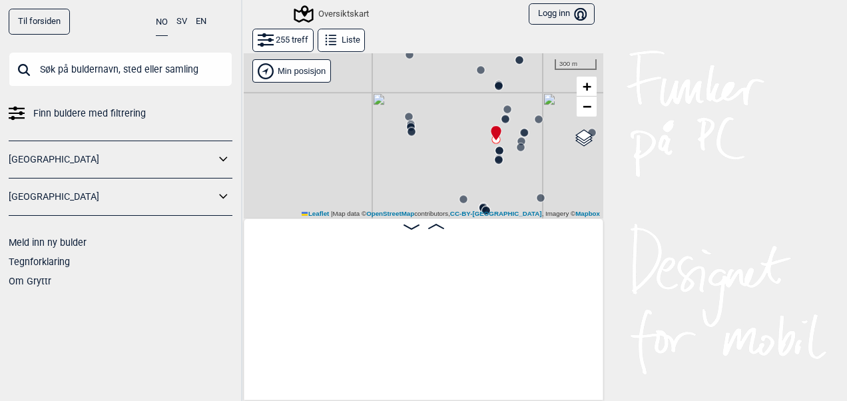
scroll to position [0, 26435]
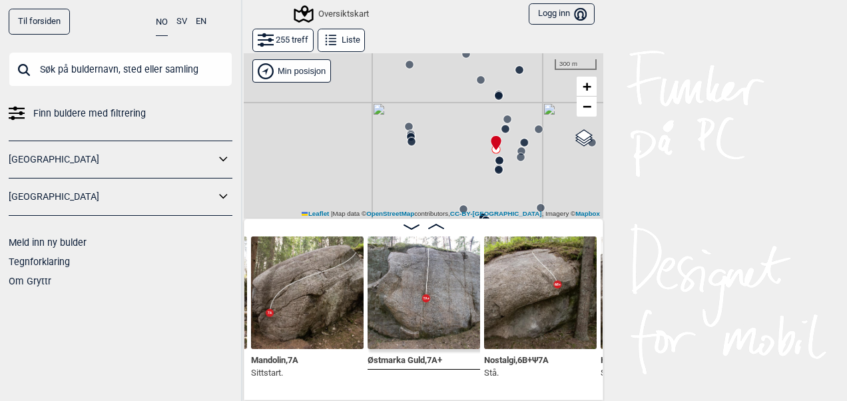
click at [281, 44] on button "255 treff" at bounding box center [282, 40] width 61 height 23
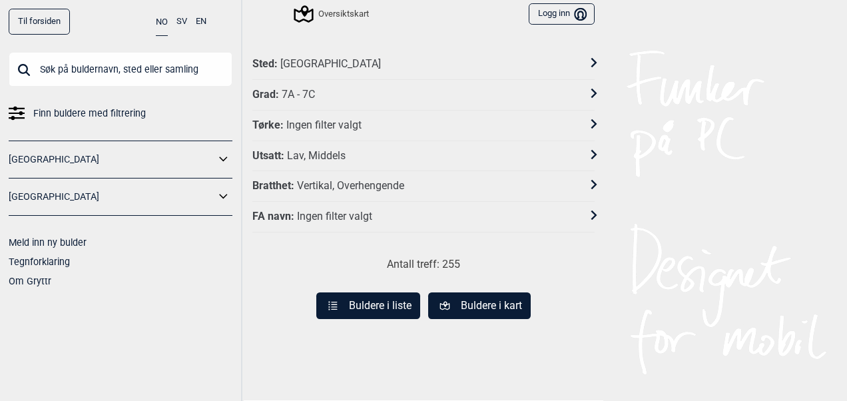
click at [314, 181] on div "Vertikal, Overhengende" at bounding box center [350, 186] width 107 height 14
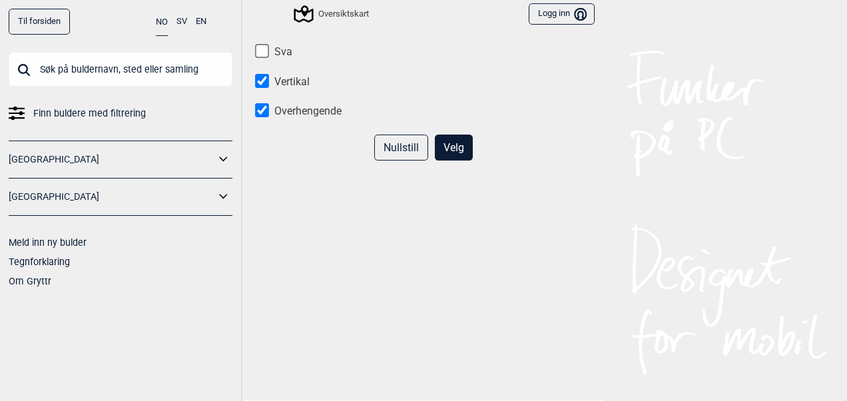
click at [259, 83] on input "Vertikal" at bounding box center [262, 81] width 14 height 14
checkbox input "false"
click at [446, 142] on button "Velg" at bounding box center [454, 148] width 38 height 26
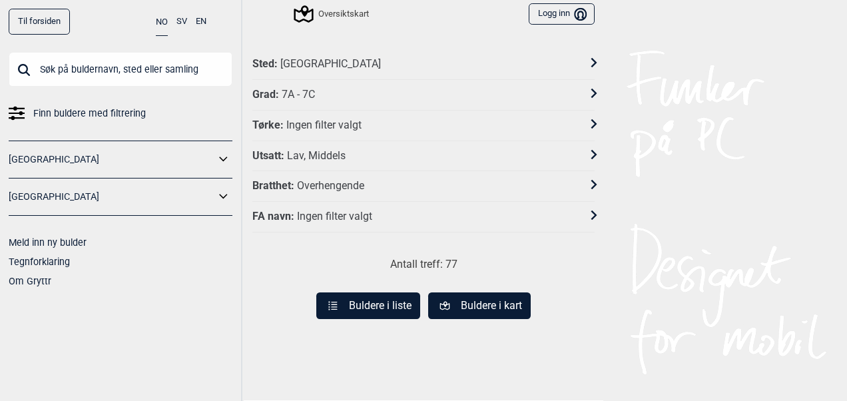
click at [396, 152] on div "Utsatt : Lav, Middels" at bounding box center [414, 156] width 325 height 14
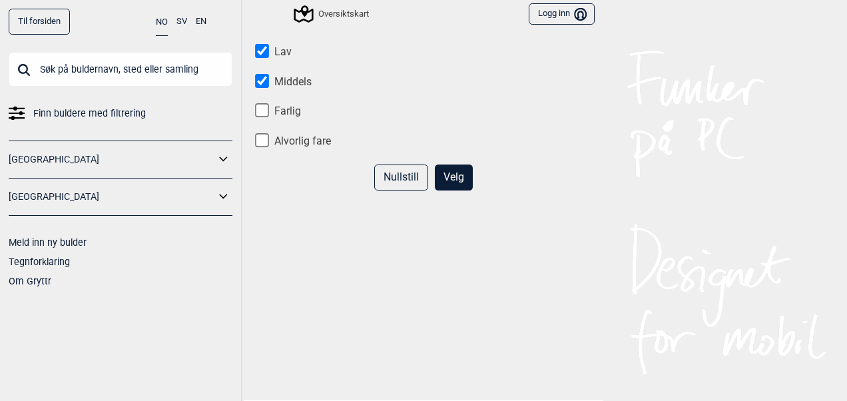
click at [257, 109] on input "Farlig" at bounding box center [262, 111] width 14 height 14
checkbox input "true"
click at [456, 175] on button "Velg" at bounding box center [454, 178] width 38 height 26
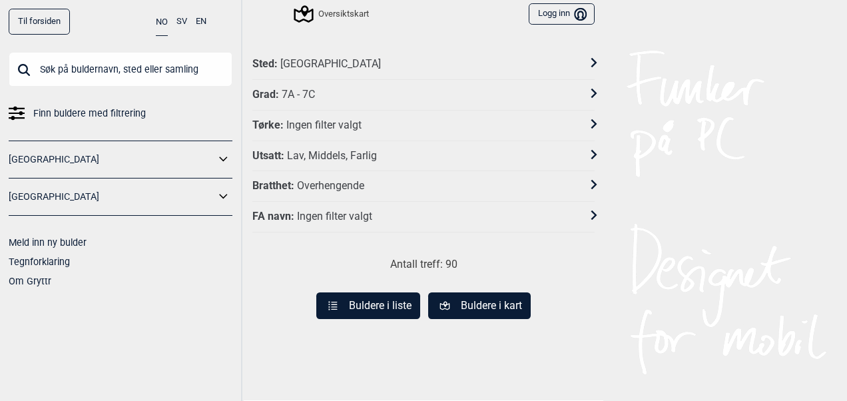
click at [458, 302] on button "Buldere i kart" at bounding box center [479, 305] width 103 height 27
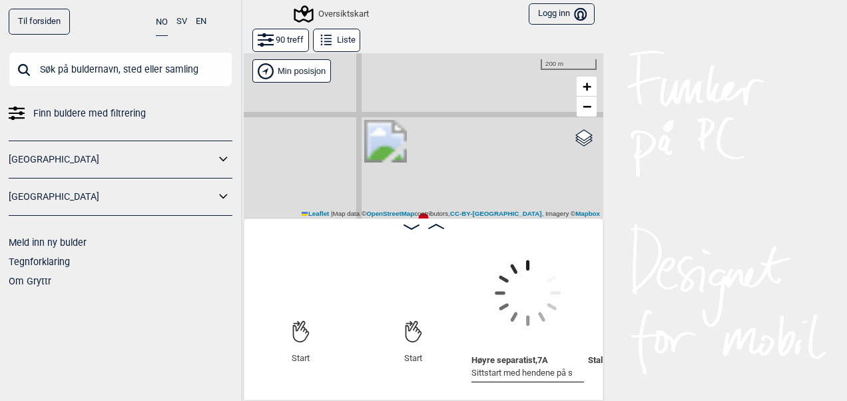
scroll to position [0, 102]
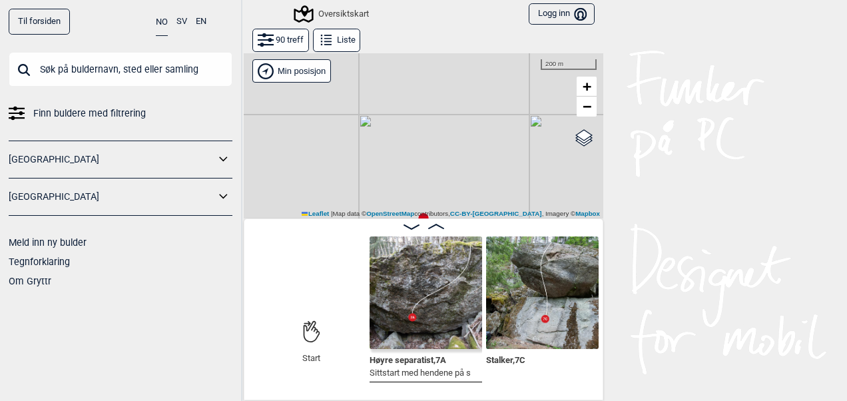
drag, startPoint x: 372, startPoint y: 172, endPoint x: 470, endPoint y: 104, distance: 119.7
click at [470, 104] on div "Gol [GEOGRAPHIC_DATA] Kolomoen [GEOGRAPHIC_DATA] [GEOGRAPHIC_DATA][PERSON_NAME]…" at bounding box center [424, 136] width 360 height 166
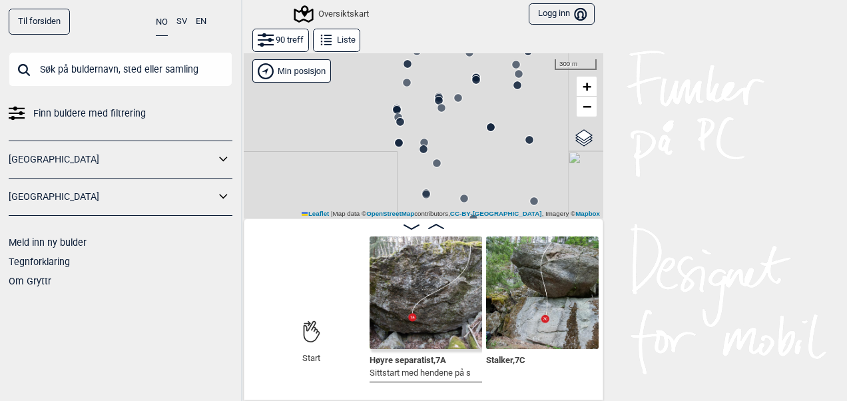
drag, startPoint x: 465, startPoint y: 145, endPoint x: 400, endPoint y: 47, distance: 118.2
click at [400, 47] on div "90 treff Liste Gol Ål Kolomoen Vallset Tangen Sørli Åsbygda Kongsberg Efteløt Ø…" at bounding box center [424, 214] width 360 height 372
click at [274, 36] on button "90 treff" at bounding box center [280, 40] width 57 height 23
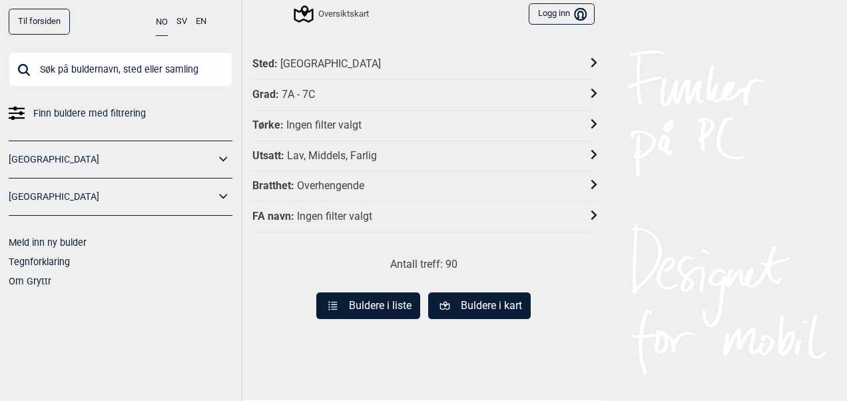
click at [316, 89] on div "Grad : 7A - 7C" at bounding box center [414, 95] width 325 height 14
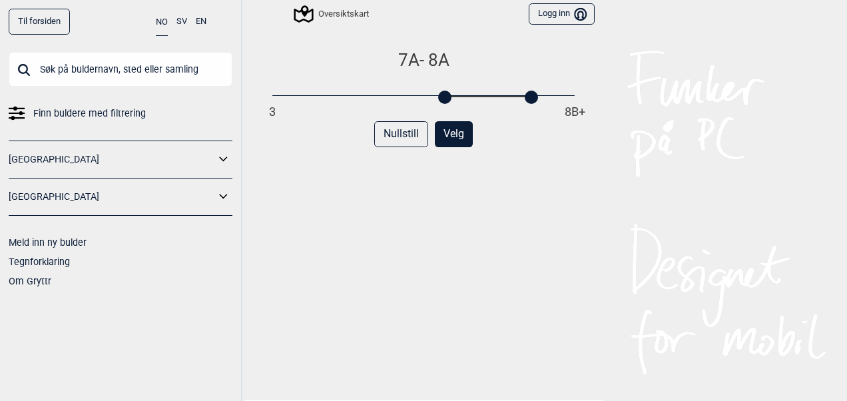
drag, startPoint x: 496, startPoint y: 94, endPoint x: 522, endPoint y: 99, distance: 26.4
click at [525, 99] on div at bounding box center [531, 97] width 13 height 13
click at [450, 140] on button "Velg" at bounding box center [454, 134] width 38 height 26
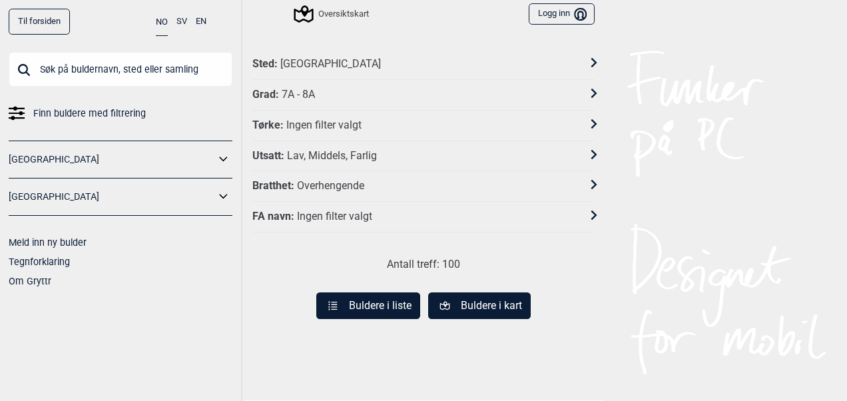
click at [465, 302] on button "Buldere i kart" at bounding box center [479, 305] width 103 height 27
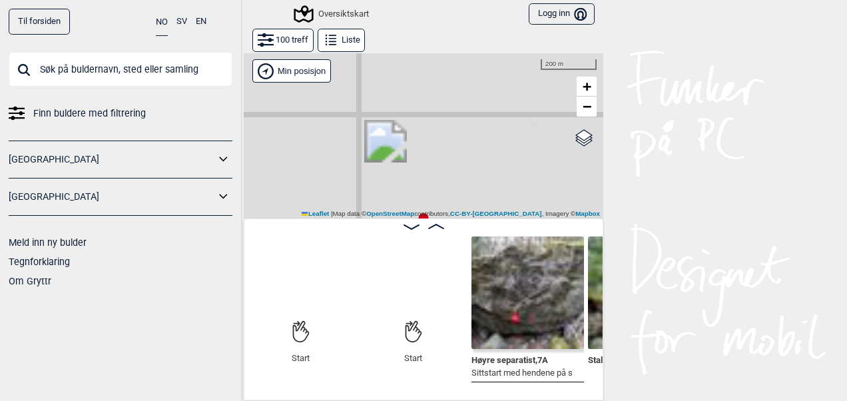
scroll to position [0, 102]
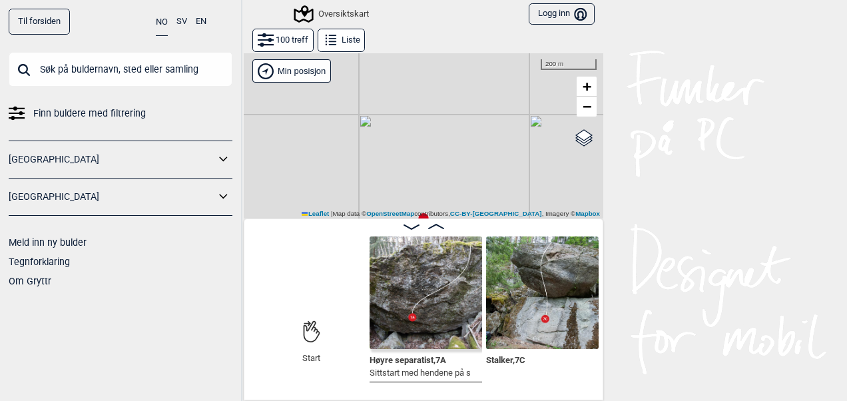
drag, startPoint x: 400, startPoint y: 180, endPoint x: 425, endPoint y: 42, distance: 140.2
click at [424, 45] on div "100 treff Liste Gol Ål Kolomoen Vallset Tangen Sørli Åsbygda Kongsberg Efteløt …" at bounding box center [424, 214] width 360 height 372
click at [404, 109] on circle at bounding box center [408, 113] width 9 height 9
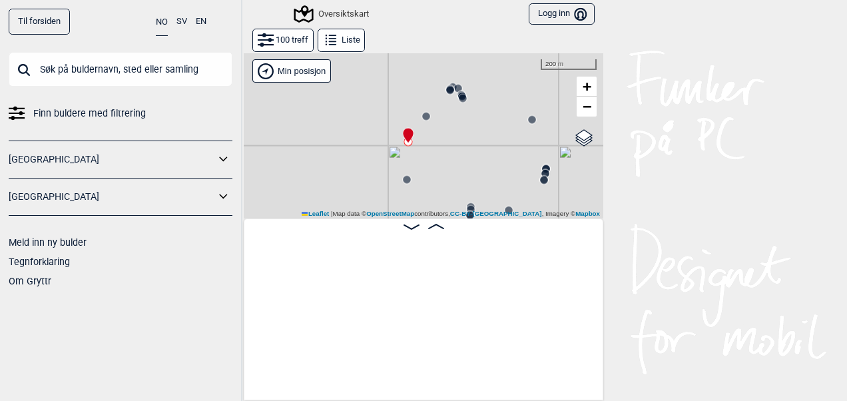
scroll to position [0, 1925]
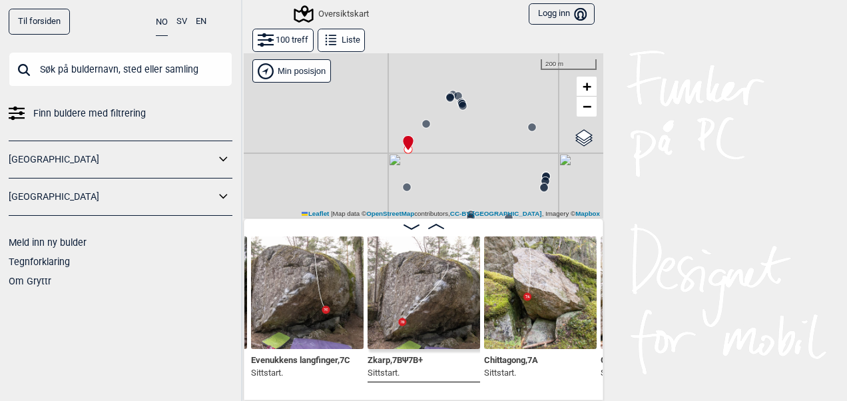
click at [422, 121] on circle at bounding box center [426, 124] width 8 height 8
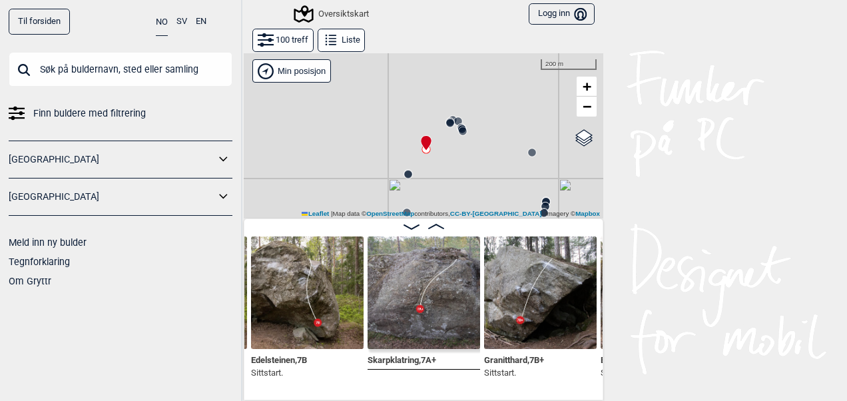
click at [454, 121] on circle at bounding box center [458, 121] width 8 height 8
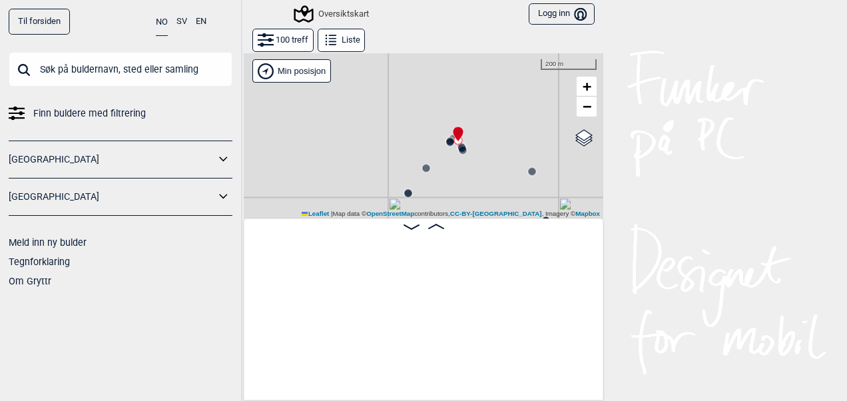
scroll to position [0, 220]
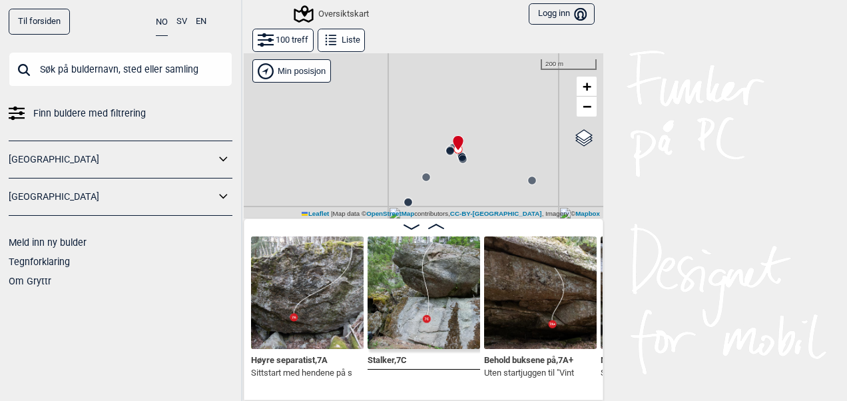
click at [438, 287] on img at bounding box center [424, 292] width 113 height 113
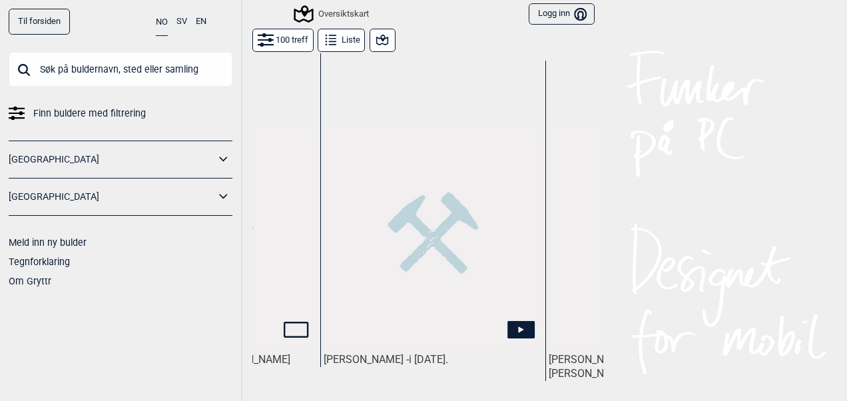
scroll to position [0, 159]
click at [512, 321] on icon at bounding box center [519, 329] width 27 height 17
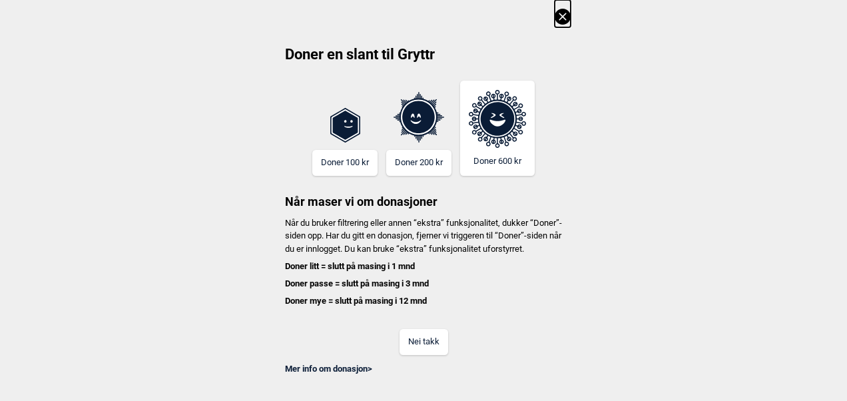
click at [421, 352] on button "Nei takk" at bounding box center [424, 342] width 49 height 26
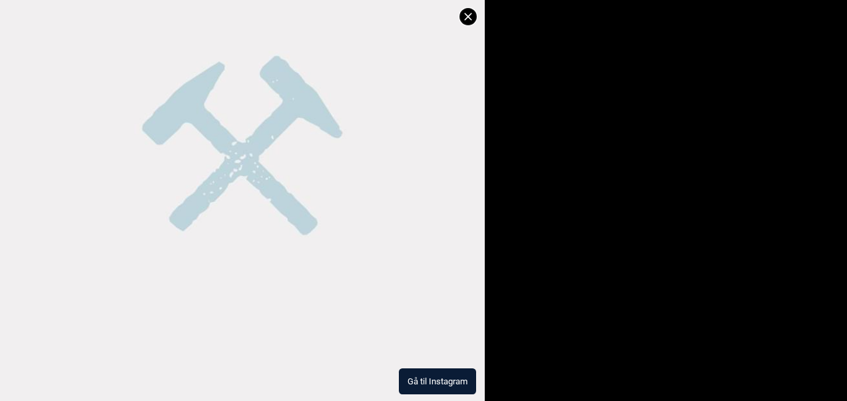
click at [430, 376] on button "Gå til Instagram" at bounding box center [437, 381] width 77 height 26
click at [468, 18] on icon at bounding box center [468, 17] width 16 height 16
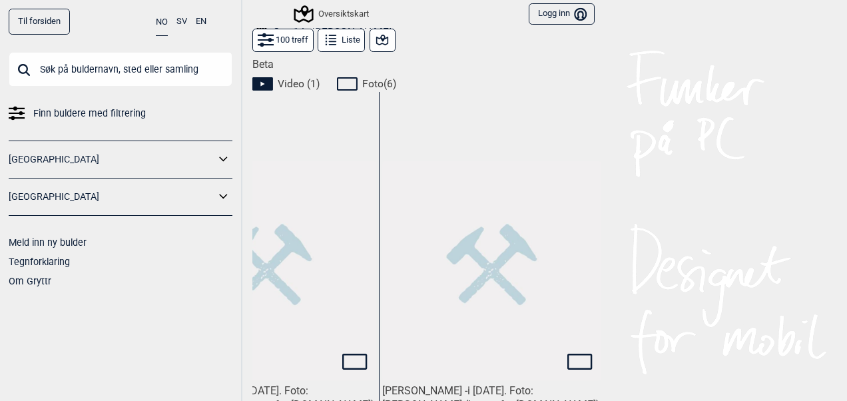
scroll to position [676, 0]
click at [342, 75] on icon at bounding box center [349, 83] width 25 height 16
click at [381, 77] on span "Foto ( 6 )" at bounding box center [379, 83] width 34 height 13
click at [362, 77] on span "Foto ( 6 )" at bounding box center [379, 83] width 34 height 13
click at [362, 241] on img at bounding box center [266, 270] width 219 height 219
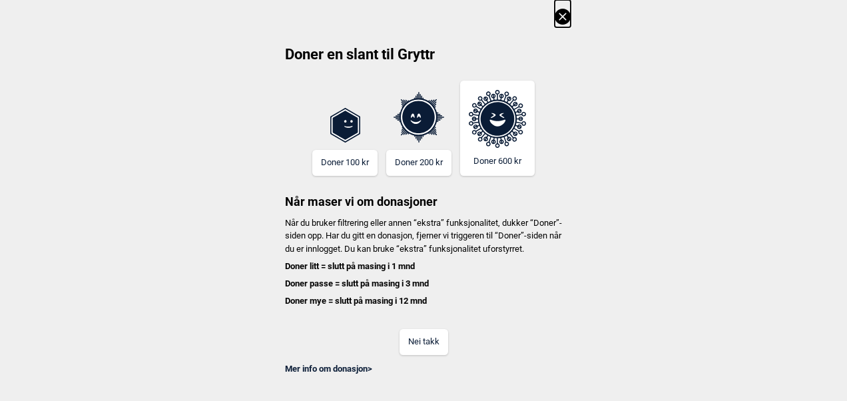
click at [420, 343] on button "Nei takk" at bounding box center [424, 342] width 49 height 26
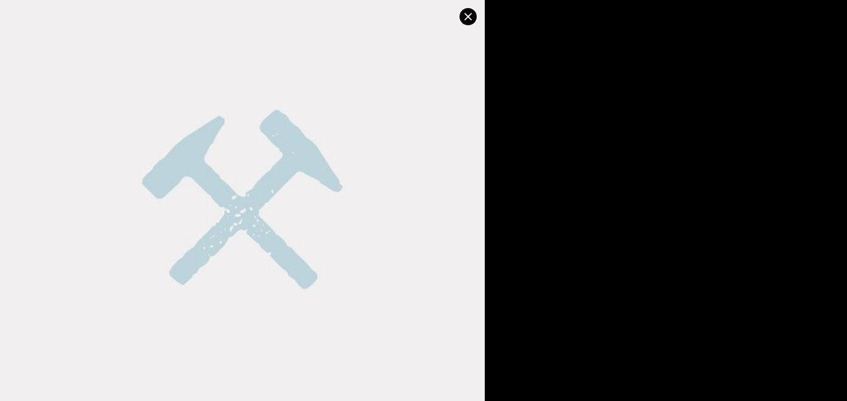
click at [262, 177] on img at bounding box center [242, 213] width 485 height 485
click at [548, 197] on dialog at bounding box center [423, 200] width 847 height 401
click at [470, 10] on icon at bounding box center [468, 17] width 16 height 16
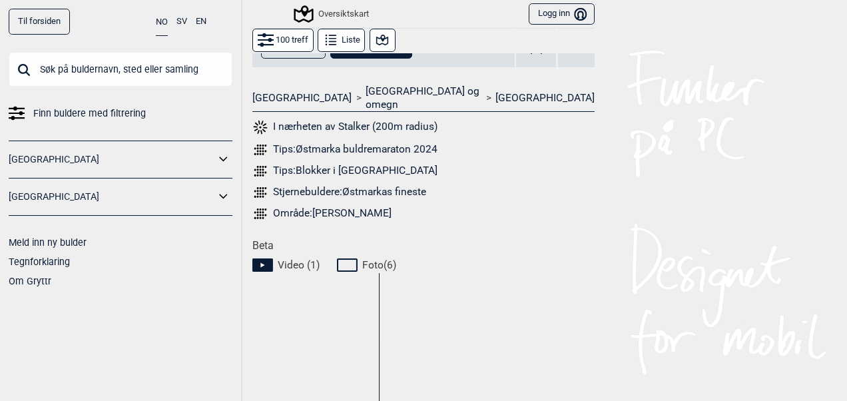
scroll to position [486, 0]
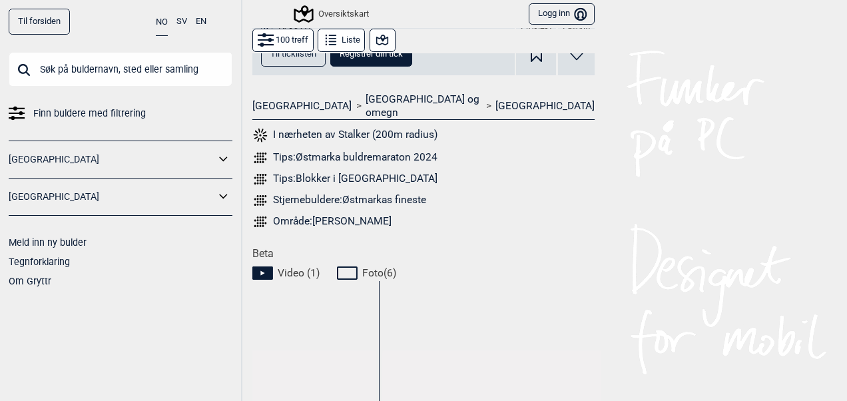
click at [376, 41] on icon at bounding box center [382, 40] width 12 height 11
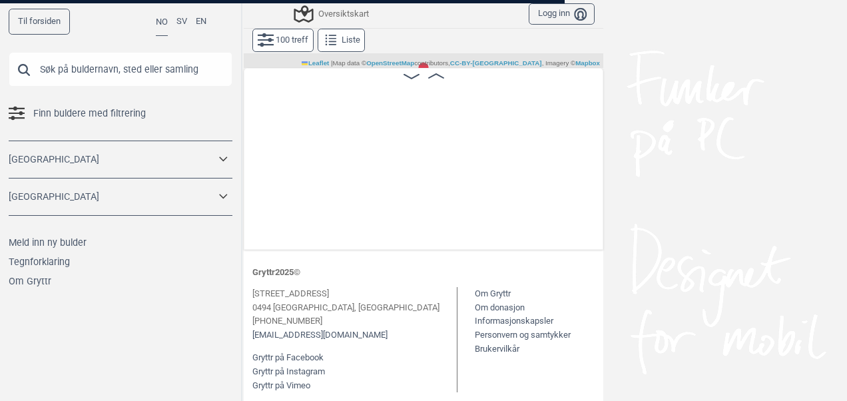
scroll to position [151, 0]
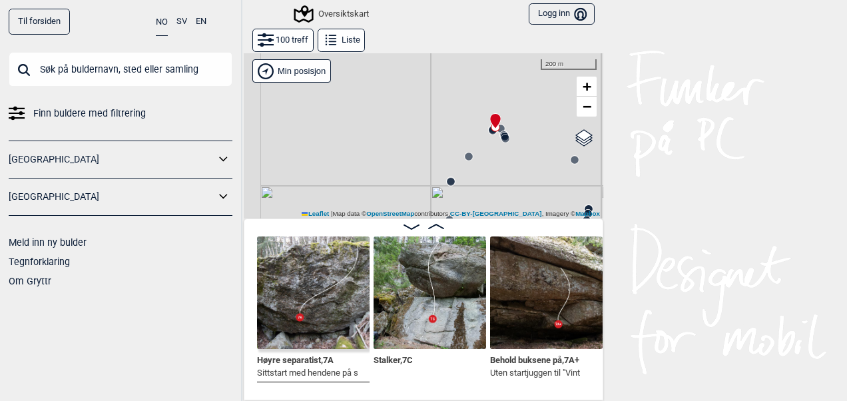
drag, startPoint x: 417, startPoint y: 202, endPoint x: 507, endPoint y: 88, distance: 145.6
click at [507, 88] on div "Gol [GEOGRAPHIC_DATA] Kolomoen [GEOGRAPHIC_DATA] [GEOGRAPHIC_DATA][PERSON_NAME]…" at bounding box center [424, 136] width 360 height 166
click at [474, 120] on icon at bounding box center [478, 124] width 11 height 11
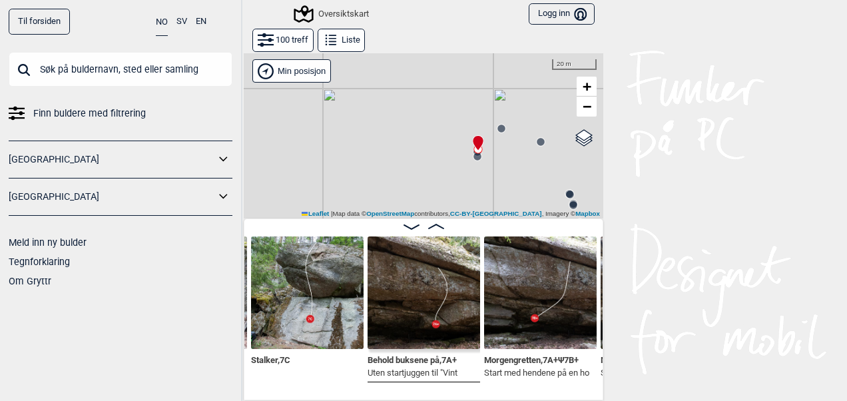
click at [474, 159] on circle at bounding box center [478, 157] width 8 height 8
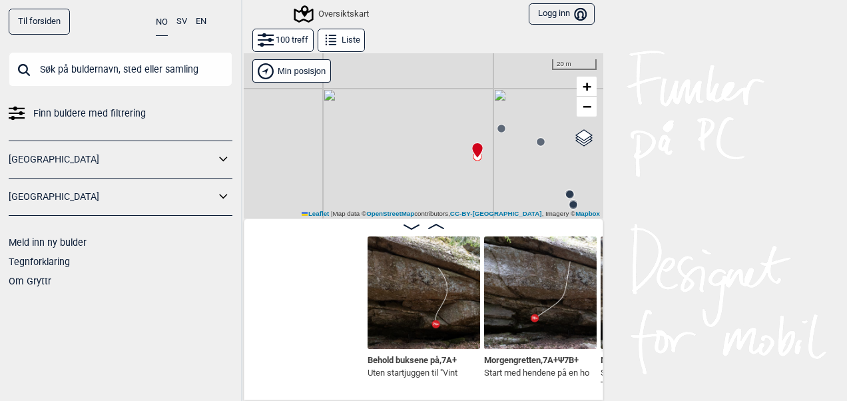
scroll to position [0, 570]
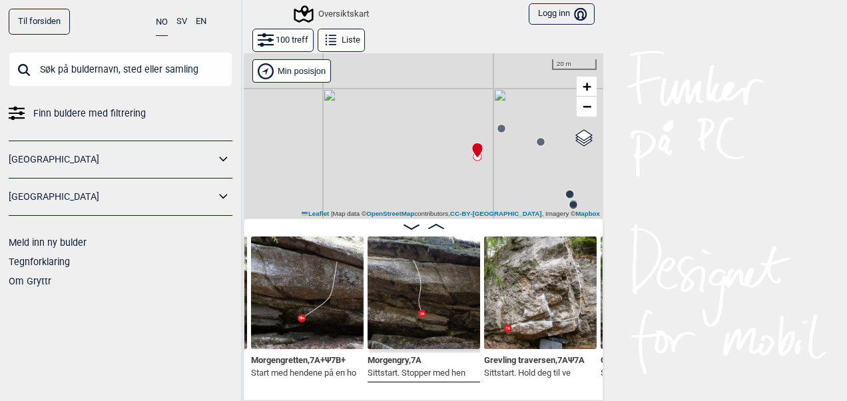
click at [537, 140] on circle at bounding box center [541, 142] width 8 height 8
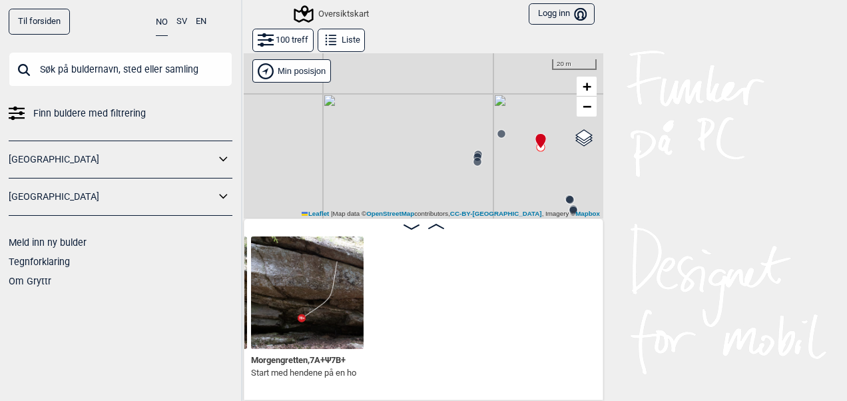
scroll to position [0, 220]
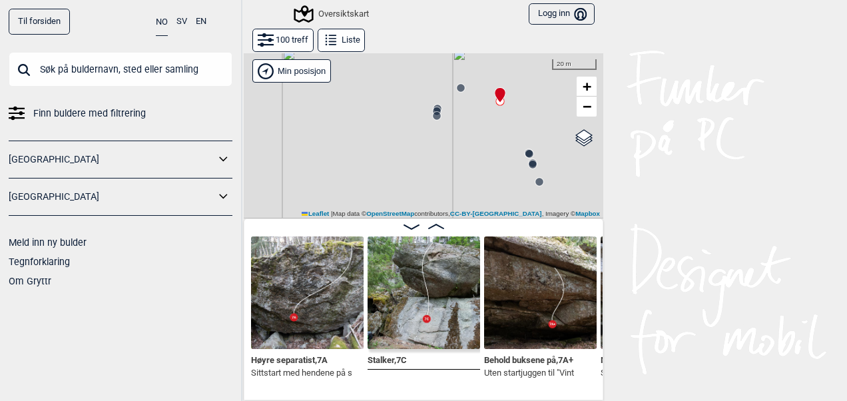
drag, startPoint x: 524, startPoint y: 173, endPoint x: 484, endPoint y: 124, distance: 63.9
click at [484, 124] on div "Gol [GEOGRAPHIC_DATA] Kolomoen [GEOGRAPHIC_DATA] [GEOGRAPHIC_DATA][PERSON_NAME]…" at bounding box center [424, 136] width 360 height 166
click at [526, 153] on circle at bounding box center [530, 153] width 8 height 8
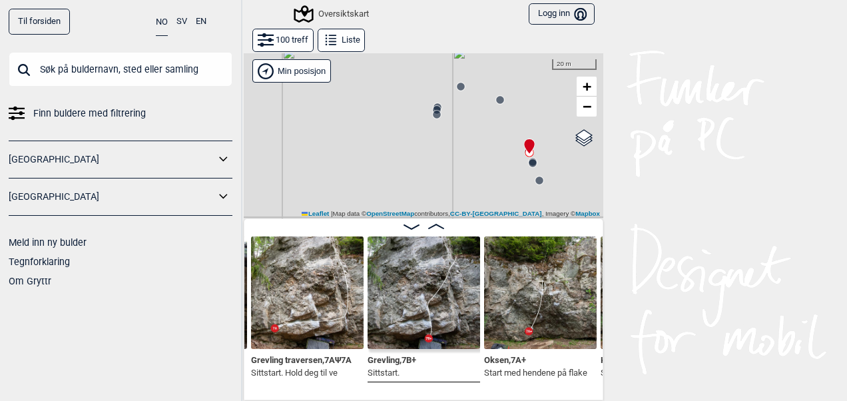
click at [424, 305] on img at bounding box center [424, 292] width 113 height 113
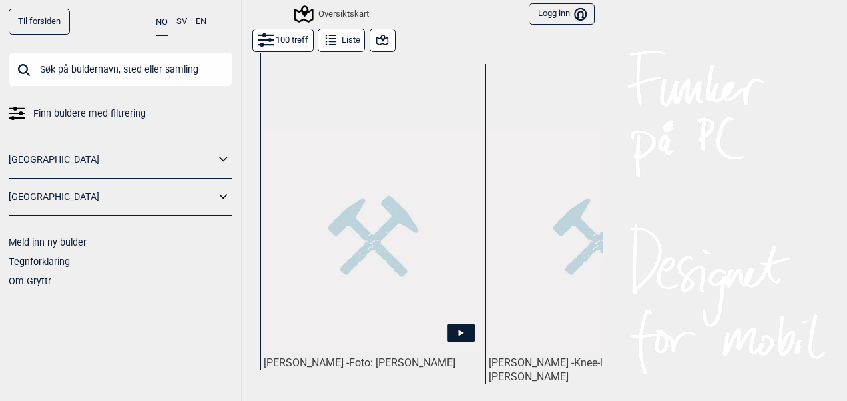
scroll to position [0, 893]
drag, startPoint x: 420, startPoint y: 244, endPoint x: 428, endPoint y: 239, distance: 8.7
click at [428, 239] on img at bounding box center [372, 242] width 219 height 219
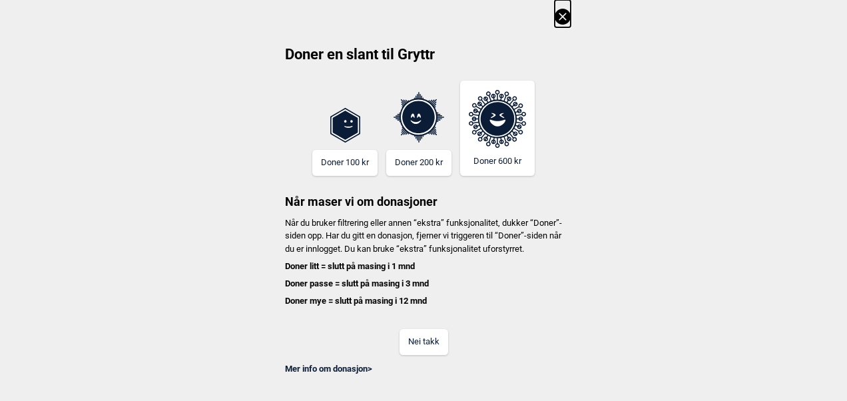
click at [440, 352] on button "Nei takk" at bounding box center [424, 342] width 49 height 26
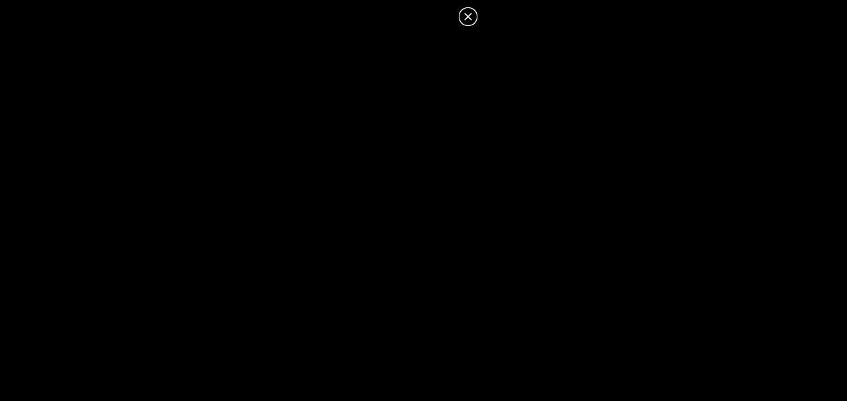
click at [466, 20] on icon at bounding box center [468, 17] width 16 height 16
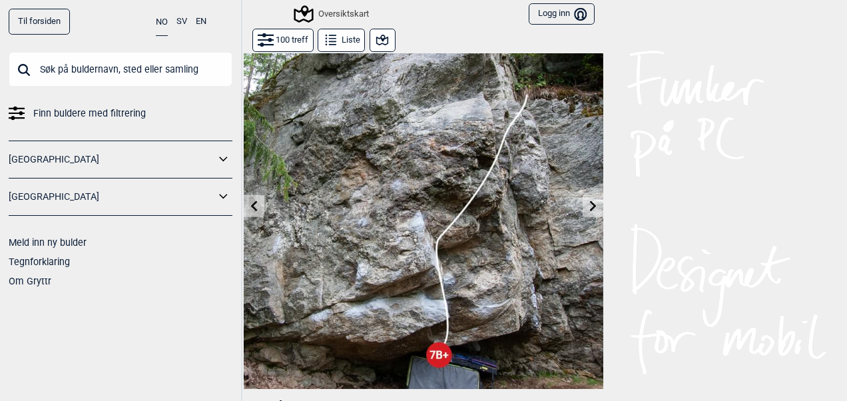
scroll to position [0, 0]
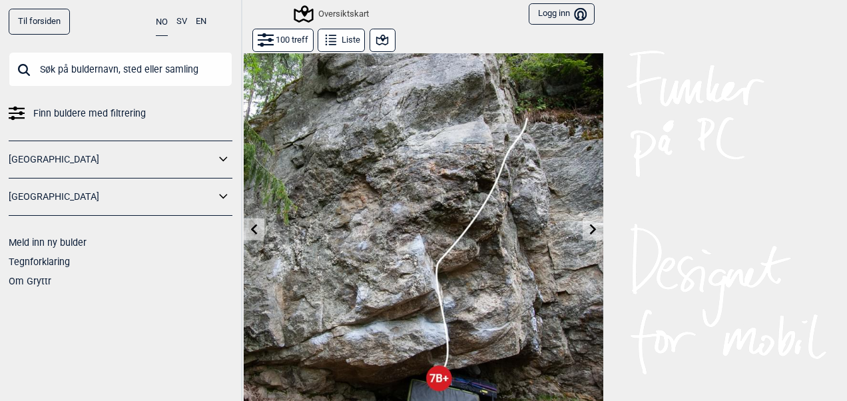
click at [378, 45] on icon at bounding box center [382, 40] width 16 height 16
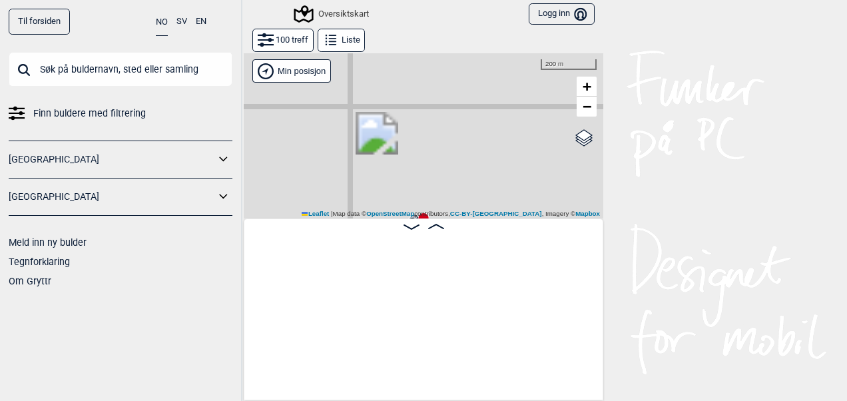
scroll to position [0, 787]
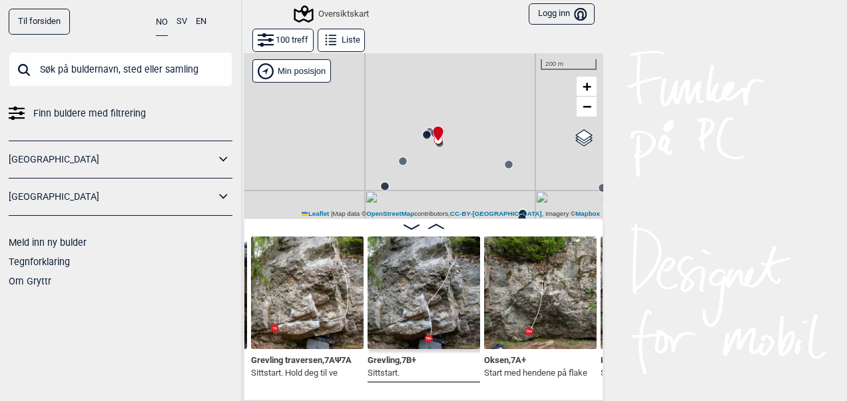
drag, startPoint x: 432, startPoint y: 188, endPoint x: 446, endPoint y: 100, distance: 89.1
click at [446, 100] on div "Gol [GEOGRAPHIC_DATA] Kolomoen [GEOGRAPHIC_DATA] [GEOGRAPHIC_DATA][PERSON_NAME]…" at bounding box center [424, 136] width 360 height 166
click at [415, 145] on circle at bounding box center [419, 146] width 8 height 8
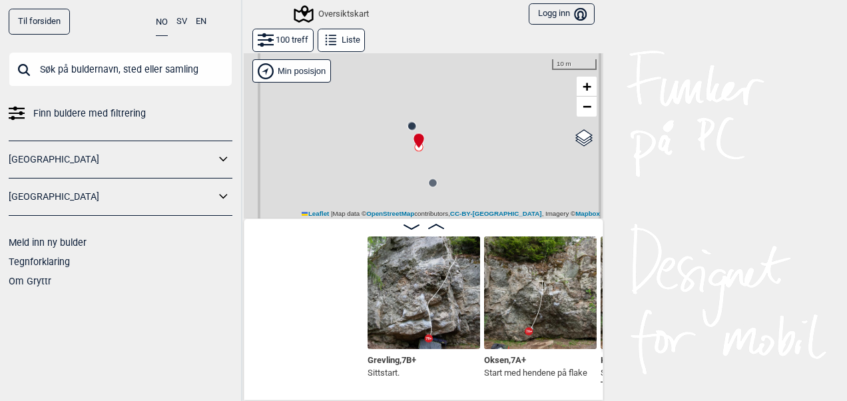
scroll to position [0, 1020]
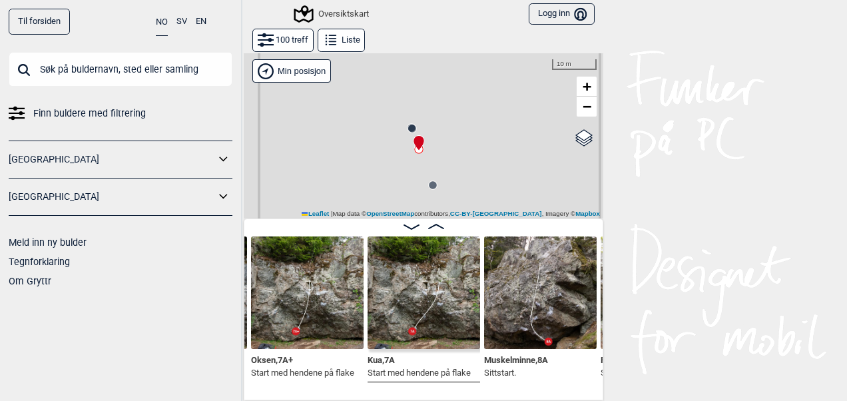
click at [429, 185] on circle at bounding box center [433, 185] width 8 height 8
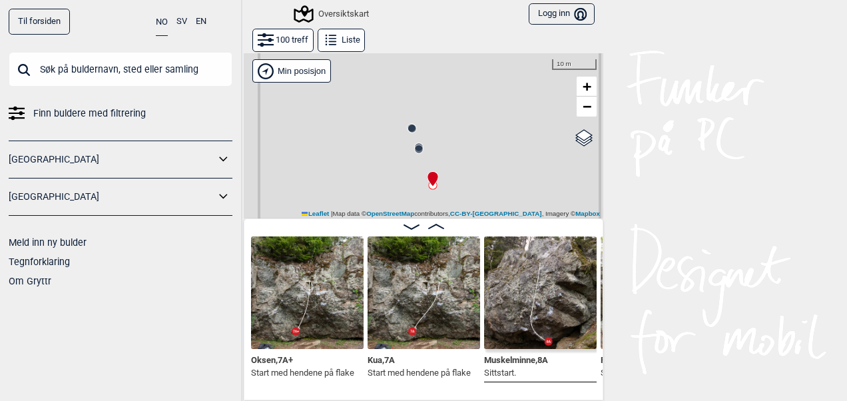
scroll to position [0, 1137]
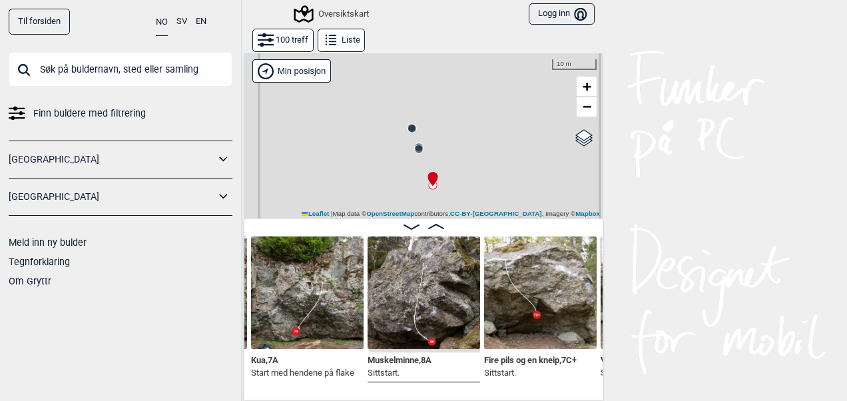
click at [422, 296] on img at bounding box center [424, 292] width 113 height 113
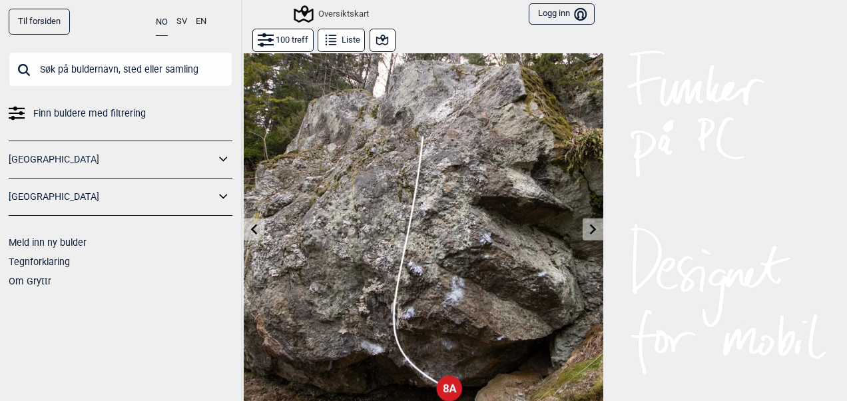
click at [377, 31] on button at bounding box center [383, 40] width 26 height 23
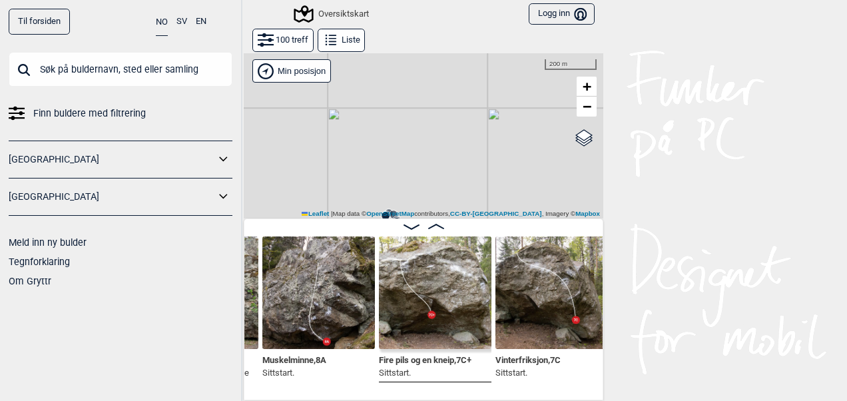
scroll to position [0, 1266]
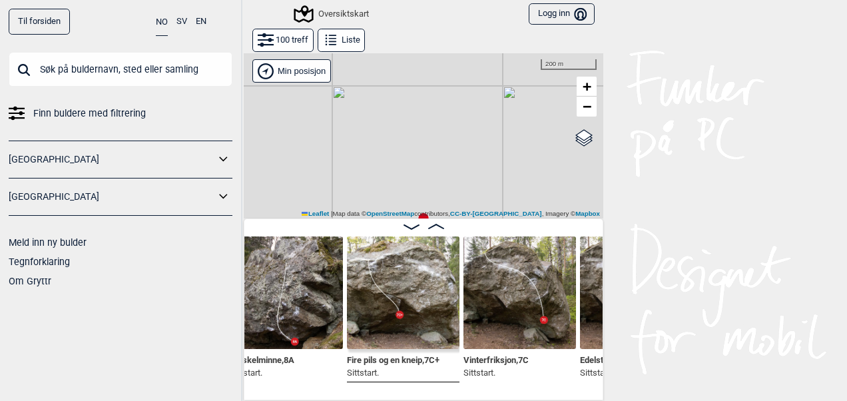
click at [398, 292] on img at bounding box center [403, 292] width 113 height 113
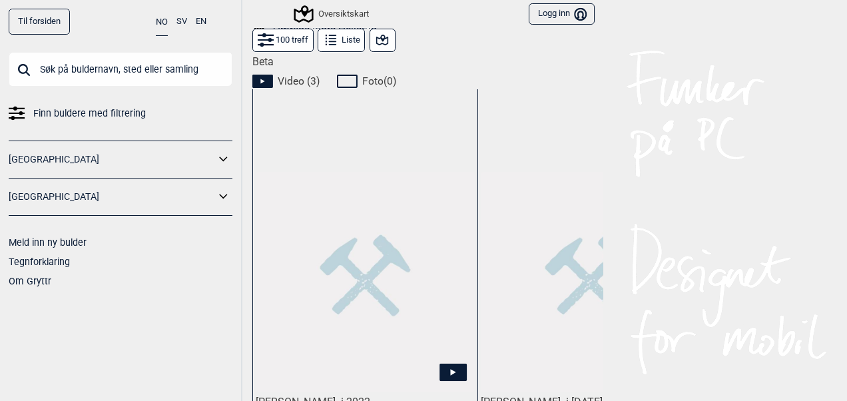
scroll to position [635, 0]
click at [446, 364] on icon at bounding box center [453, 372] width 27 height 17
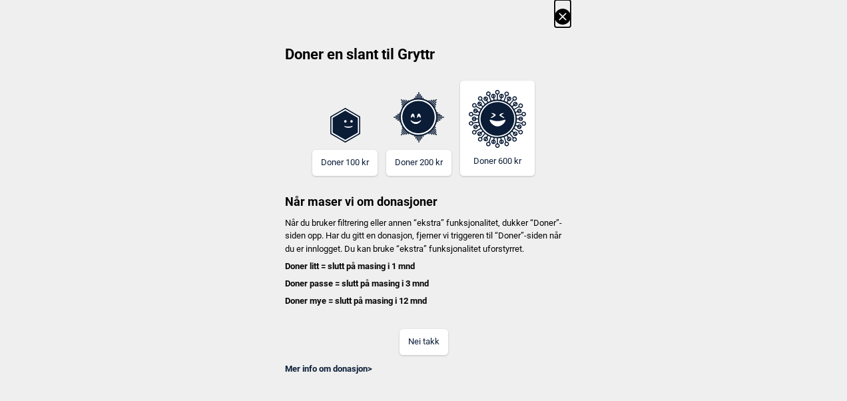
click at [446, 355] on button "Nei takk" at bounding box center [424, 342] width 49 height 26
